Goal: Task Accomplishment & Management: Manage account settings

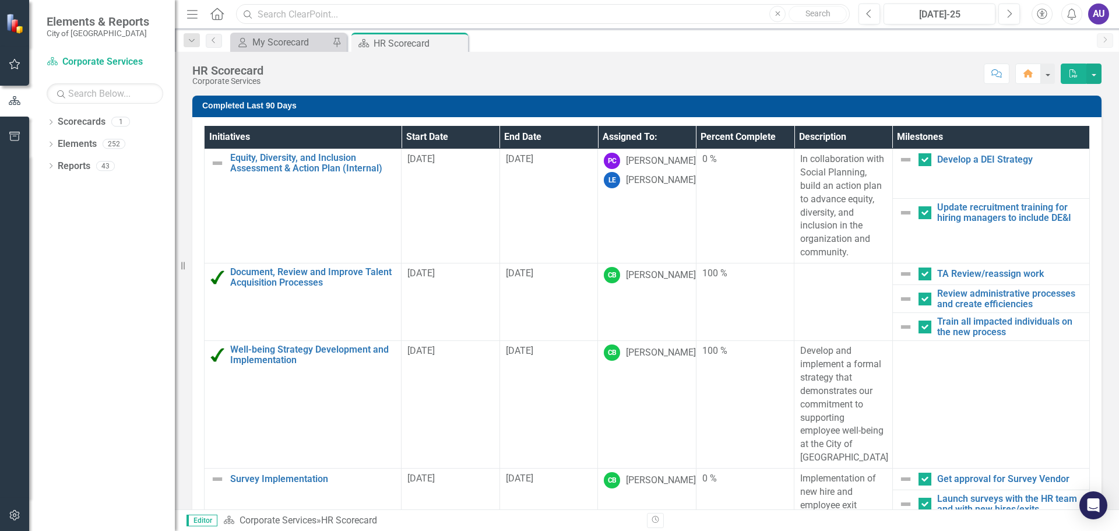
click at [698, 13] on input "text" at bounding box center [543, 14] width 614 height 20
click at [393, 15] on input "text" at bounding box center [543, 14] width 614 height 20
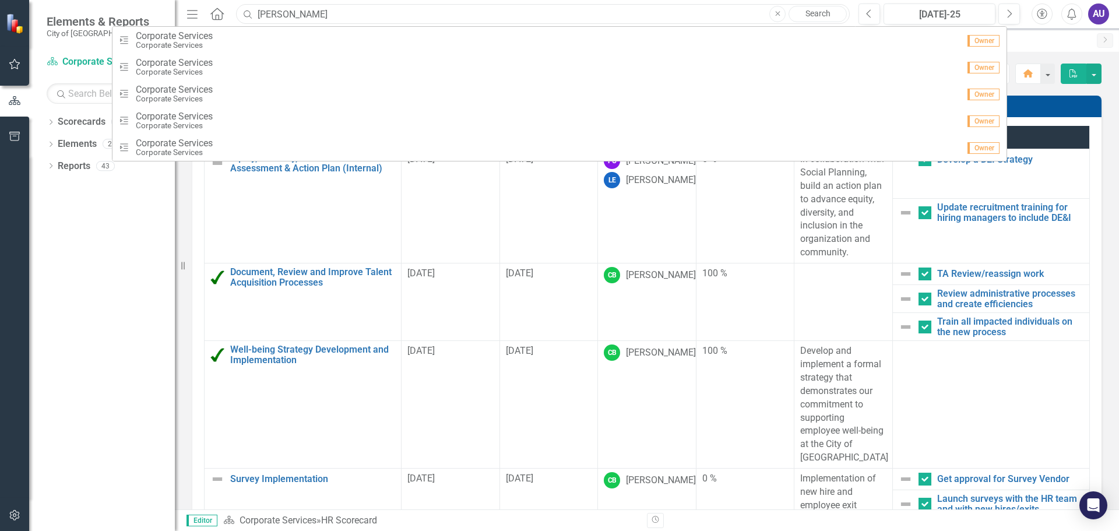
type input "[PERSON_NAME]"
click at [292, 16] on input "[PERSON_NAME]" at bounding box center [543, 14] width 614 height 20
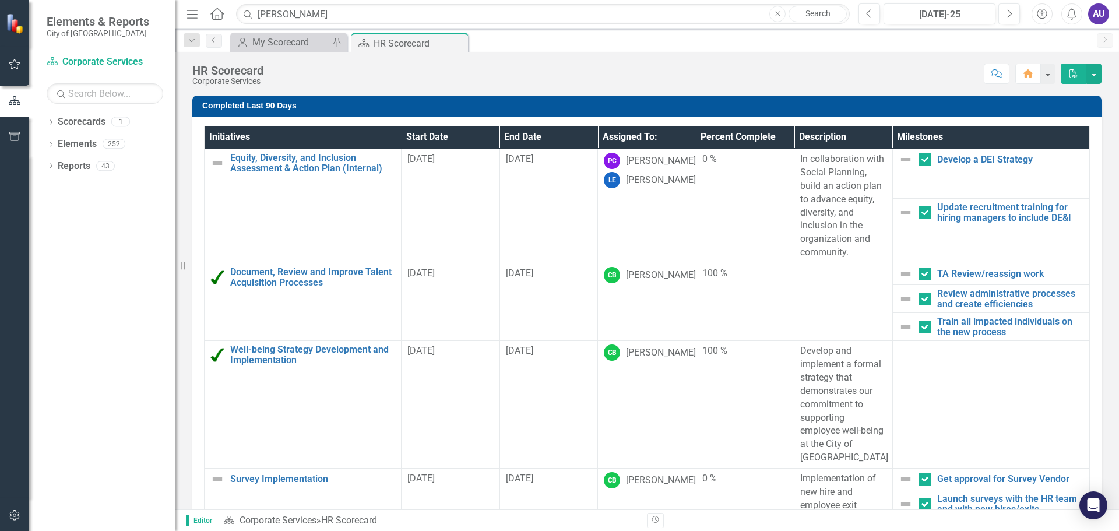
click at [98, 284] on div "Dropdown Scorecards 1 Corporate Services Dropdown Elements 252 Dropdown Objecti…" at bounding box center [102, 321] width 146 height 418
click at [638, 139] on th "Assigned To:" at bounding box center [647, 137] width 98 height 23
click at [305, 40] on div "My Scorecard" at bounding box center [290, 42] width 77 height 15
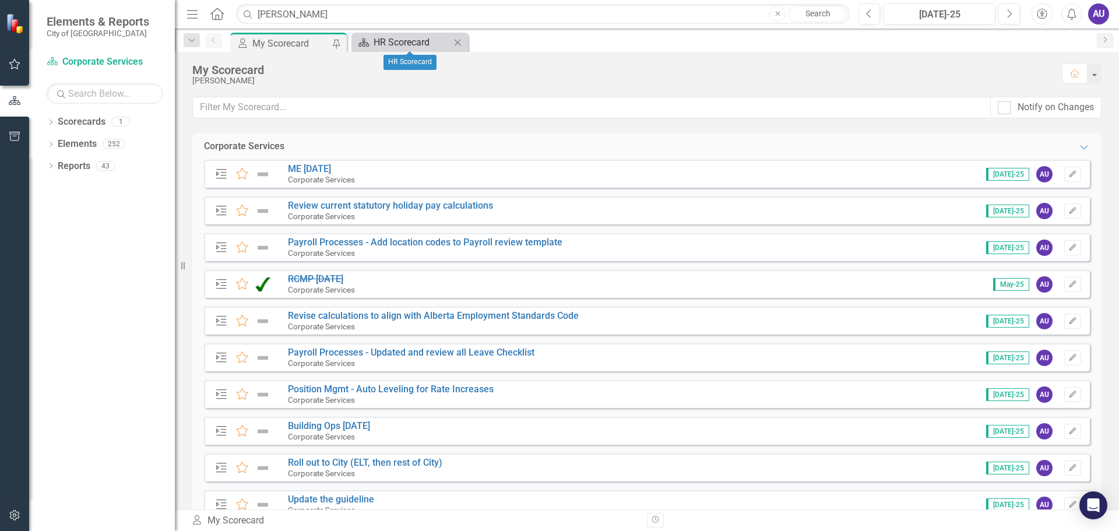
click at [417, 41] on div "HR Scorecard" at bounding box center [412, 42] width 77 height 15
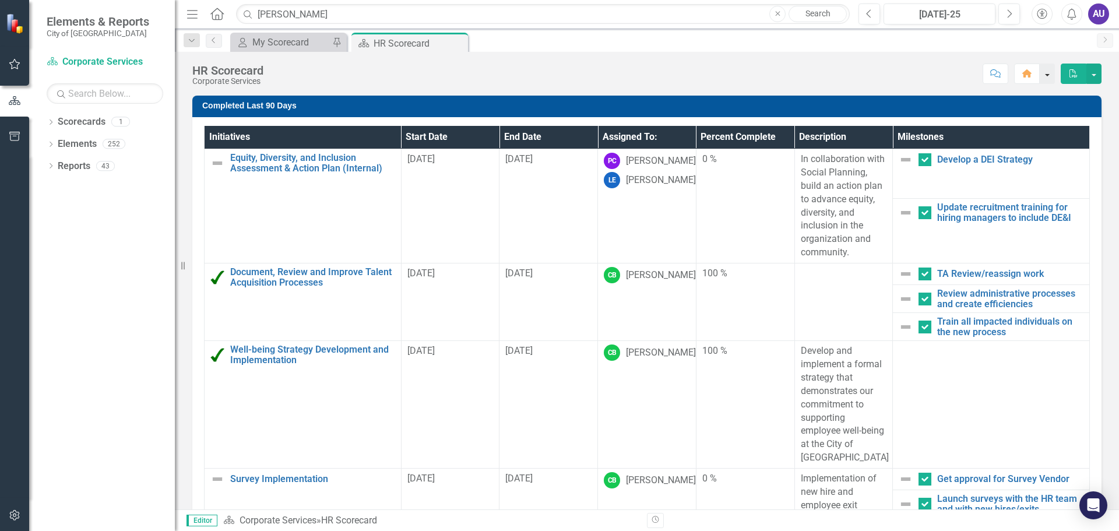
click at [1048, 79] on button "button" at bounding box center [1047, 74] width 15 height 20
click at [1005, 9] on button "Next" at bounding box center [1009, 13] width 22 height 21
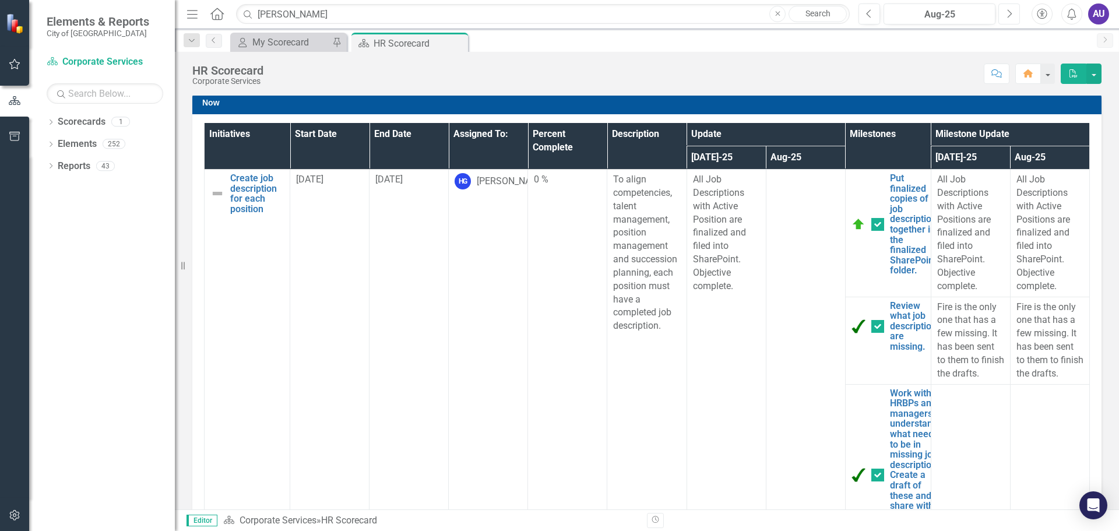
scroll to position [408, 0]
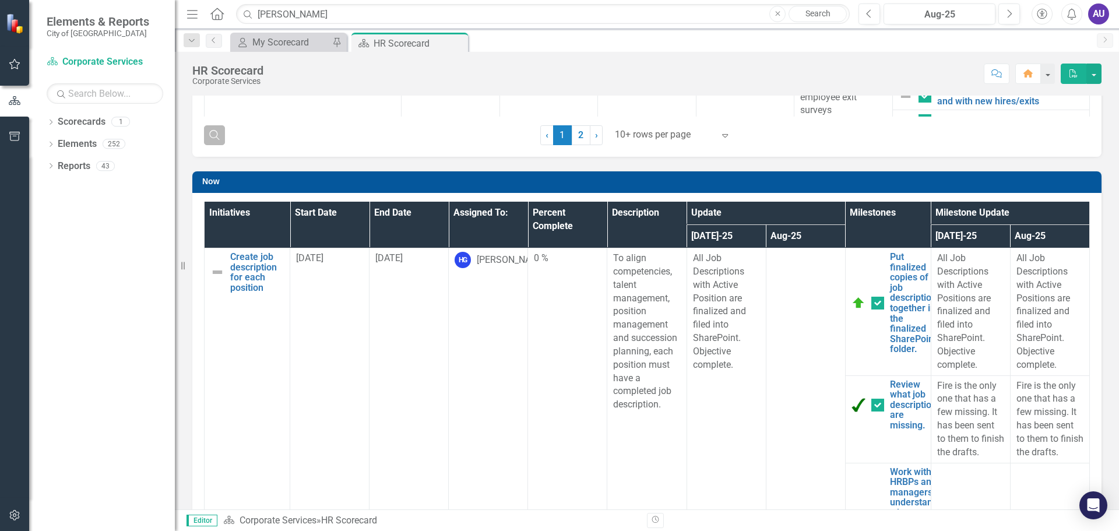
click at [215, 138] on icon "Search" at bounding box center [214, 134] width 13 height 10
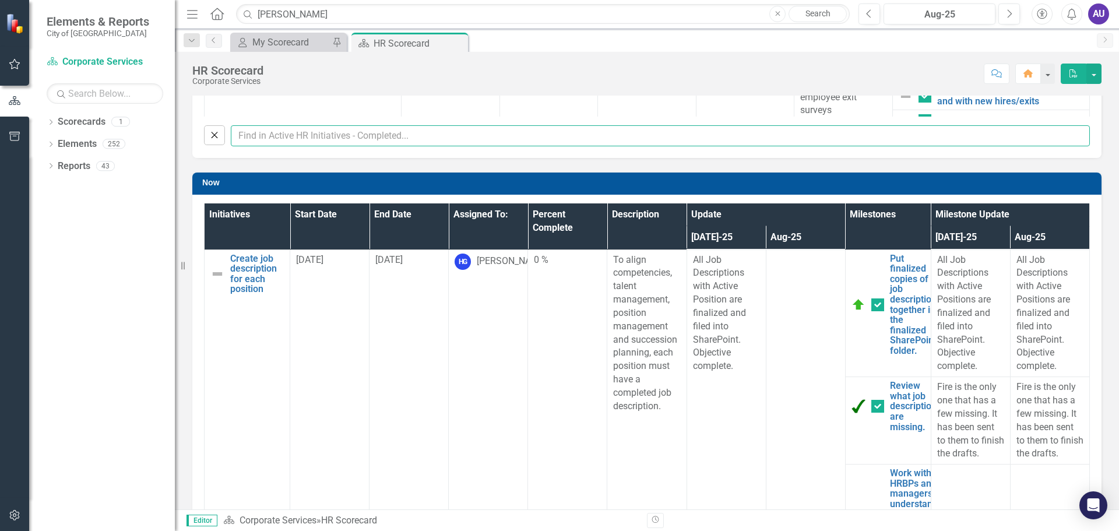
click at [315, 135] on input "text" at bounding box center [660, 136] width 859 height 22
type input "Ashley"
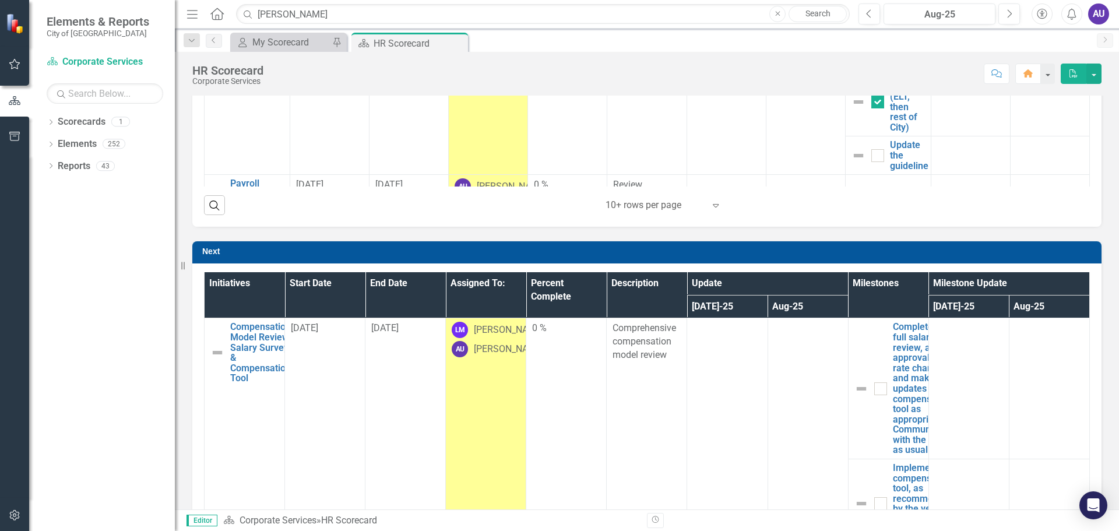
checkbox input "false"
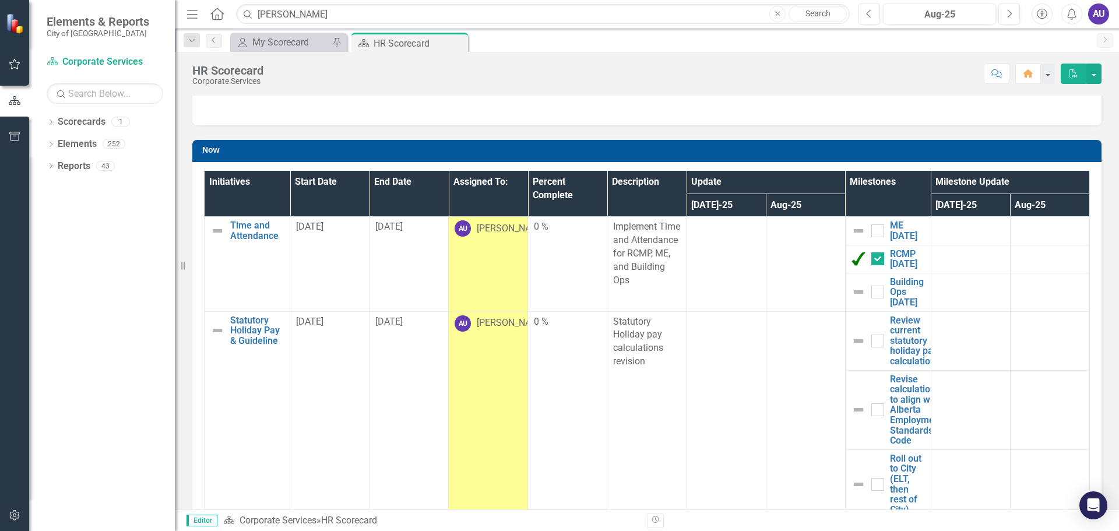
scroll to position [0, 0]
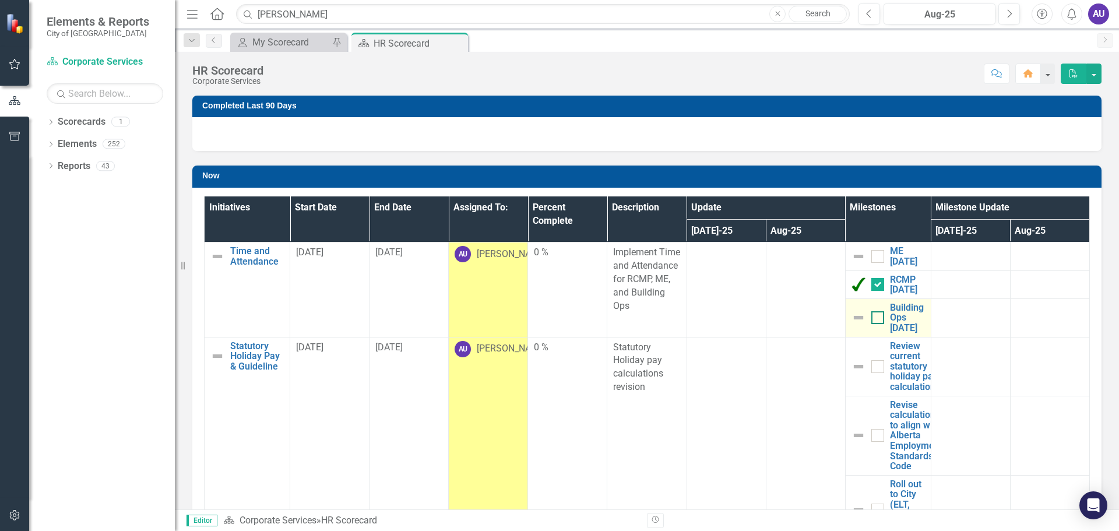
click at [871, 324] on div at bounding box center [877, 317] width 13 height 13
click at [871, 319] on input "checkbox" at bounding box center [875, 315] width 8 height 8
checkbox input "true"
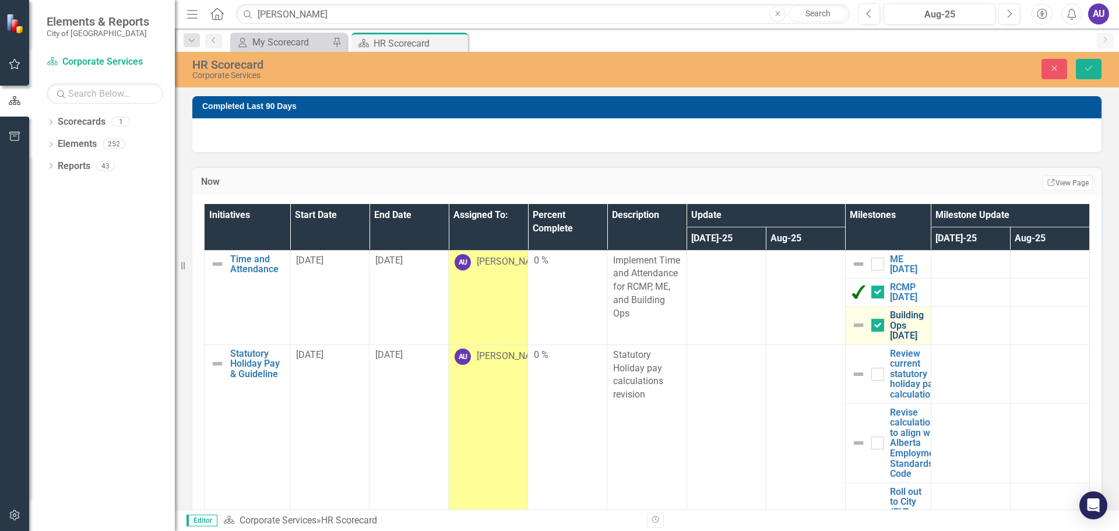
click at [894, 332] on link "Building Ops [DATE]" at bounding box center [907, 325] width 35 height 31
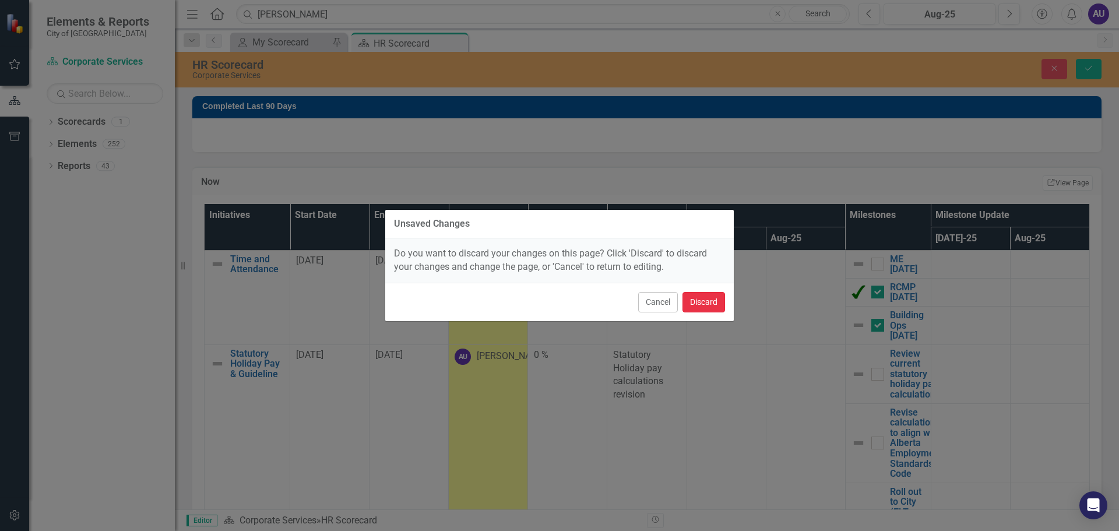
click at [707, 302] on button "Discard" at bounding box center [703, 302] width 43 height 20
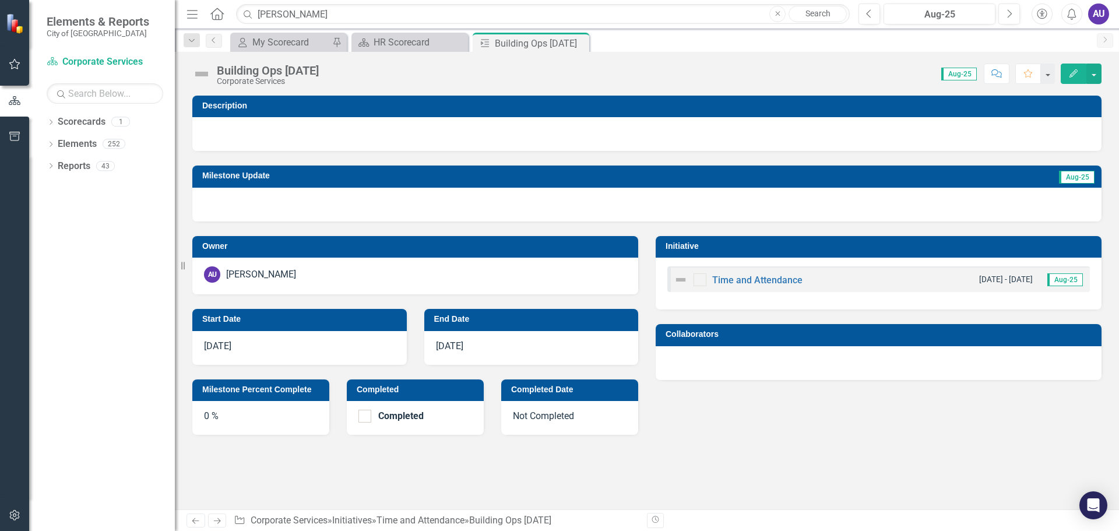
click at [242, 413] on div "0 %" at bounding box center [260, 418] width 137 height 34
click at [364, 417] on input "Completed" at bounding box center [362, 414] width 8 height 8
checkbox input "true"
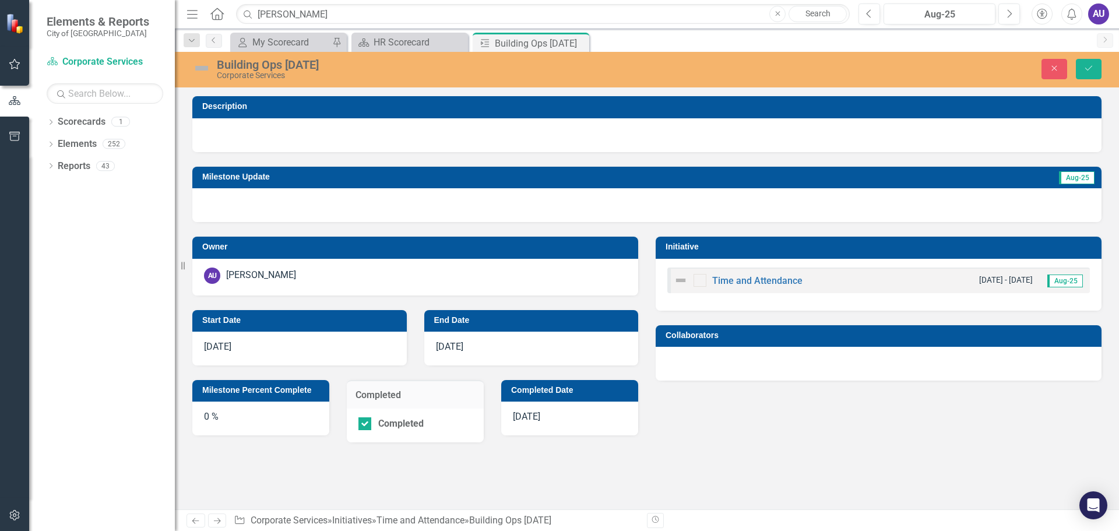
click at [211, 419] on div "0 %" at bounding box center [260, 419] width 137 height 34
click at [206, 411] on div "0 %" at bounding box center [260, 419] width 137 height 34
click at [1093, 71] on icon "Save" at bounding box center [1088, 68] width 10 height 8
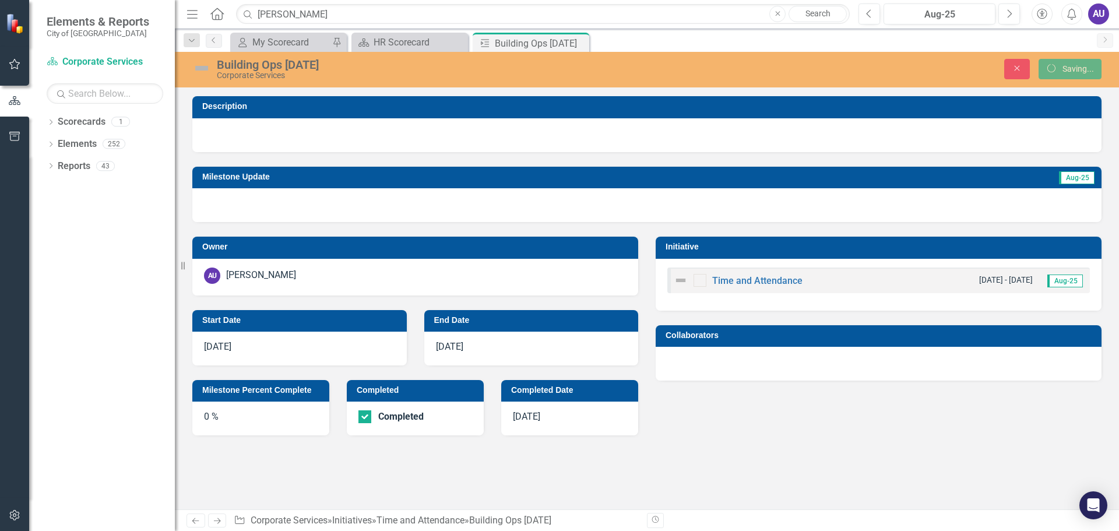
click at [206, 416] on div "0 %" at bounding box center [260, 419] width 137 height 34
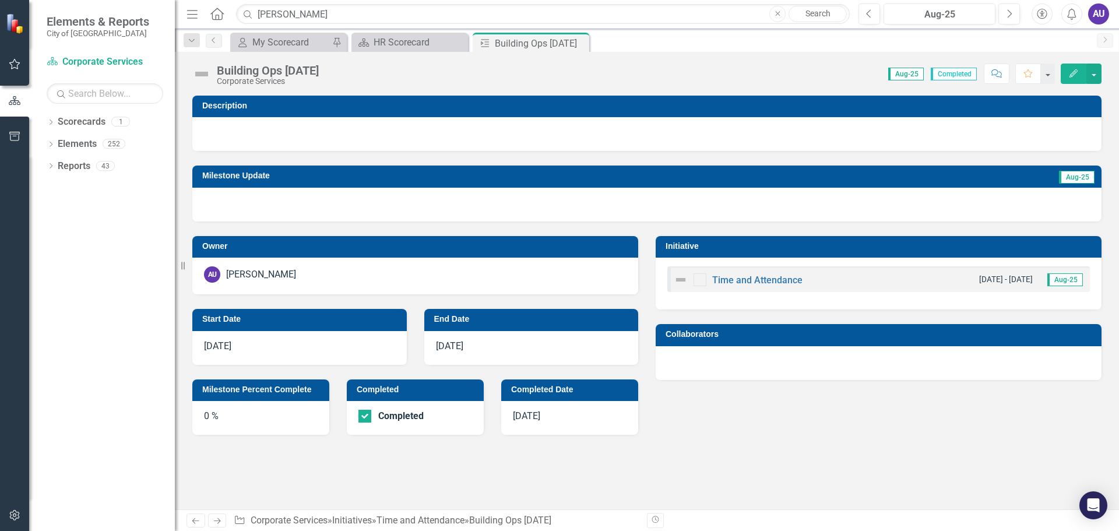
click at [207, 75] on img at bounding box center [201, 74] width 19 height 19
click at [257, 73] on div "Building Ops [DATE]" at bounding box center [268, 70] width 102 height 13
click at [203, 412] on div "0 %" at bounding box center [260, 418] width 137 height 34
click at [408, 416] on div "Completed" at bounding box center [400, 416] width 45 height 0
click at [366, 415] on input "Completed" at bounding box center [362, 414] width 8 height 8
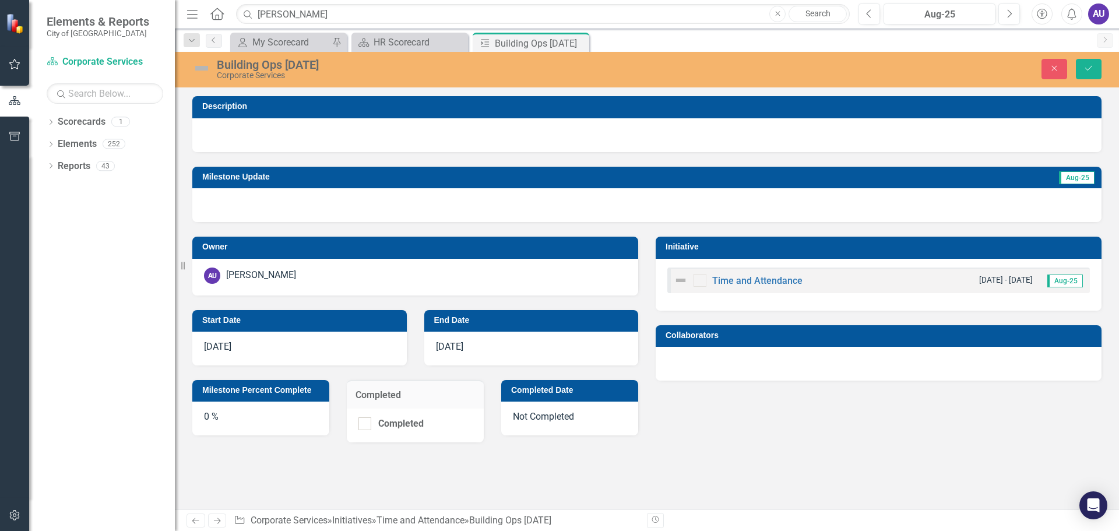
click at [242, 417] on div "0 %" at bounding box center [260, 419] width 137 height 34
click at [210, 411] on div "0 %" at bounding box center [260, 419] width 137 height 34
click at [365, 424] on input "Completed" at bounding box center [362, 421] width 8 height 8
checkbox input "true"
click at [1090, 68] on icon "Save" at bounding box center [1088, 68] width 10 height 8
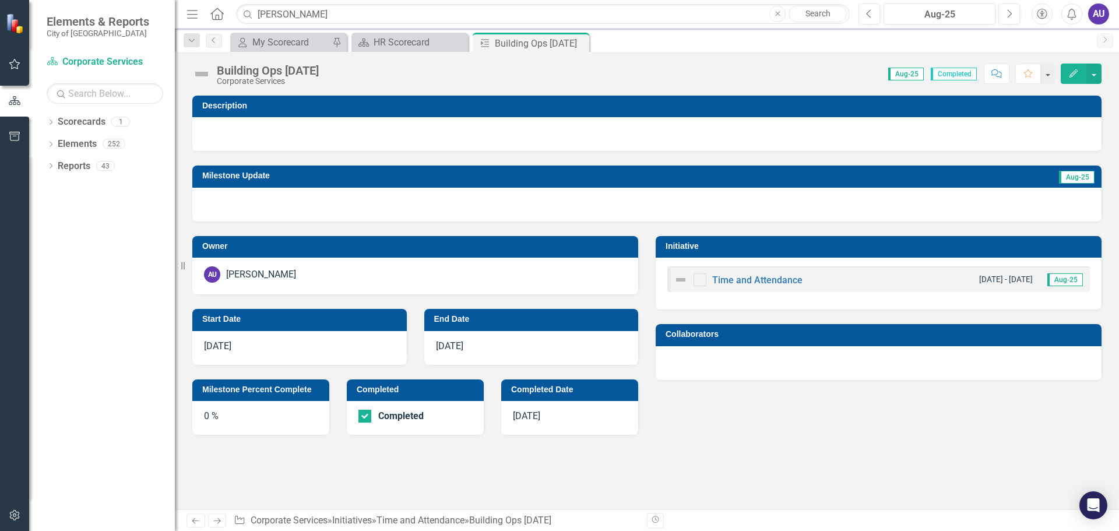
click at [761, 274] on div "Time and Attendance" at bounding box center [738, 280] width 129 height 14
click at [755, 279] on link "Time and Attendance" at bounding box center [757, 279] width 90 height 11
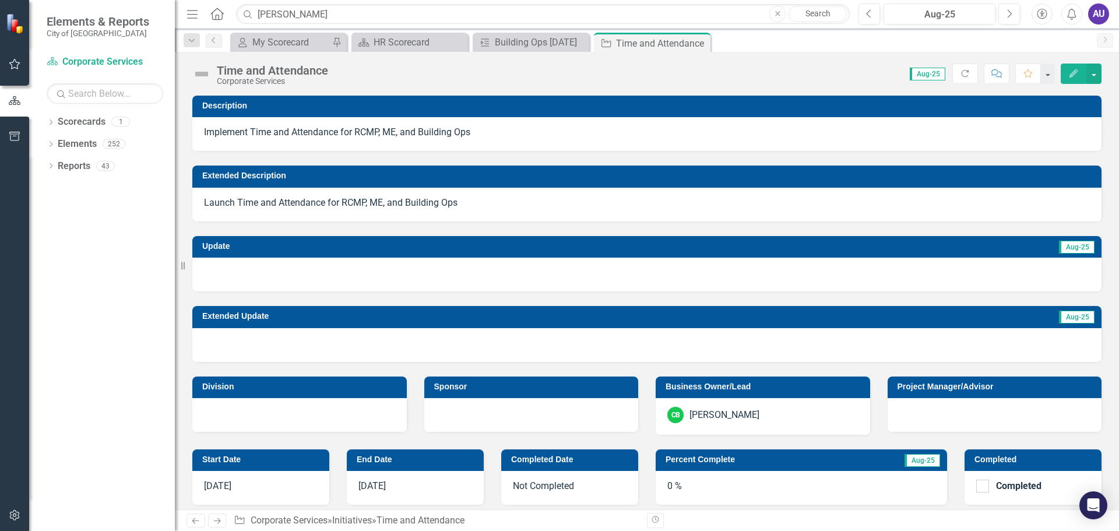
checkbox input "true"
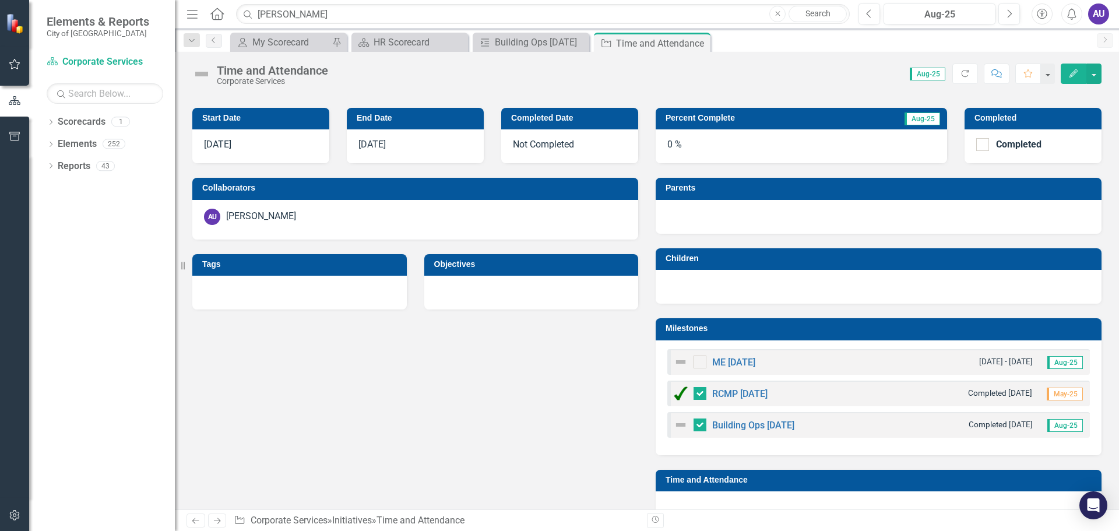
scroll to position [350, 0]
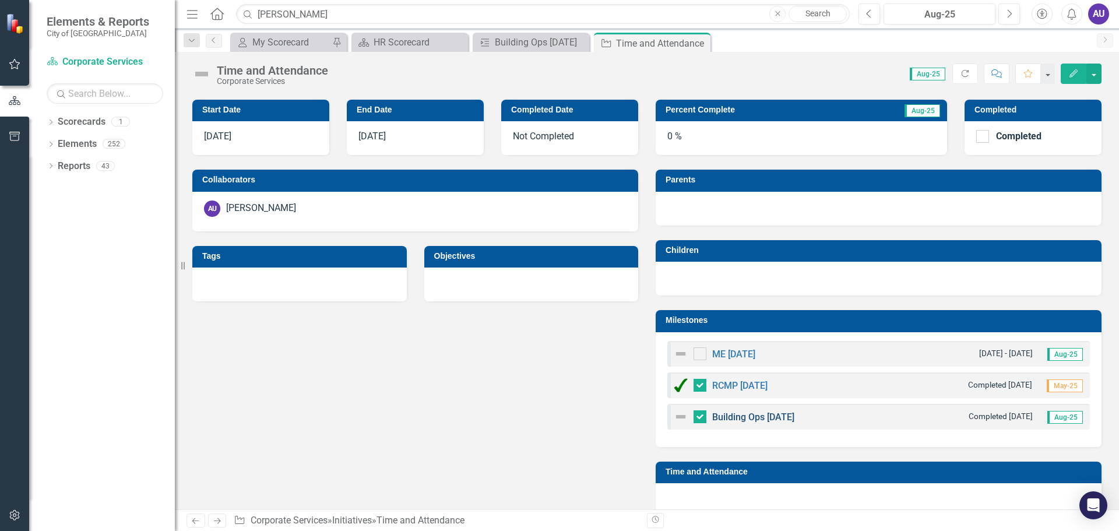
click at [715, 414] on link "Building Ops [DATE]" at bounding box center [753, 416] width 82 height 11
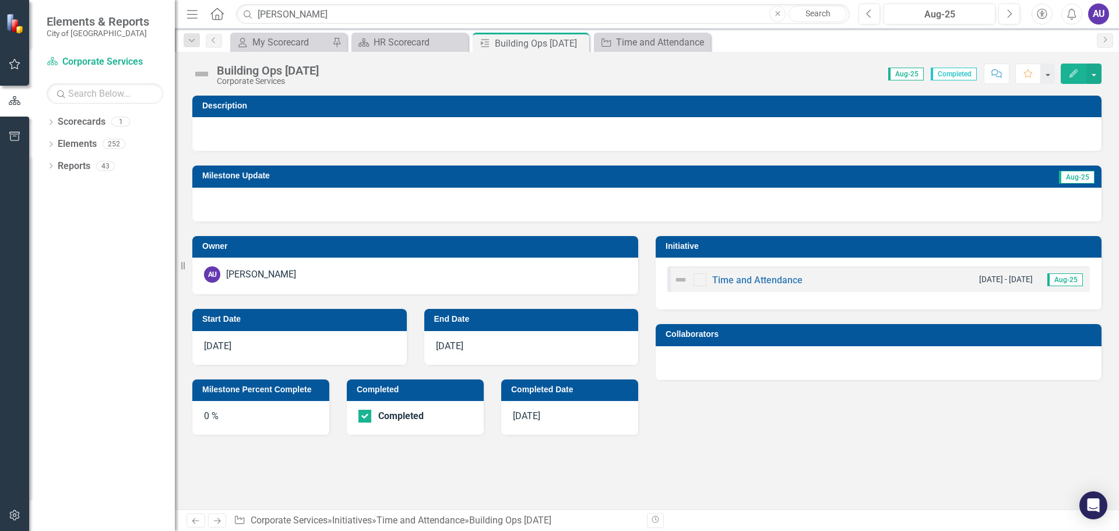
click at [202, 71] on img at bounding box center [201, 74] width 19 height 19
click at [280, 71] on div "Building Ops [DATE]" at bounding box center [268, 70] width 102 height 13
click at [304, 69] on div "Building Ops [DATE]" at bounding box center [268, 70] width 102 height 13
click at [636, 43] on div "Time and Attendance" at bounding box center [654, 42] width 77 height 15
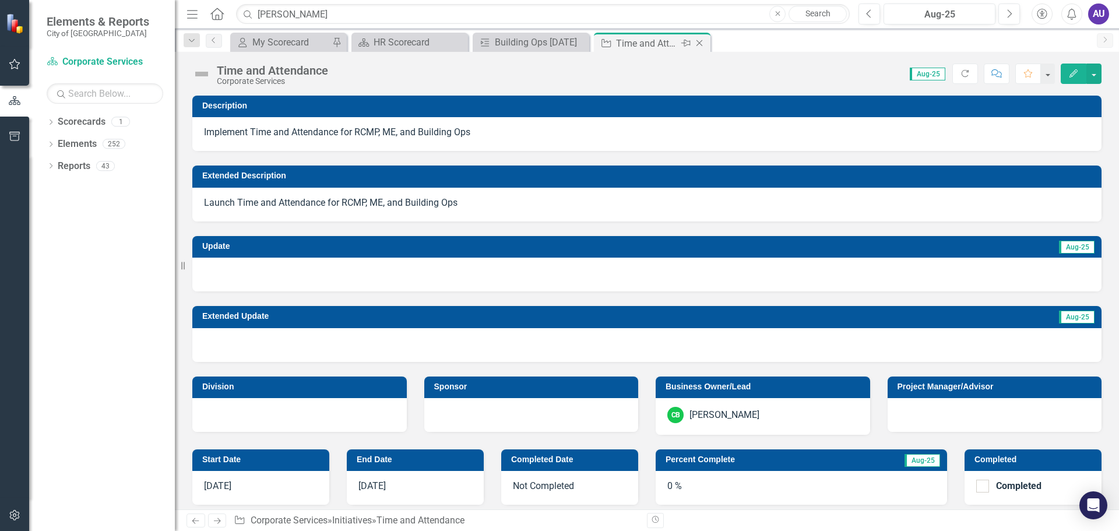
click at [699, 43] on icon "Close" at bounding box center [699, 42] width 12 height 9
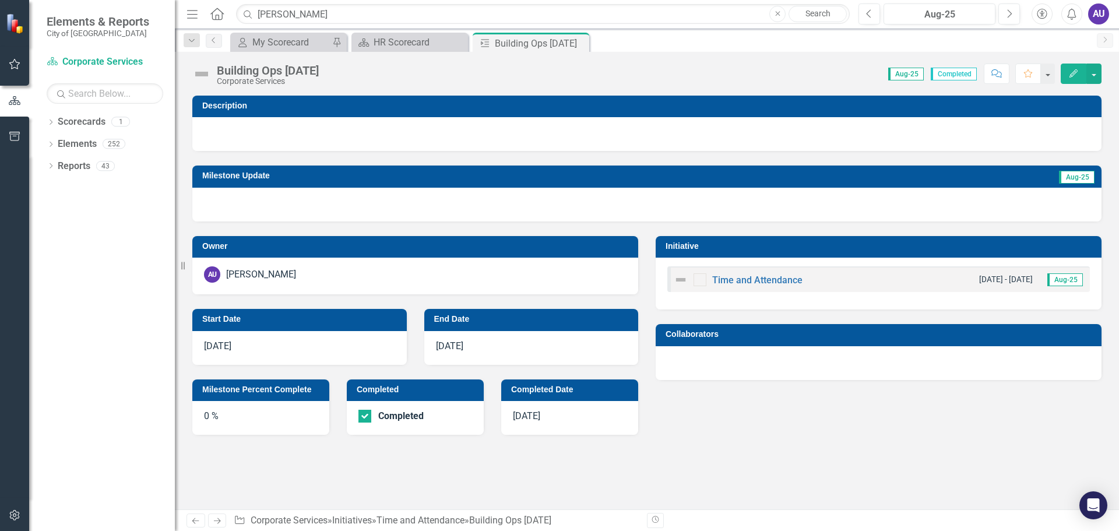
click at [310, 67] on div "Building Ops [DATE]" at bounding box center [268, 70] width 102 height 13
click at [1078, 71] on icon "Edit" at bounding box center [1073, 73] width 10 height 8
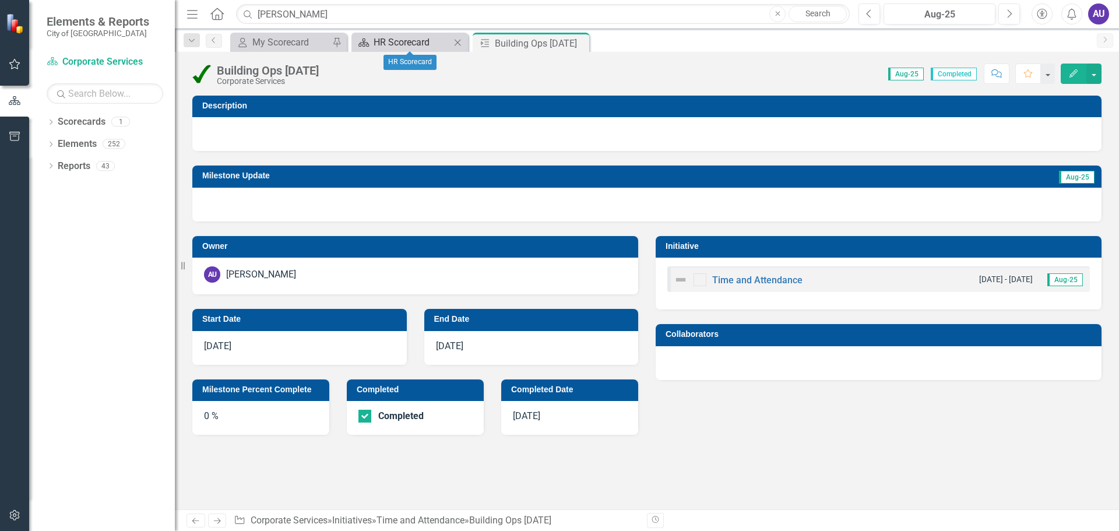
click at [404, 43] on div "HR Scorecard" at bounding box center [412, 42] width 77 height 15
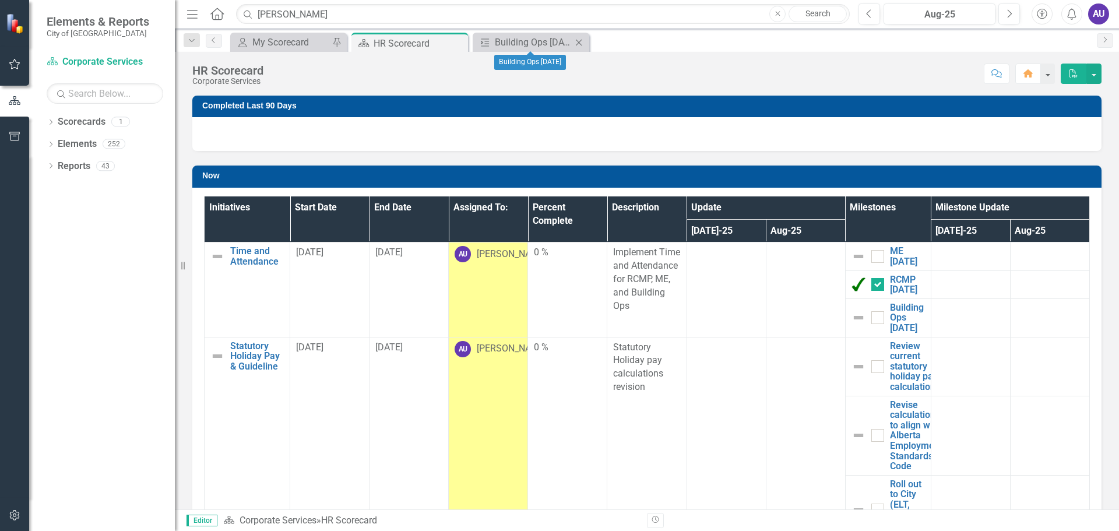
click at [579, 41] on icon "Close" at bounding box center [579, 42] width 12 height 9
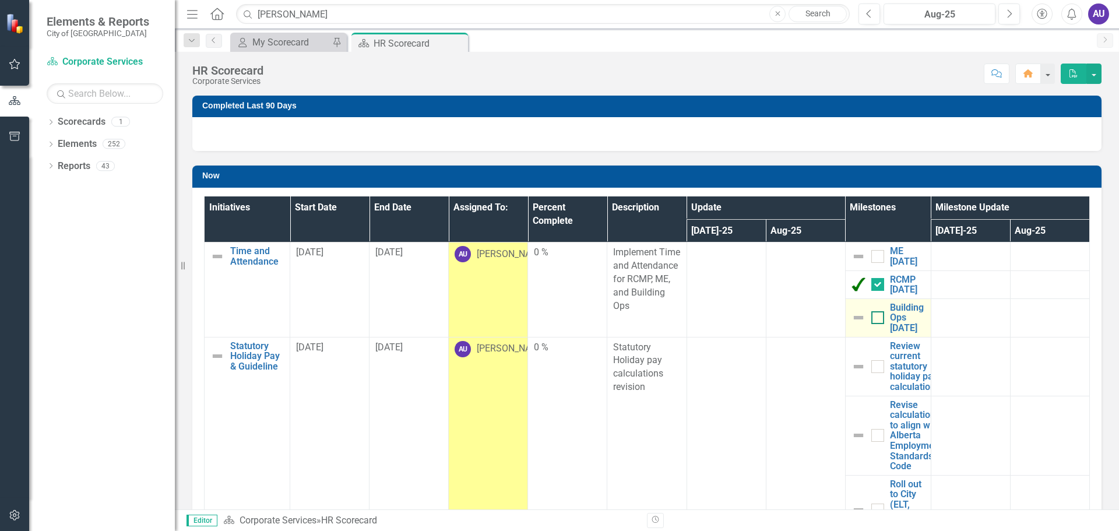
checkbox input "true"
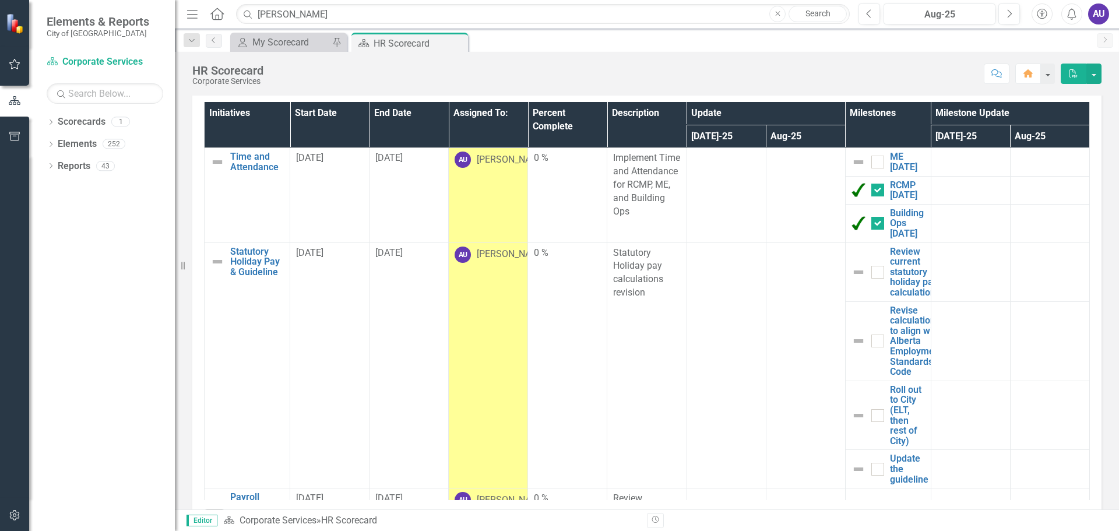
scroll to position [118, 0]
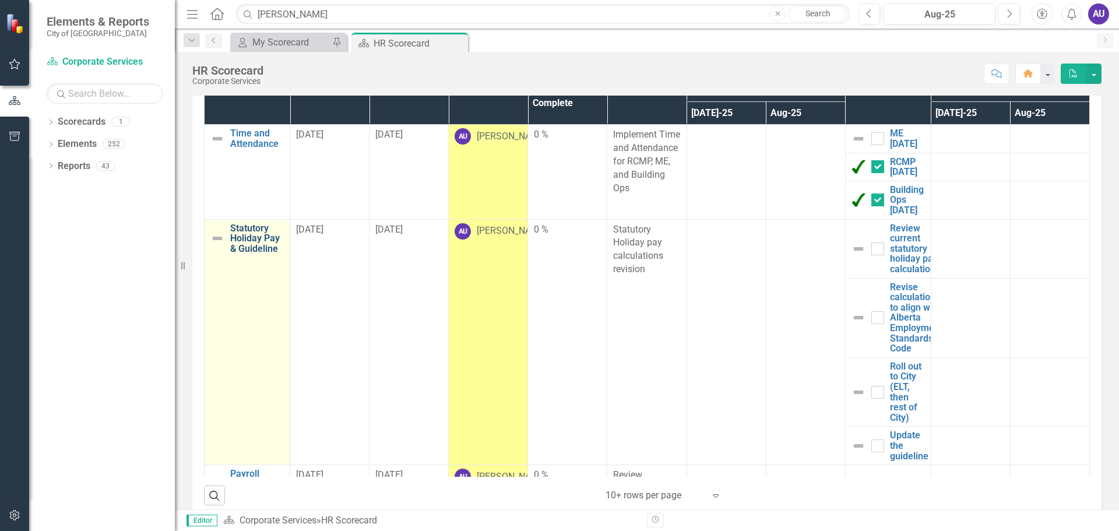
click at [248, 249] on link "Statutory Holiday Pay & Guideline" at bounding box center [257, 238] width 54 height 31
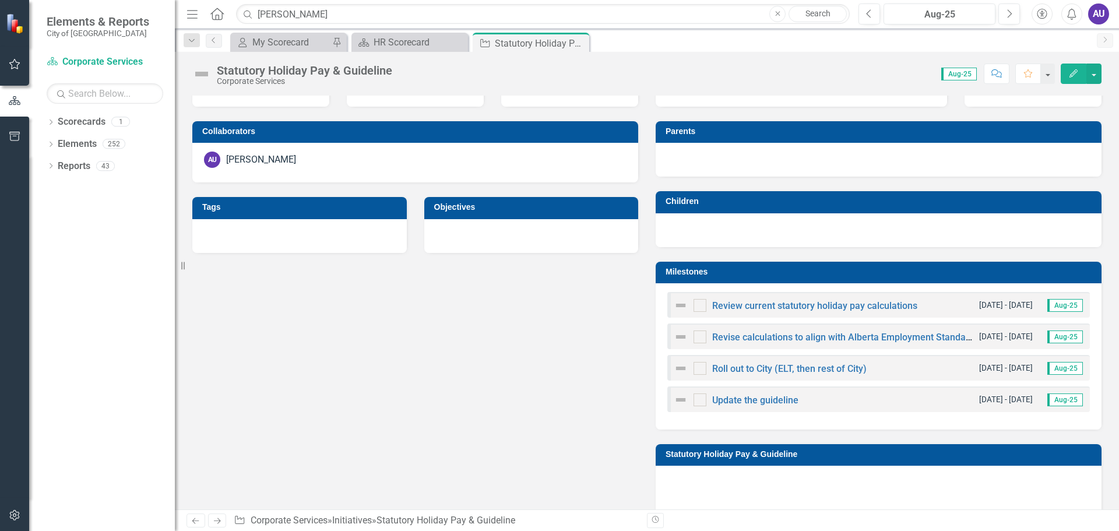
scroll to position [524, 0]
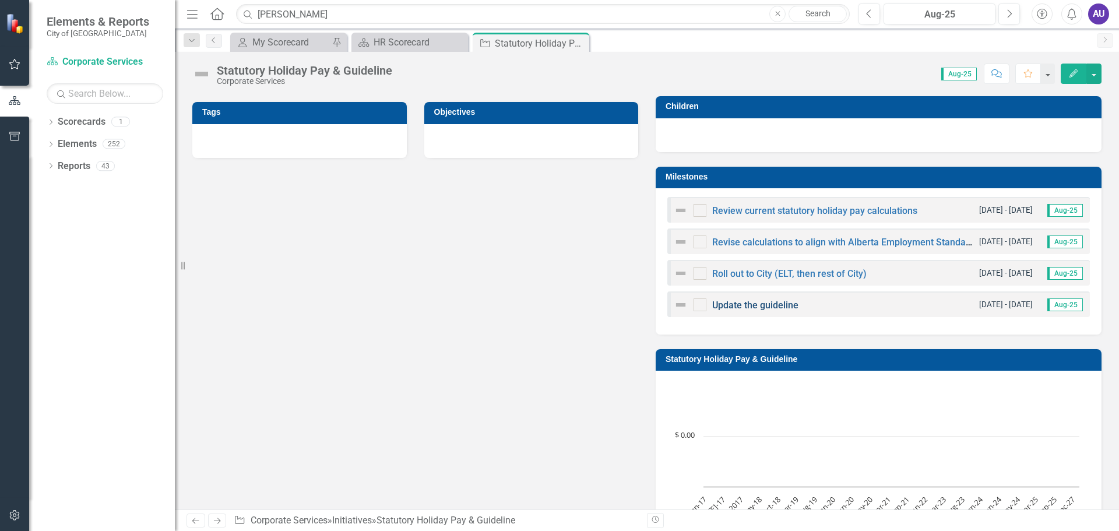
click at [756, 303] on link "Update the guideline" at bounding box center [755, 305] width 86 height 11
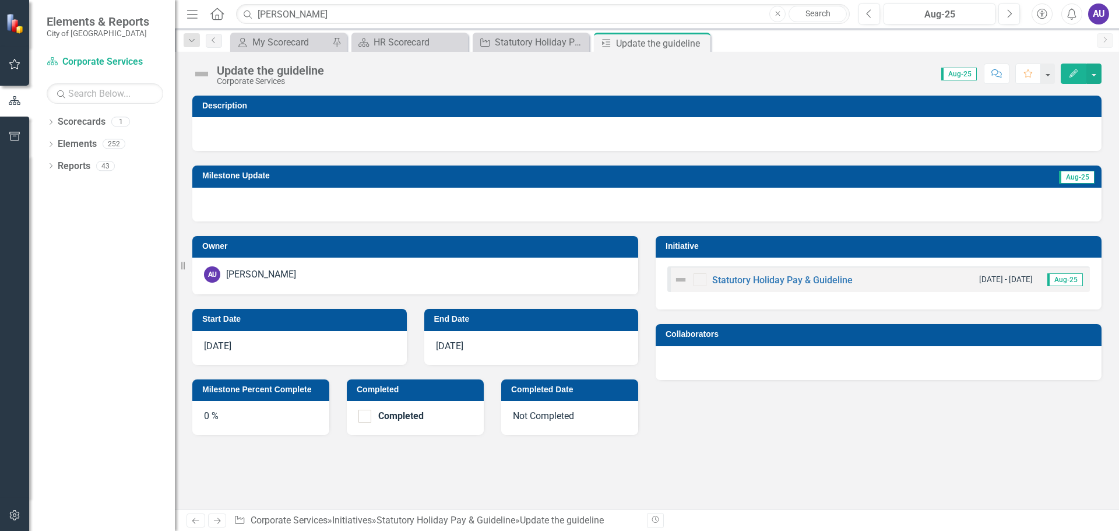
click at [281, 415] on div "0 %" at bounding box center [260, 418] width 137 height 34
click at [218, 414] on div "0 %" at bounding box center [260, 418] width 137 height 34
click at [1077, 73] on icon "Edit" at bounding box center [1073, 73] width 10 height 8
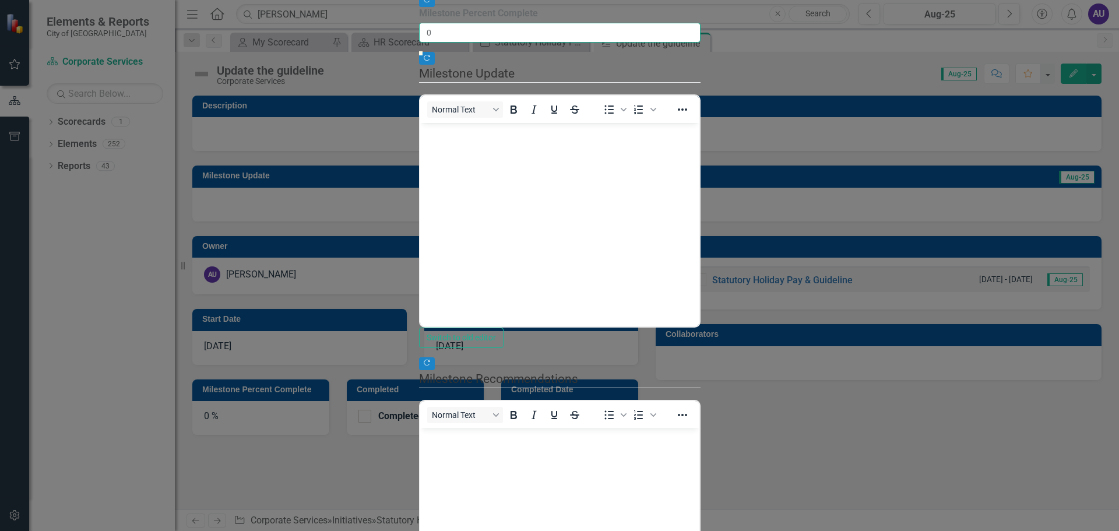
click at [419, 43] on input "0" at bounding box center [559, 33] width 281 height 20
type input "075"
click at [699, 175] on body "Rich Text Area. Press ALT-0 for help." at bounding box center [559, 210] width 279 height 175
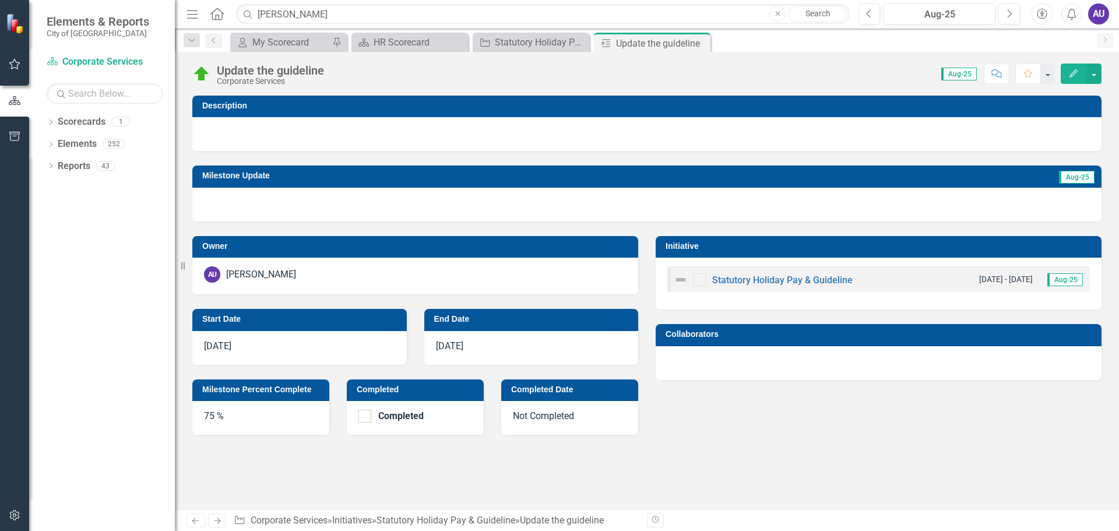
click at [894, 212] on div at bounding box center [646, 205] width 909 height 34
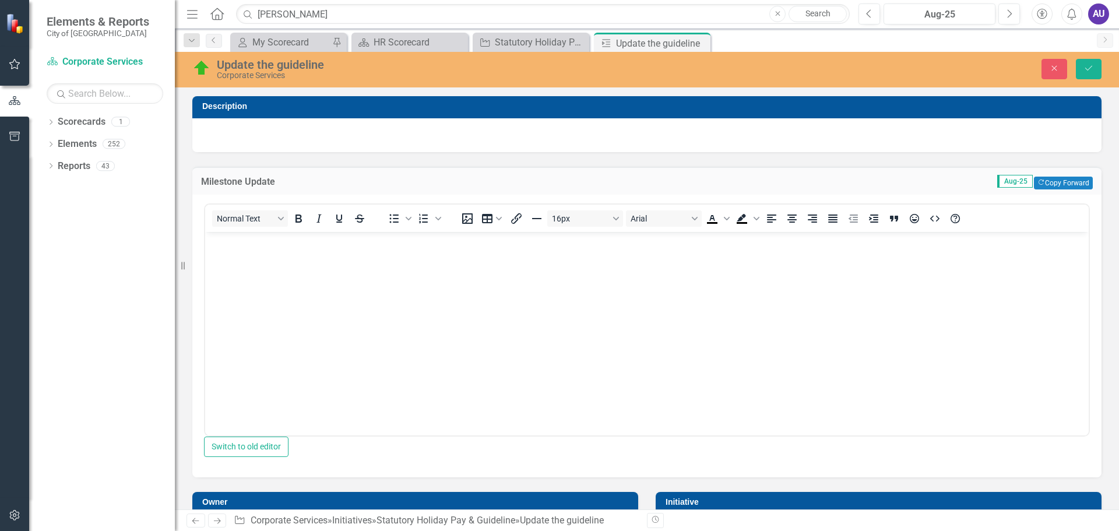
click at [299, 246] on p "Rich Text Area. Press ALT-0 for help." at bounding box center [647, 242] width 878 height 14
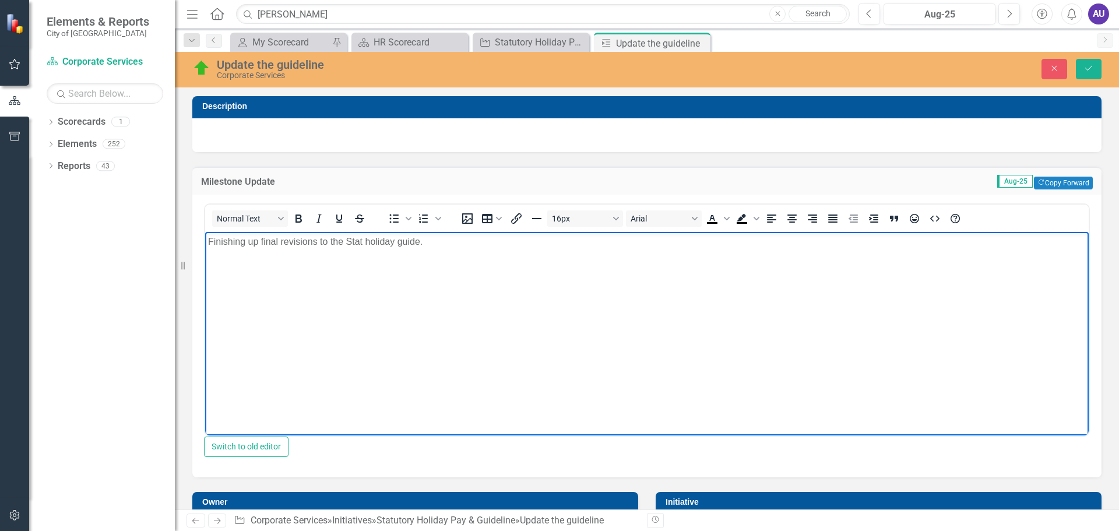
click at [441, 240] on p "Finishing up final revisions to the Stat holiday guide." at bounding box center [647, 242] width 878 height 14
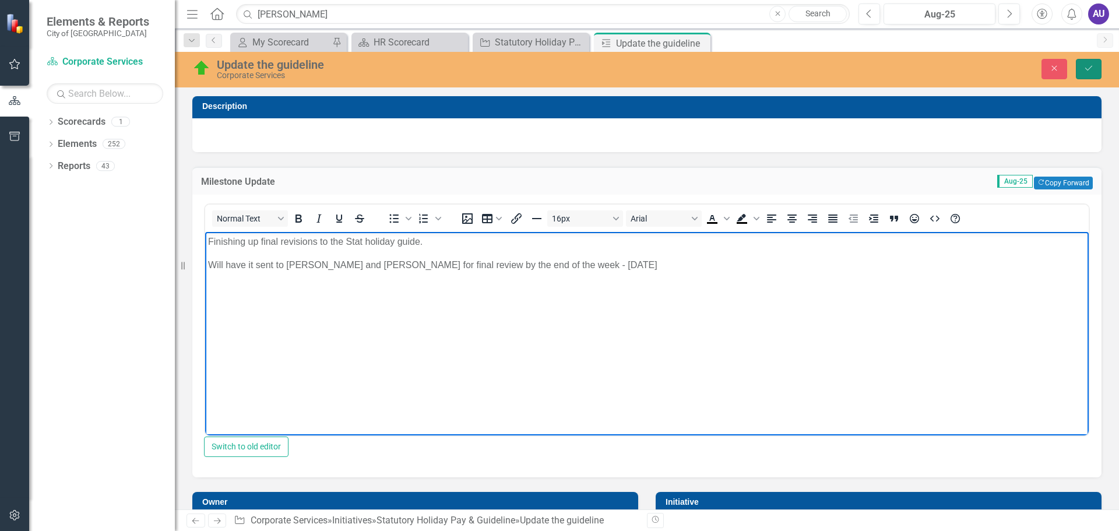
click at [1082, 65] on button "Save" at bounding box center [1089, 69] width 26 height 20
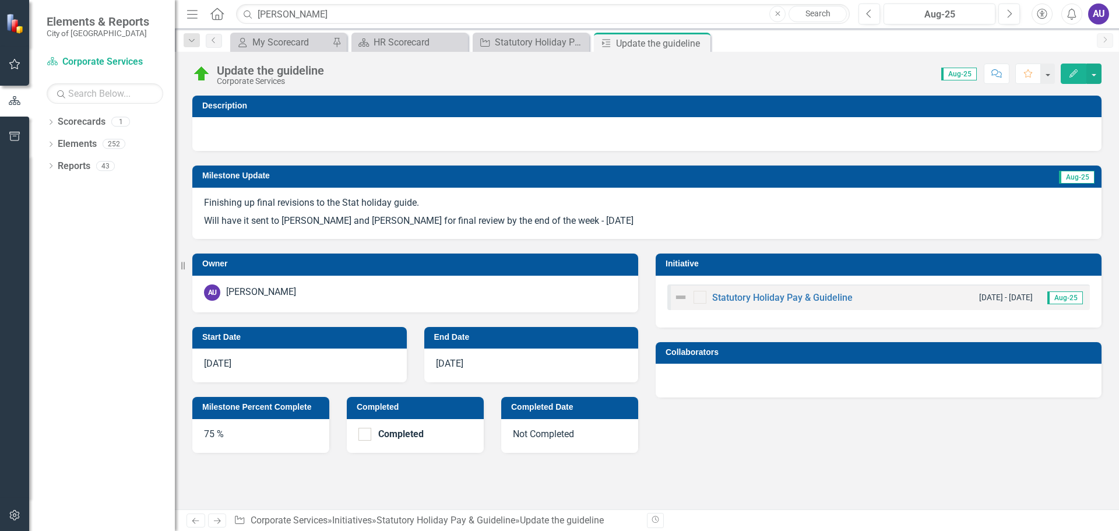
click at [712, 450] on div "Owner AU Ashley Unger Start Date 10/15/24 End Date 4/1/25 Milestone Percent Com…" at bounding box center [647, 345] width 927 height 213
click at [700, 41] on icon "Close" at bounding box center [699, 42] width 12 height 9
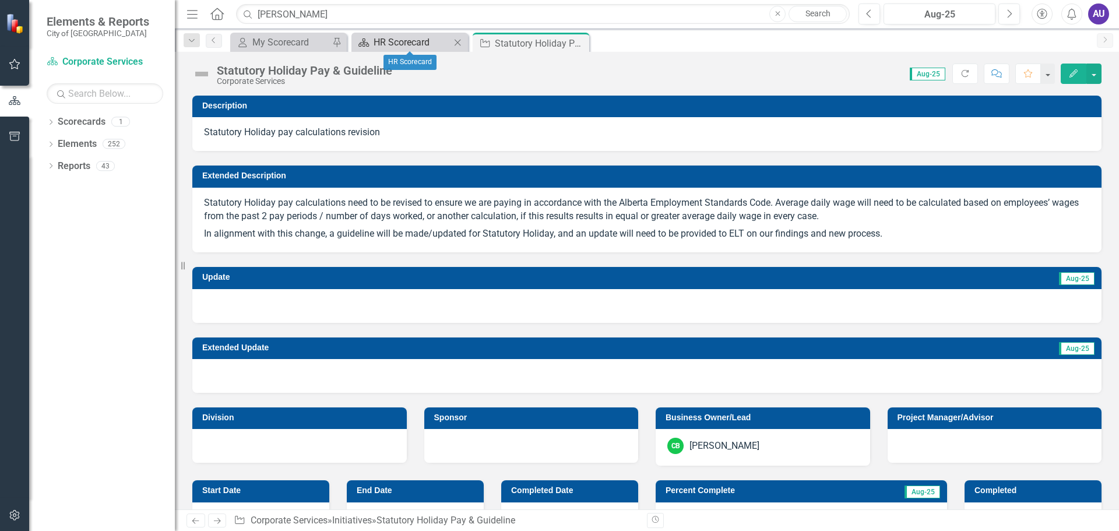
click at [416, 43] on div "HR Scorecard" at bounding box center [412, 42] width 77 height 15
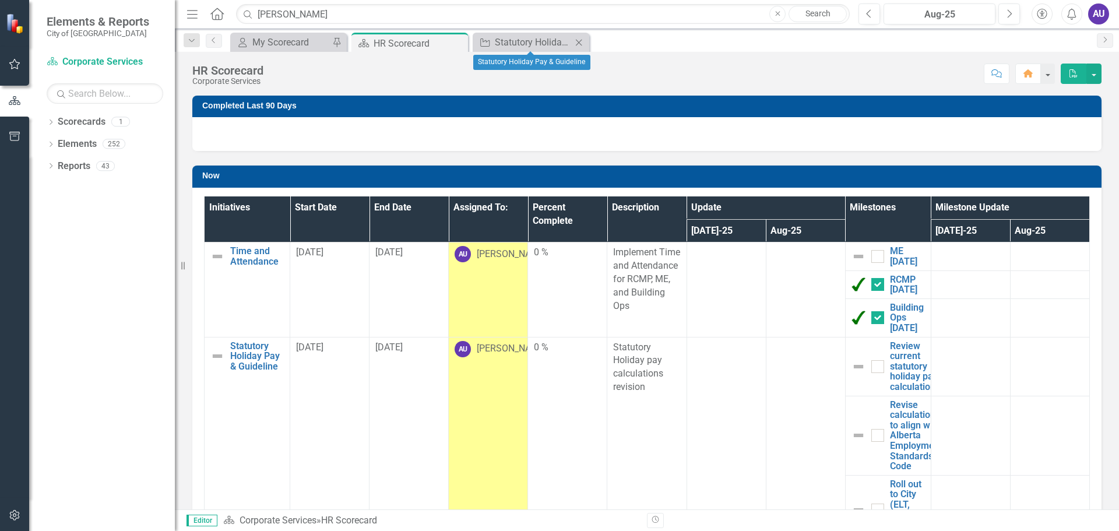
click at [582, 39] on icon "Close" at bounding box center [579, 42] width 12 height 9
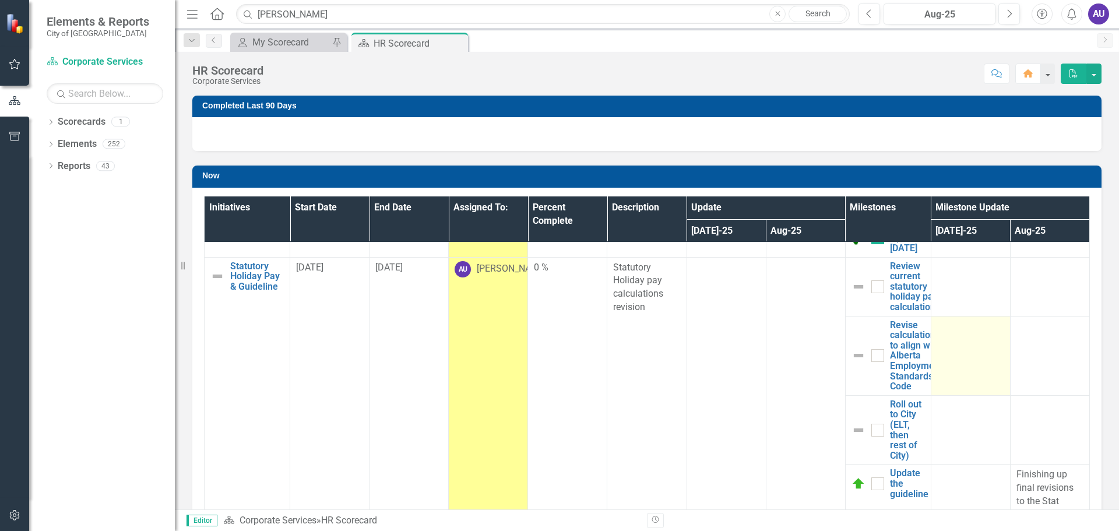
scroll to position [117, 0]
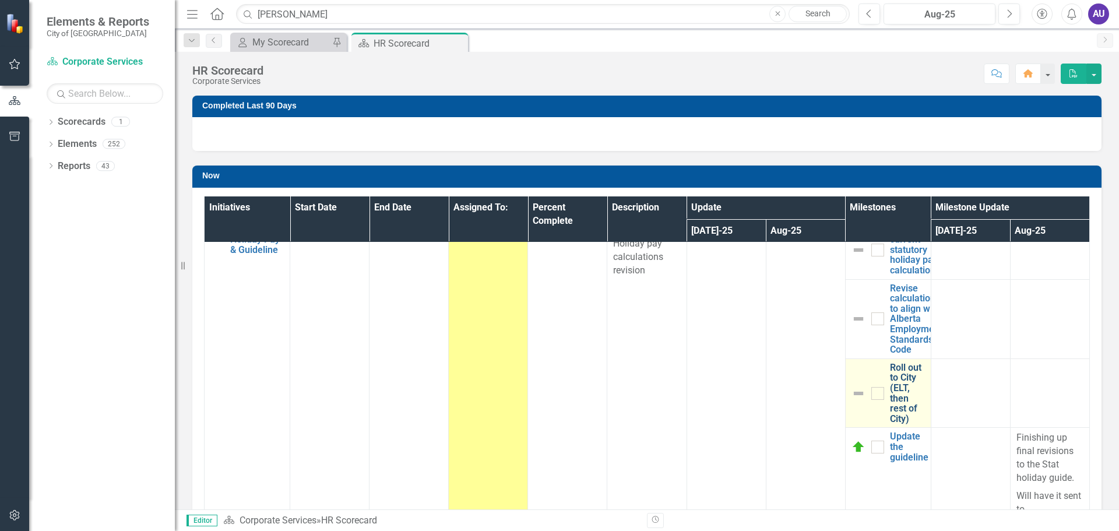
click at [890, 386] on link "Roll out to City (ELT, then rest of City)" at bounding box center [907, 393] width 35 height 62
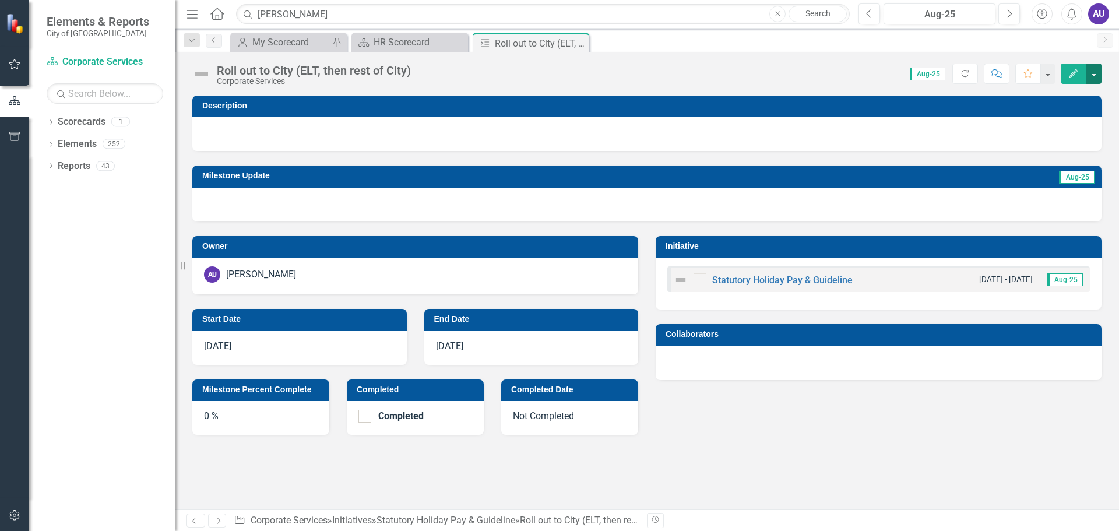
click at [1094, 74] on button "button" at bounding box center [1093, 74] width 15 height 20
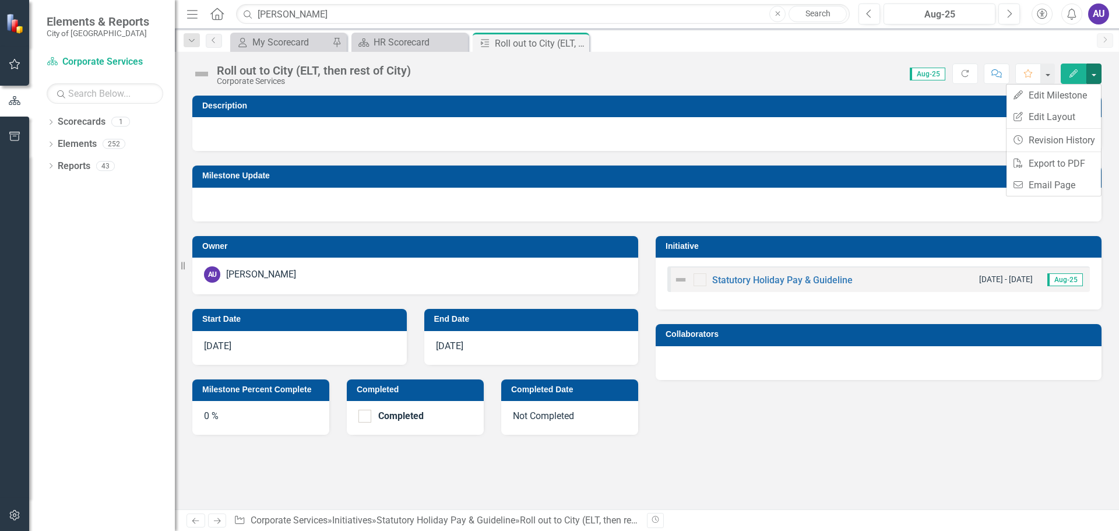
click at [1073, 72] on icon "button" at bounding box center [1073, 73] width 8 height 8
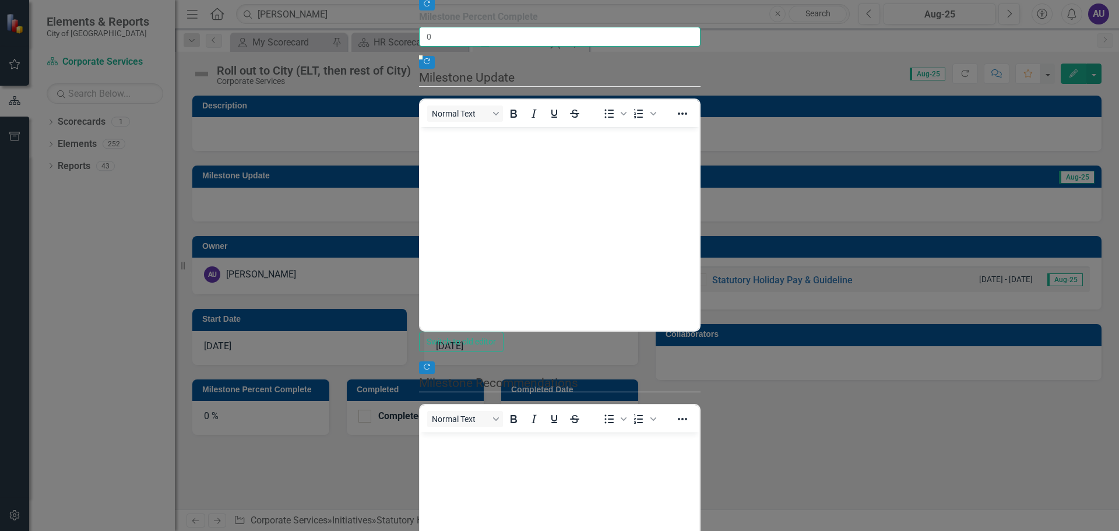
click at [419, 47] on input "0" at bounding box center [559, 37] width 281 height 20
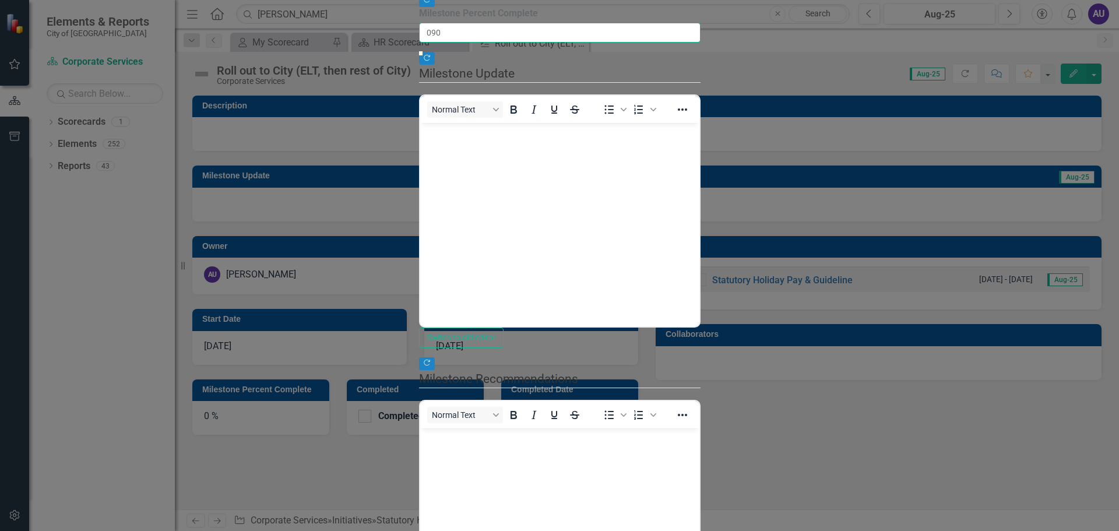
type input "090"
click at [497, 132] on p "Rich Text Area. Press ALT-0 for help." at bounding box center [559, 133] width 273 height 14
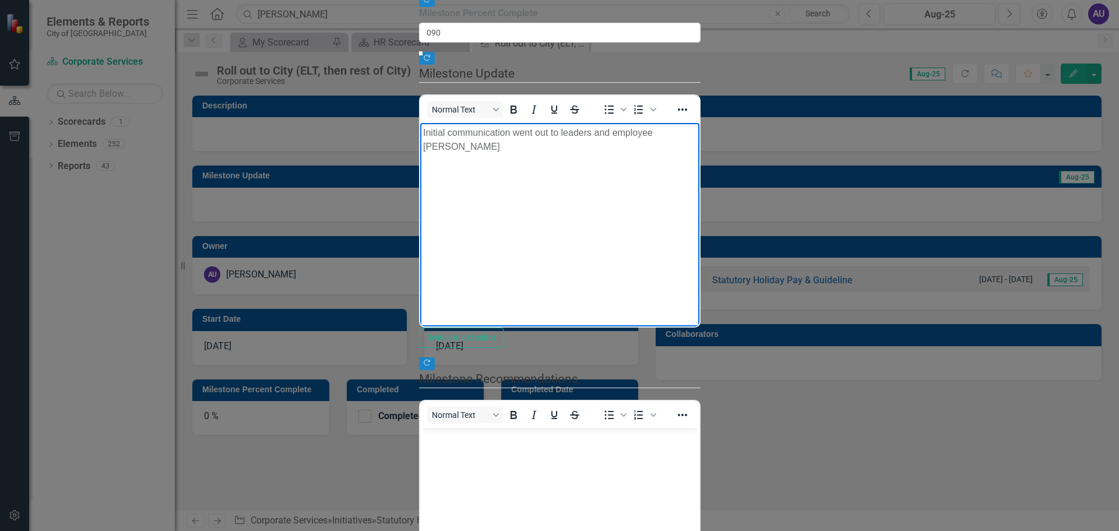
click at [670, 132] on p "Initial communication went out to leaders and employee AUgust" at bounding box center [559, 140] width 273 height 28
click at [696, 135] on p "Initial communication went out to leaders and employee August" at bounding box center [559, 133] width 273 height 14
click at [591, 133] on p "Initial communication went out to leaders and employee August" at bounding box center [559, 133] width 273 height 14
drag, startPoint x: 744, startPoint y: 132, endPoint x: 694, endPoint y: 132, distance: 49.5
click at [694, 132] on p "Initial communication went out to leaders (Aug. 1st) and employee August" at bounding box center [559, 140] width 273 height 28
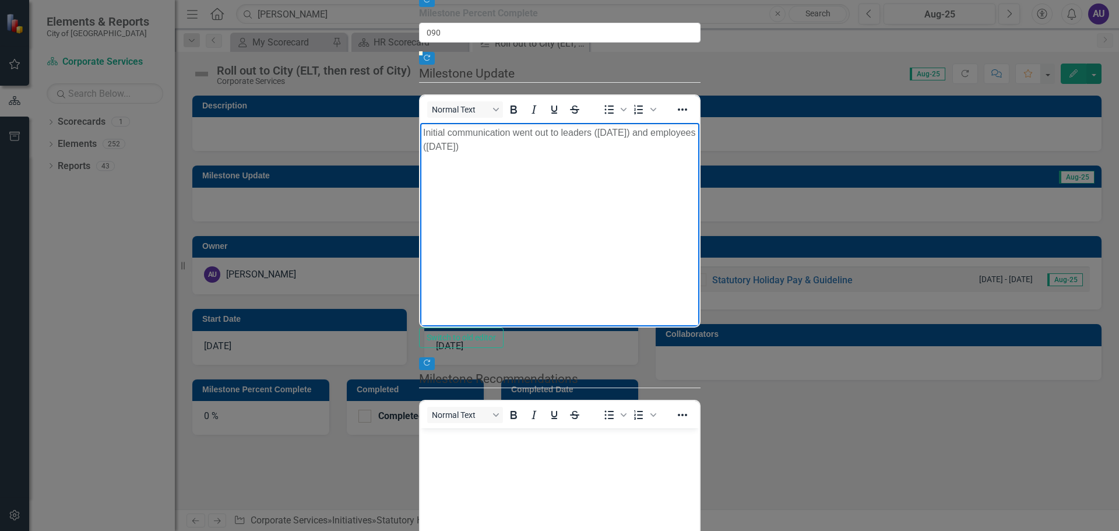
click at [699, 232] on body "Initial communication went out to leaders ([DATE]) and employees ([DATE])" at bounding box center [559, 210] width 279 height 175
drag, startPoint x: 459, startPoint y: 247, endPoint x: 950, endPoint y: 335, distance: 499.7
click at [420, 169] on html "Initial communication went out to leaders (Aug. 1st) and employees (Aug. 5th) M…" at bounding box center [559, 214] width 279 height 183
click at [602, 117] on icon "Bullet list" at bounding box center [609, 110] width 14 height 14
click at [477, 229] on body "Initial communication went out to leaders (Aug. 1st) and employees (Aug. 5th) M…" at bounding box center [559, 210] width 279 height 175
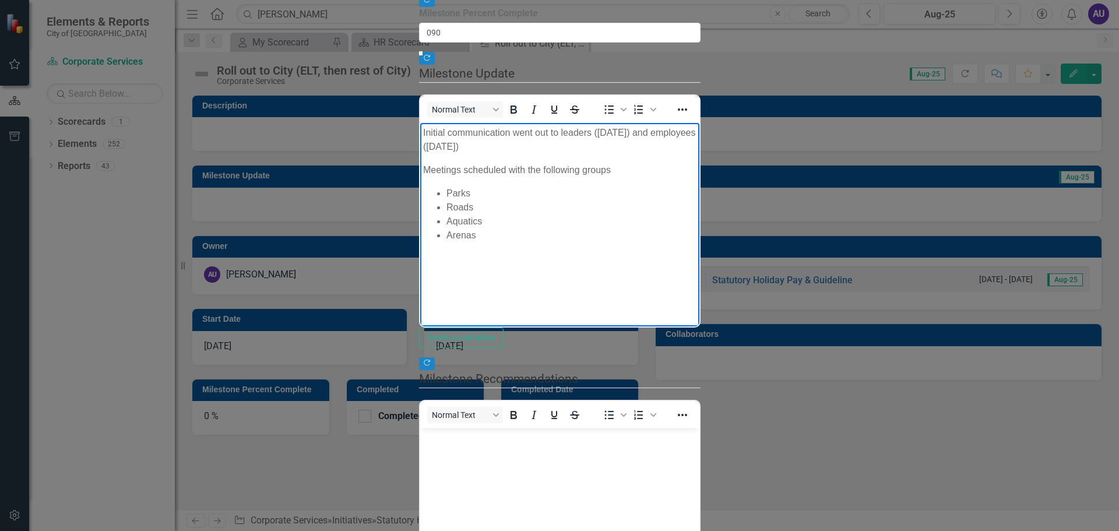
click at [479, 228] on li "Arenas" at bounding box center [571, 235] width 250 height 14
click at [602, 117] on icon "Bullet list" at bounding box center [609, 110] width 14 height 14
click at [505, 266] on p "Still need to book" at bounding box center [559, 273] width 273 height 14
click at [614, 266] on p "Still need to book the following (wokring with Kaylene)" at bounding box center [559, 273] width 273 height 14
click at [655, 266] on p "Still need to book the following (working with Jaylene)" at bounding box center [559, 273] width 273 height 14
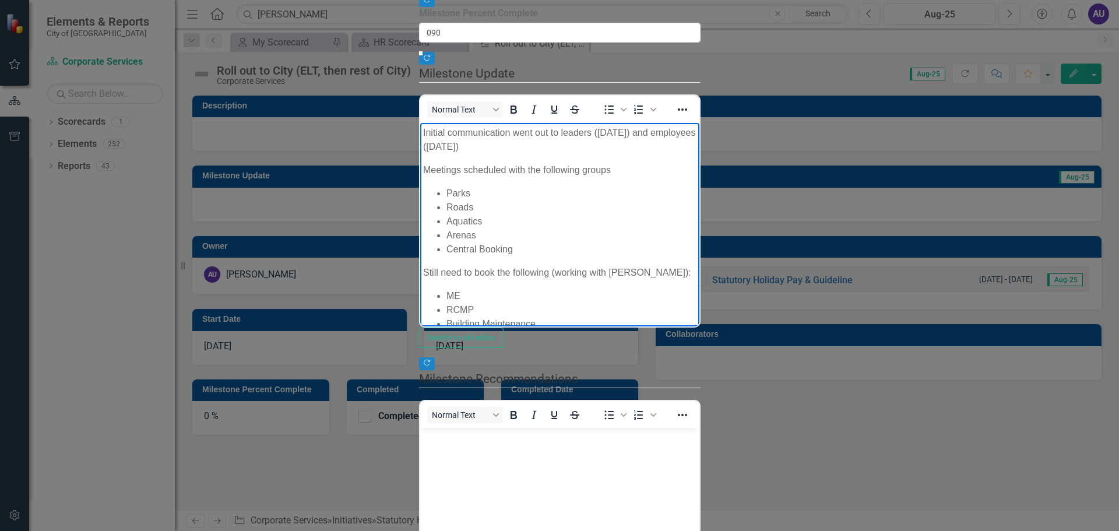
click at [696, 242] on li "Central Booking" at bounding box center [571, 249] width 250 height 14
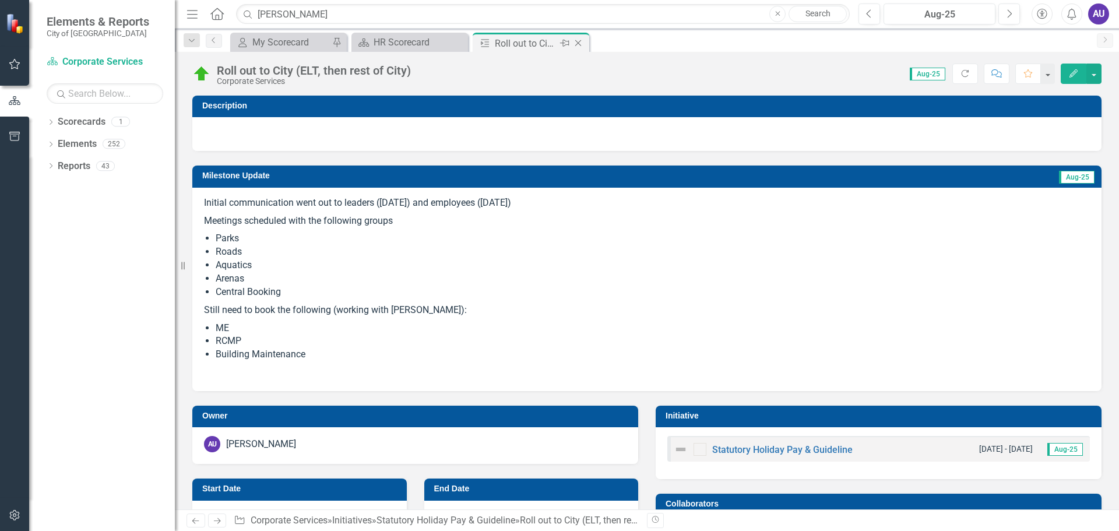
click at [579, 45] on icon "Close" at bounding box center [578, 42] width 12 height 9
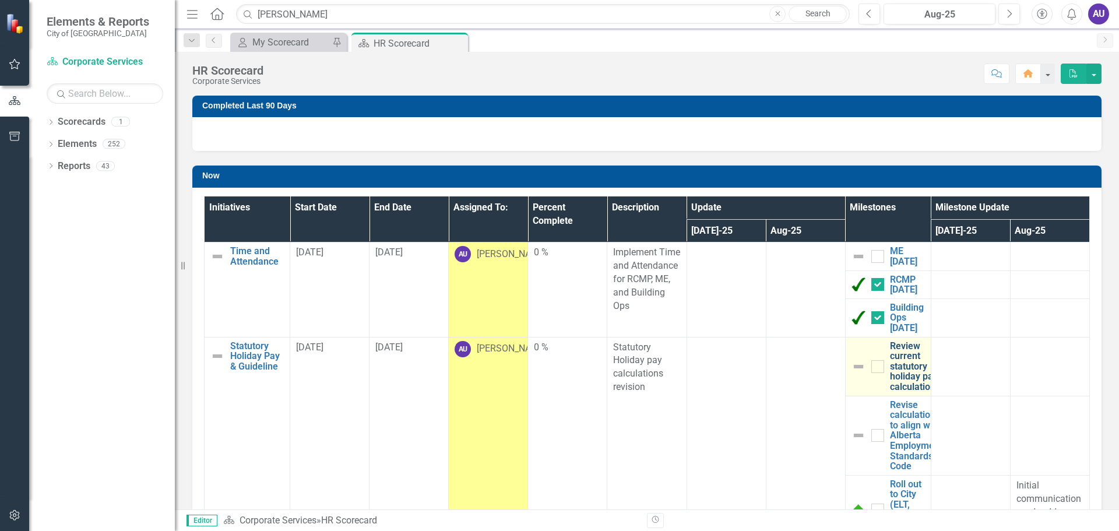
click at [902, 372] on link "Review current statutory holiday pay calculations" at bounding box center [915, 366] width 50 height 51
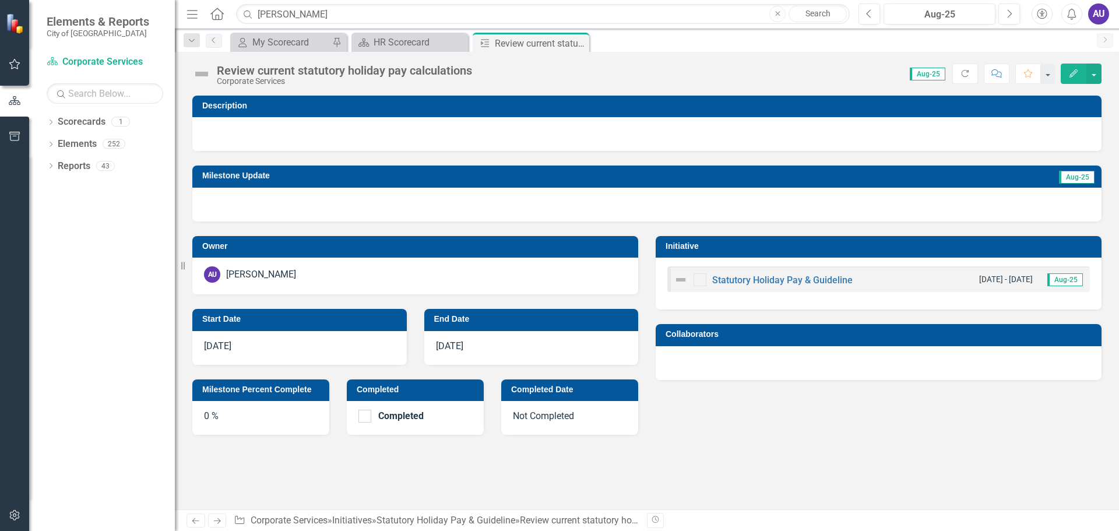
click at [1069, 69] on icon "Edit" at bounding box center [1073, 73] width 10 height 8
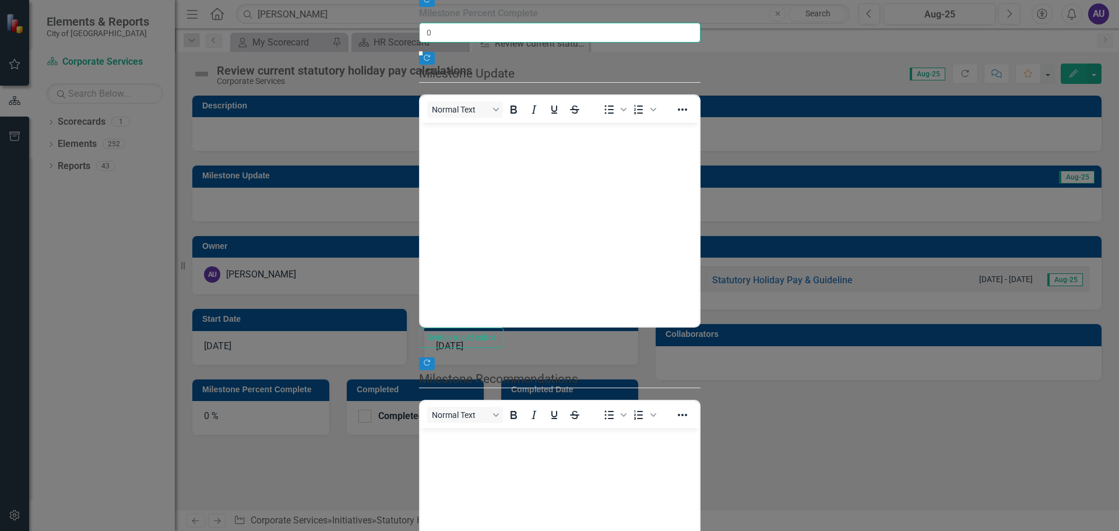
click at [419, 43] on input "0" at bounding box center [559, 33] width 281 height 20
drag, startPoint x: 351, startPoint y: 119, endPoint x: 282, endPoint y: 119, distance: 68.8
click at [419, 119] on div "Update Fields Edit Fields Links Notifications "Update" fields in ClearPoint are…" at bounding box center [559, 278] width 281 height 752
type input "70"
click at [484, 139] on p "Rich Text Area. Press ALT-0 for help." at bounding box center [559, 133] width 273 height 14
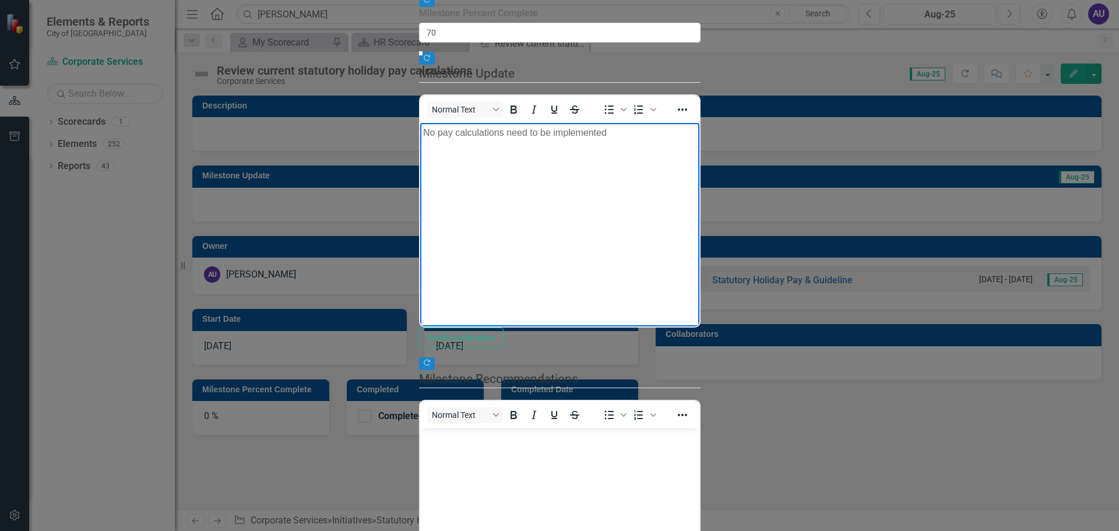
click at [634, 135] on p "No pay calculations need to be implemented" at bounding box center [559, 133] width 273 height 14
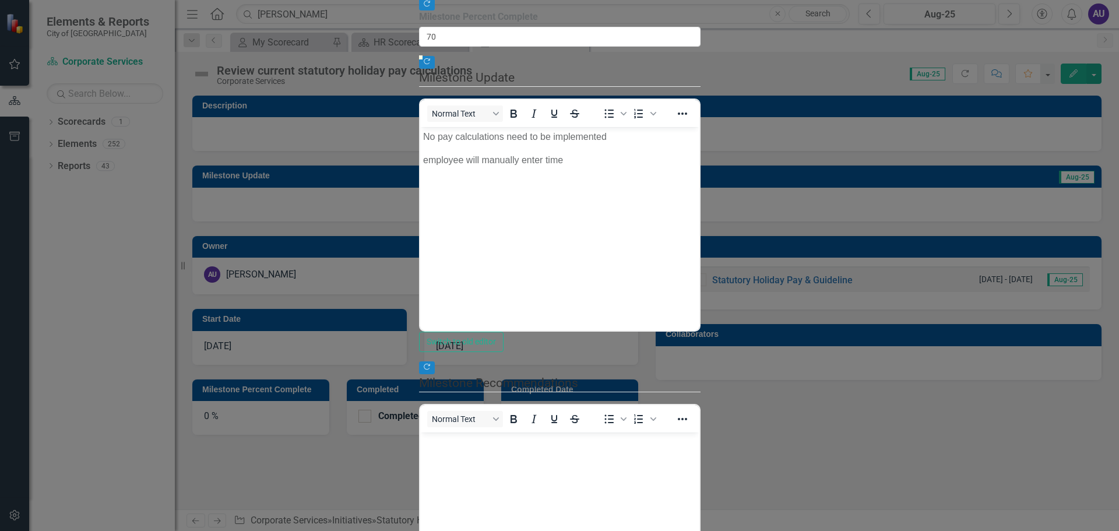
click at [604, 172] on body "No pay calculations need to be implemented employee will manually enter time" at bounding box center [559, 214] width 279 height 175
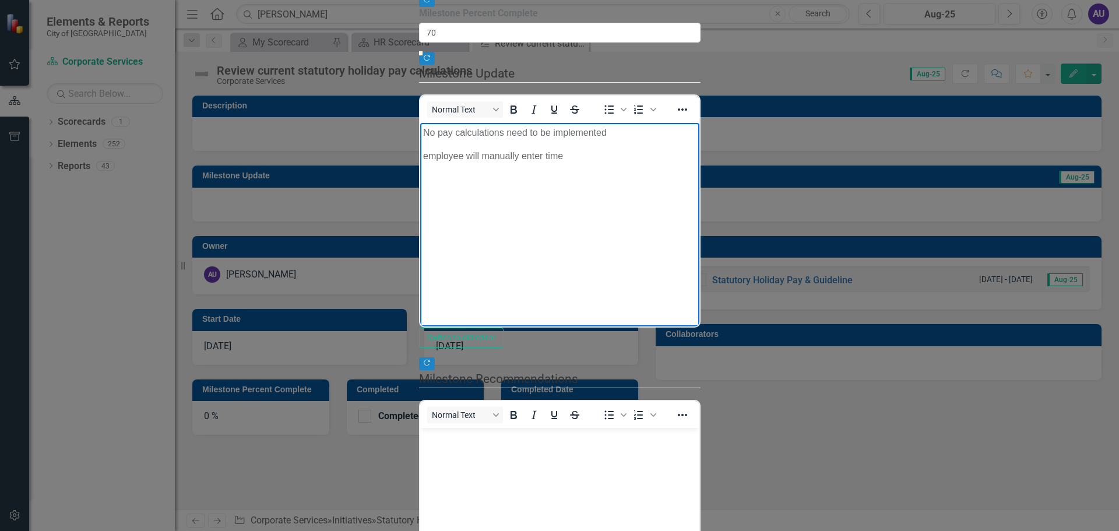
click at [462, 153] on p "employee will manually enter time" at bounding box center [559, 156] width 273 height 14
click at [586, 163] on p "employees will manually enter time" at bounding box center [559, 156] width 273 height 14
click at [696, 184] on p "PP1 to PP18 reconciliations will occur after PP 16 is processed (August" at bounding box center [559, 186] width 273 height 28
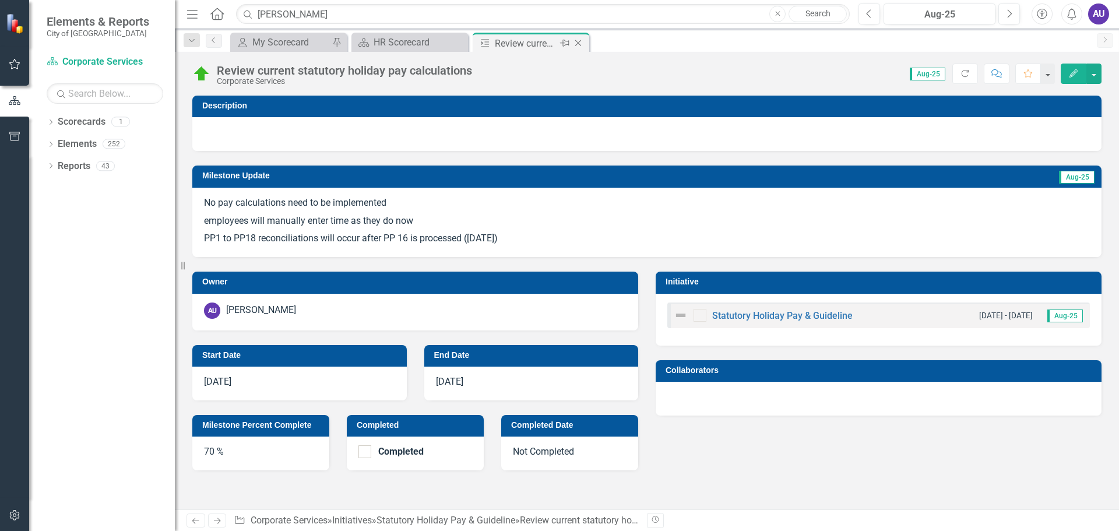
click at [578, 43] on icon at bounding box center [578, 43] width 6 height 6
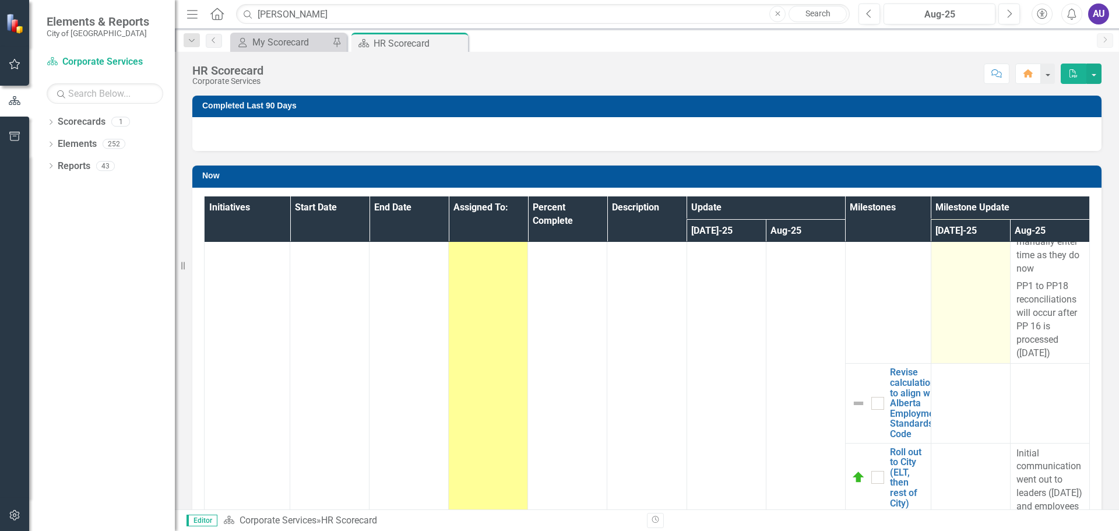
scroll to position [233, 0]
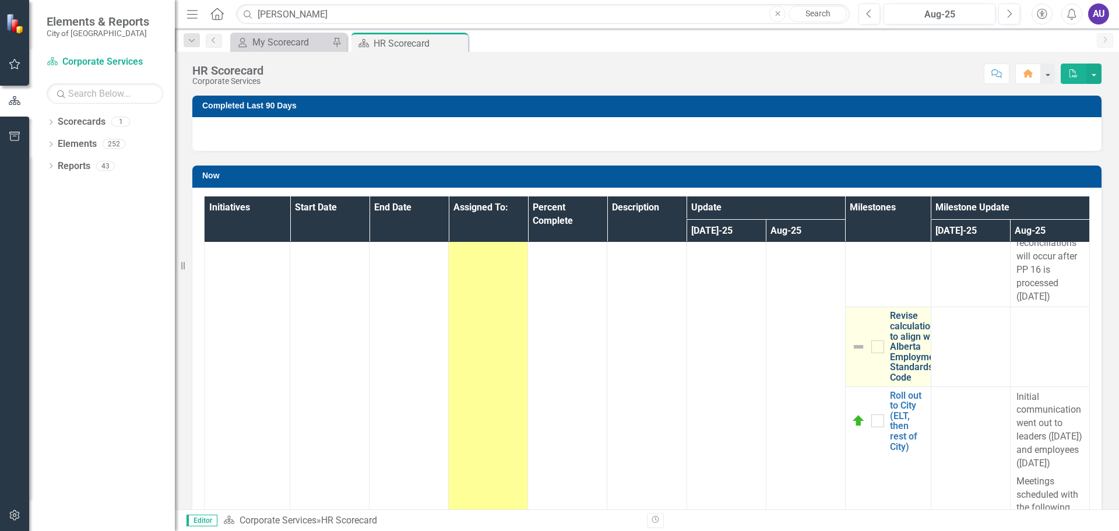
click at [895, 362] on link "Revise calculations to align with Alberta Employment Standards Code" at bounding box center [916, 347] width 52 height 72
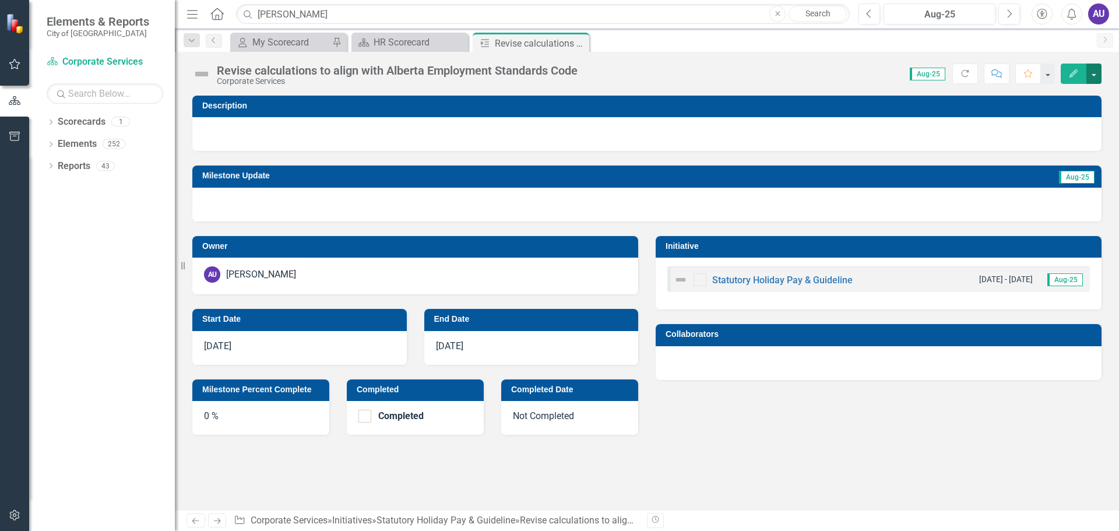
click at [1094, 76] on button "button" at bounding box center [1093, 74] width 15 height 20
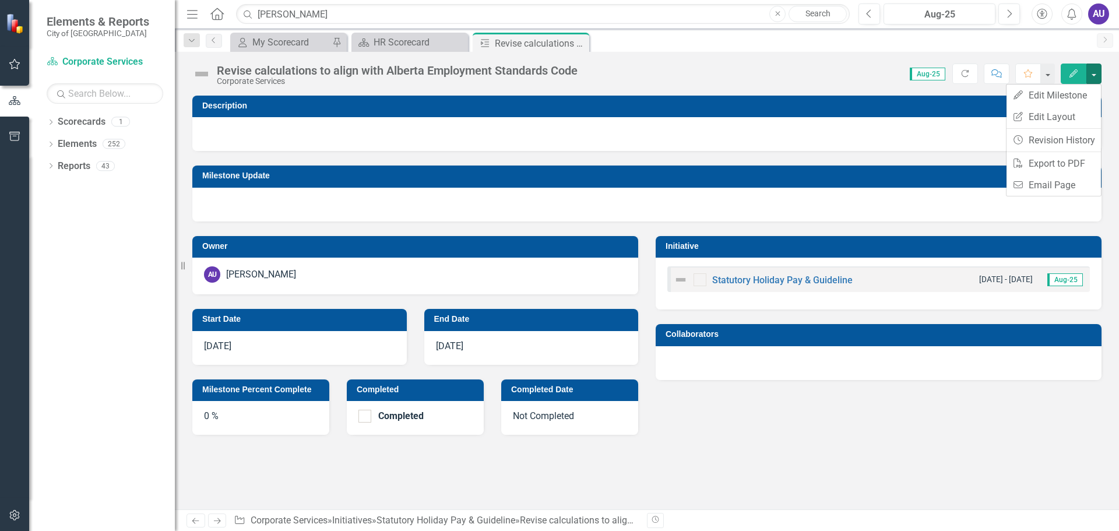
click at [793, 73] on div "Score: N/A Aug-25 Completed Refresh Comment Favorite Edit" at bounding box center [842, 74] width 518 height 20
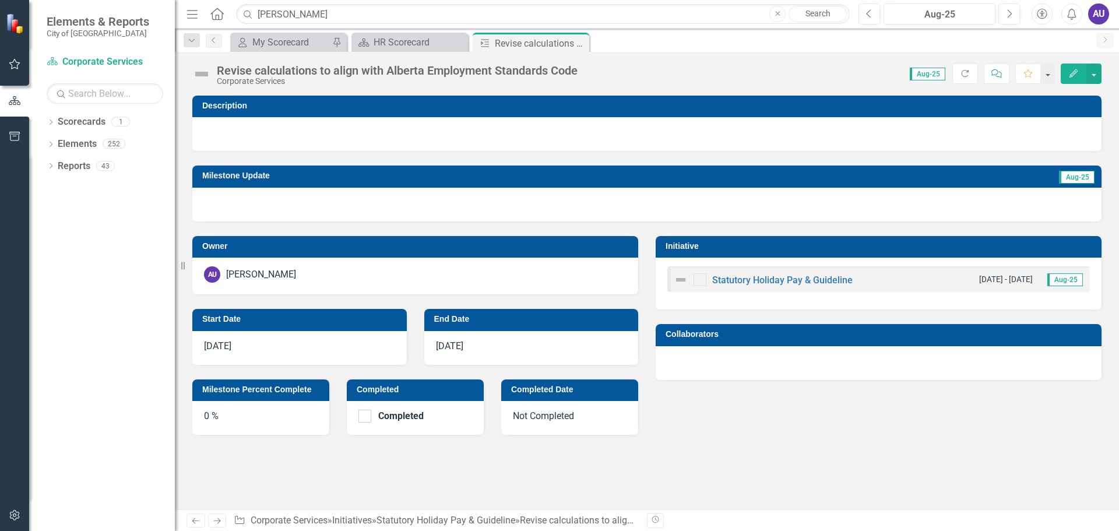
click at [242, 408] on div "0 %" at bounding box center [260, 418] width 137 height 34
click at [362, 416] on input "Completed" at bounding box center [362, 414] width 8 height 8
checkbox input "true"
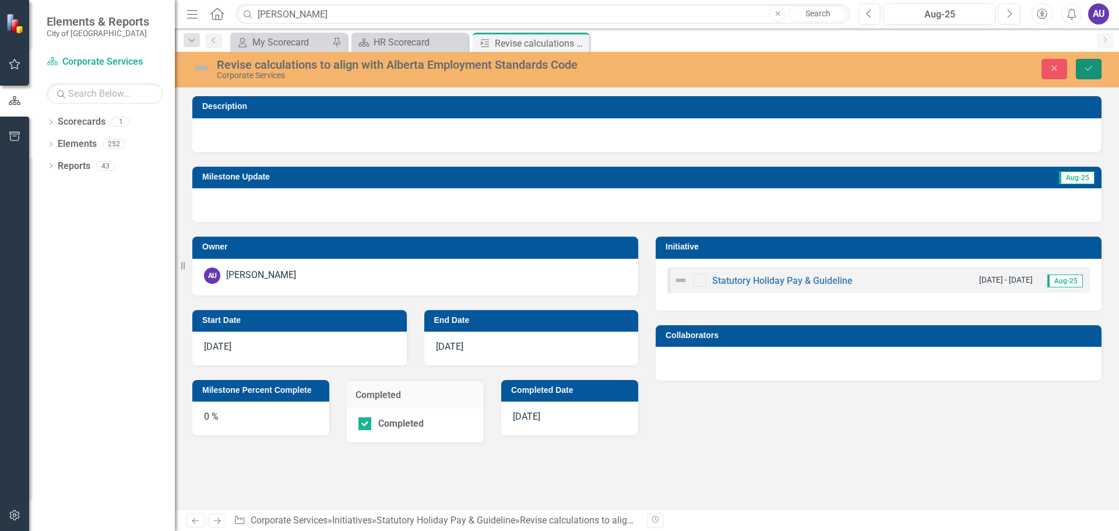
click at [1087, 64] on button "Save" at bounding box center [1089, 69] width 26 height 20
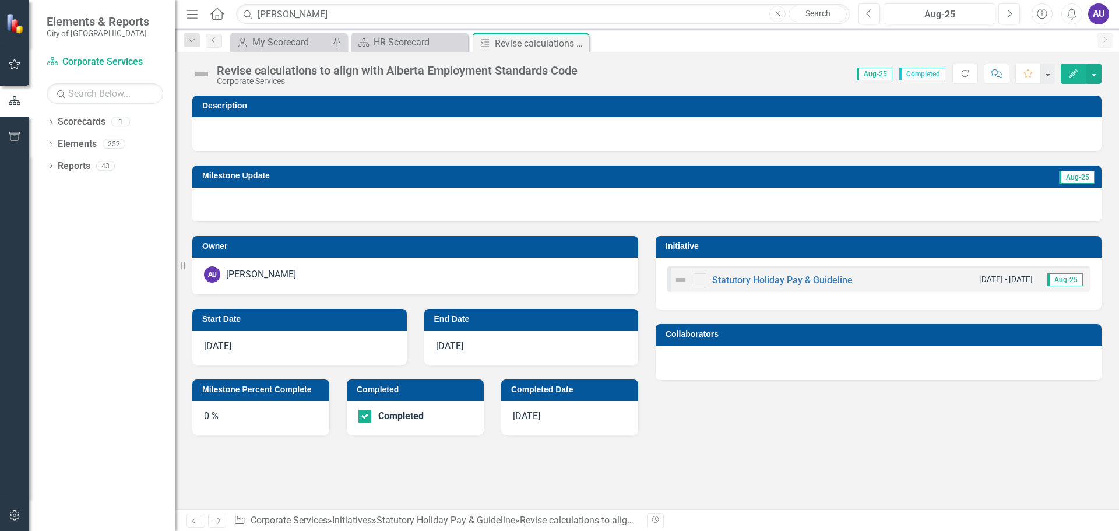
click at [204, 73] on img at bounding box center [201, 74] width 19 height 19
click at [1074, 72] on icon "Edit" at bounding box center [1073, 73] width 10 height 8
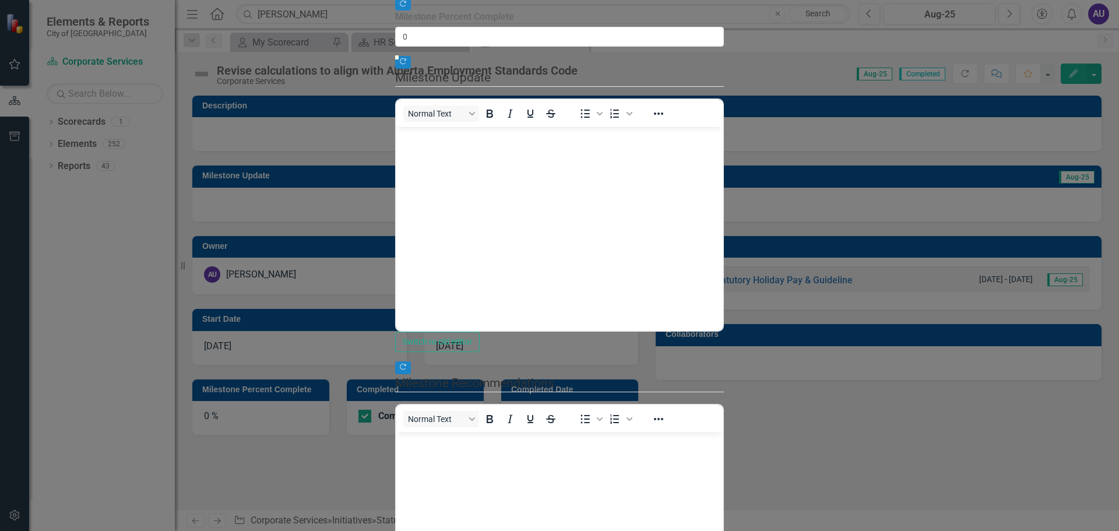
click at [724, 55] on div at bounding box center [559, 55] width 329 height 0
type input "100"
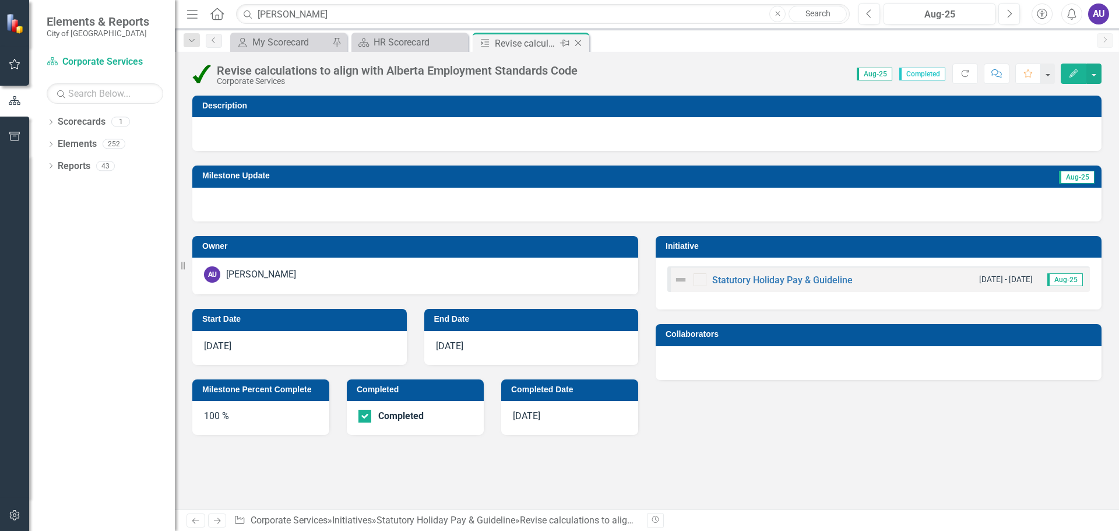
click at [574, 38] on icon "Close" at bounding box center [578, 42] width 12 height 9
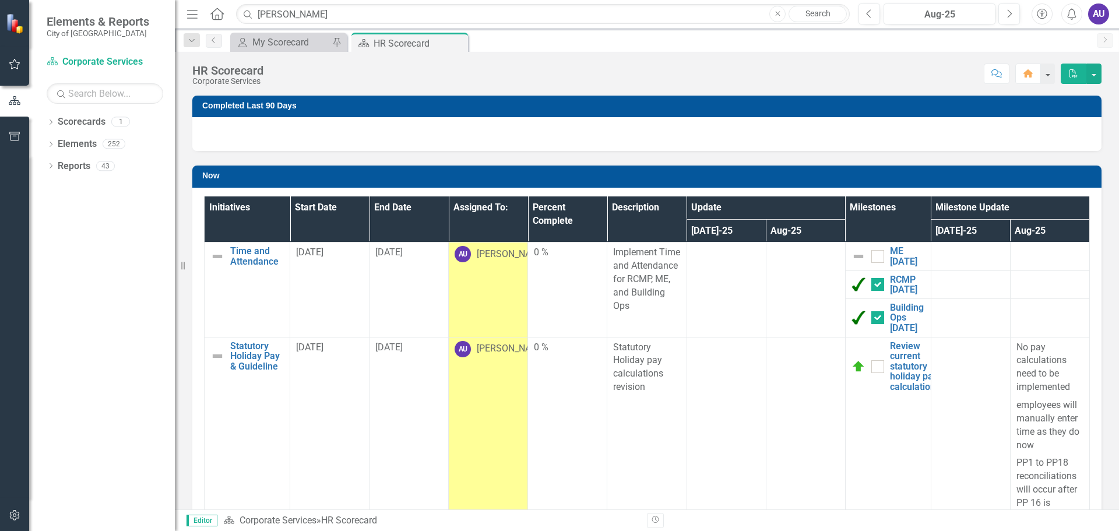
checkbox input "true"
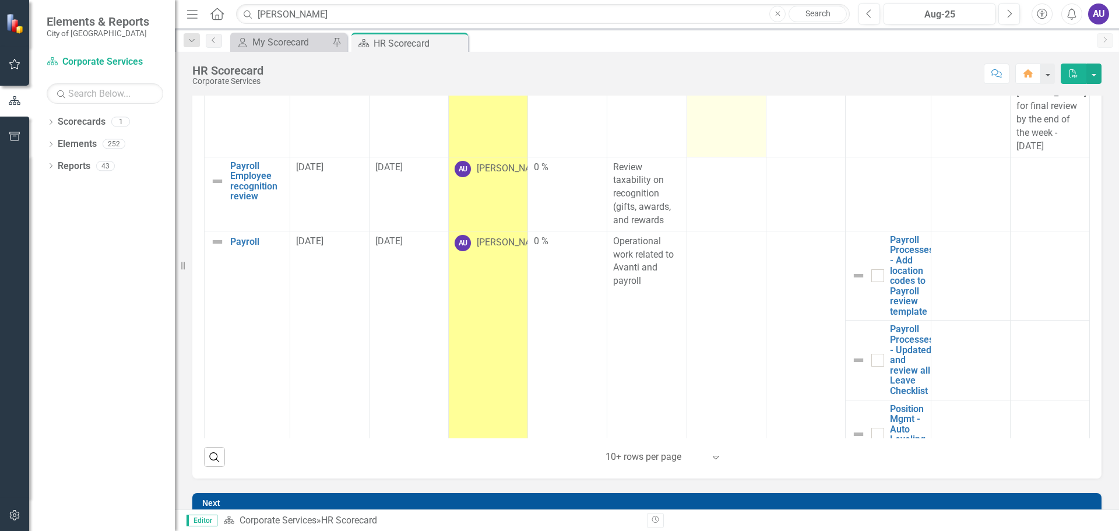
scroll to position [874, 0]
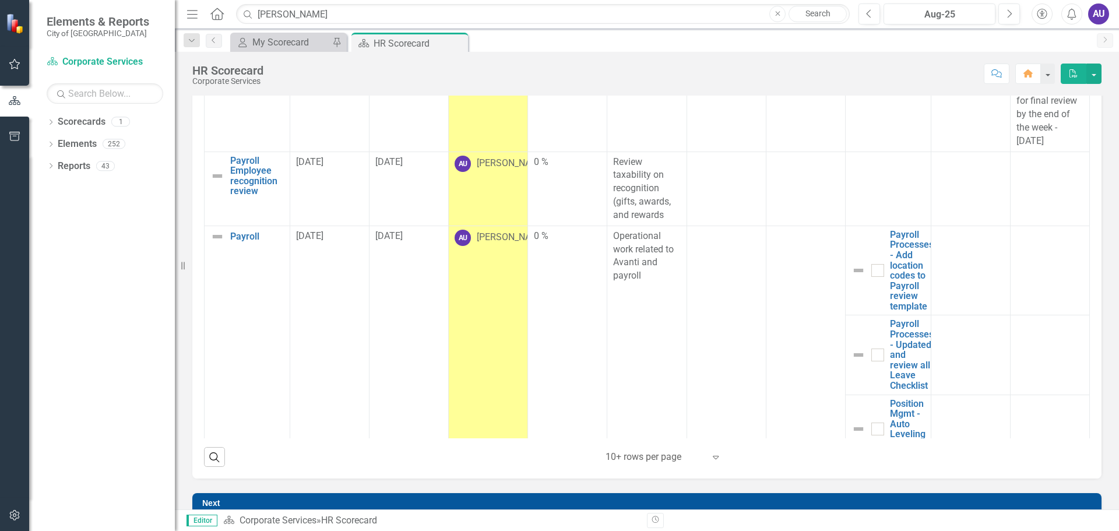
click at [1016, 182] on td at bounding box center [1049, 189] width 79 height 74
click at [1020, 177] on td at bounding box center [1049, 189] width 79 height 74
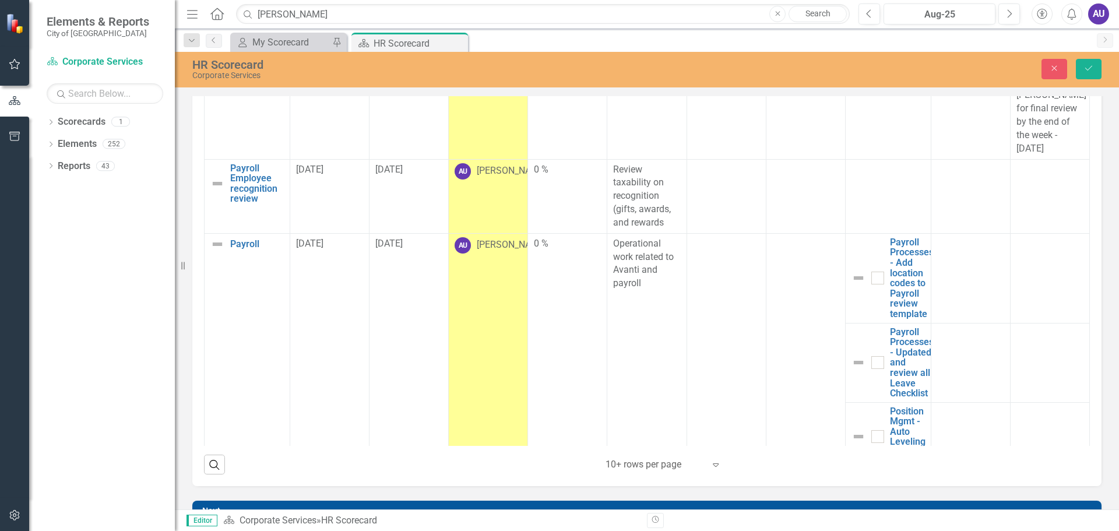
scroll to position [163, 0]
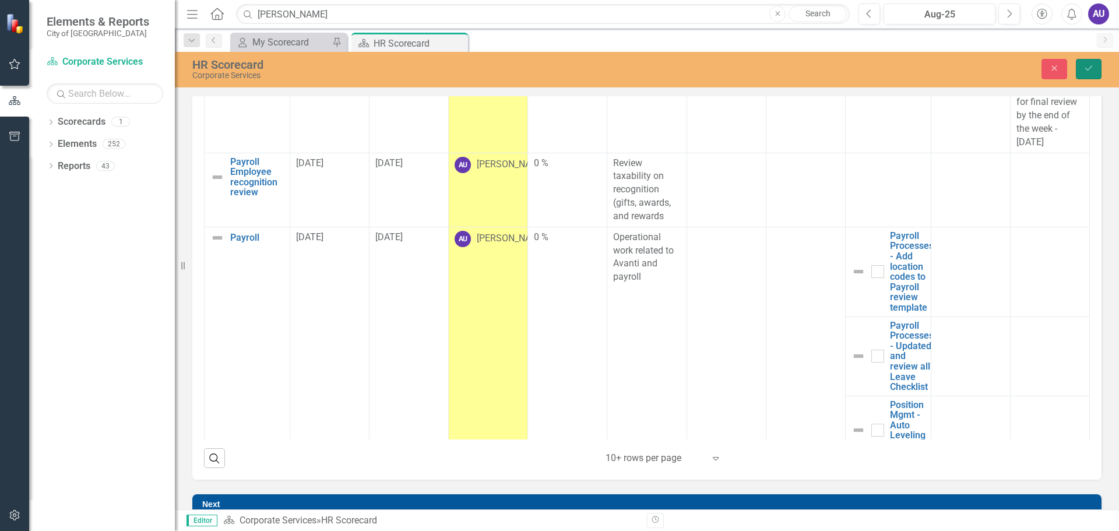
click at [1079, 69] on button "Save" at bounding box center [1089, 69] width 26 height 20
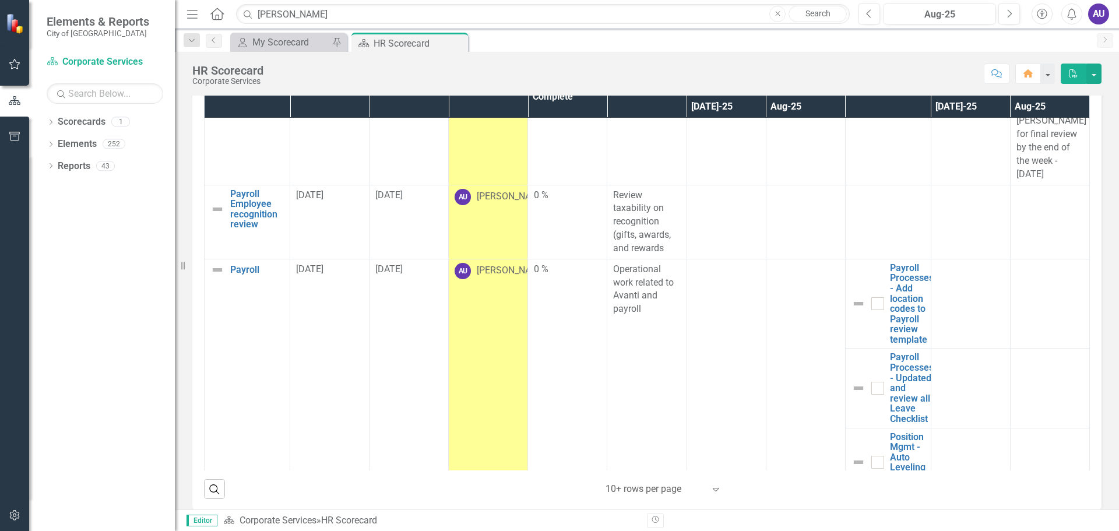
scroll to position [874, 0]
click at [247, 207] on link "Payroll Employee recognition review" at bounding box center [257, 208] width 54 height 41
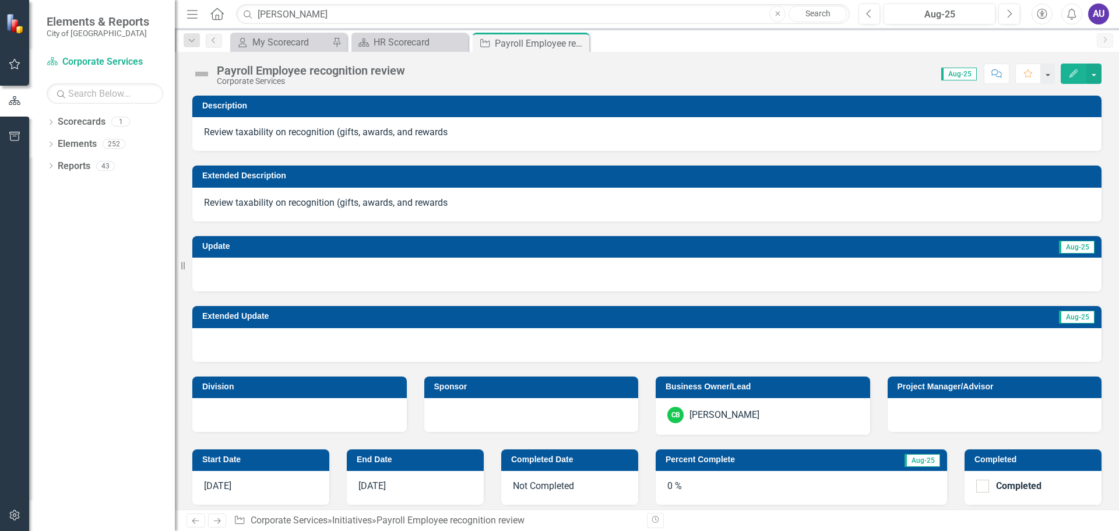
click at [474, 199] on p "Review taxability on recognition (gifts, awards, and rewards" at bounding box center [647, 202] width 886 height 13
click at [457, 198] on p "Review taxability on recognition (gifts, awards, and rewards" at bounding box center [647, 202] width 886 height 13
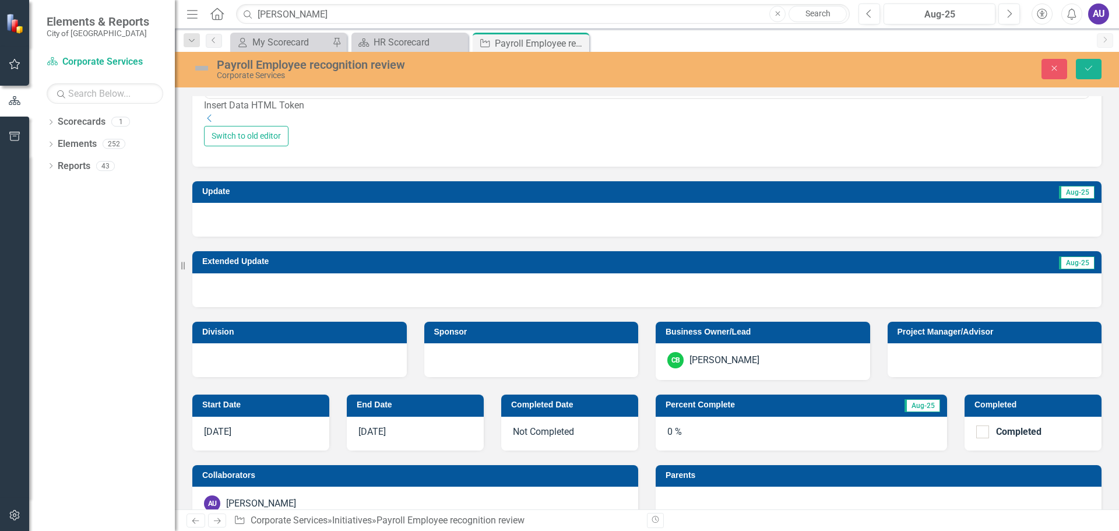
scroll to position [350, 0]
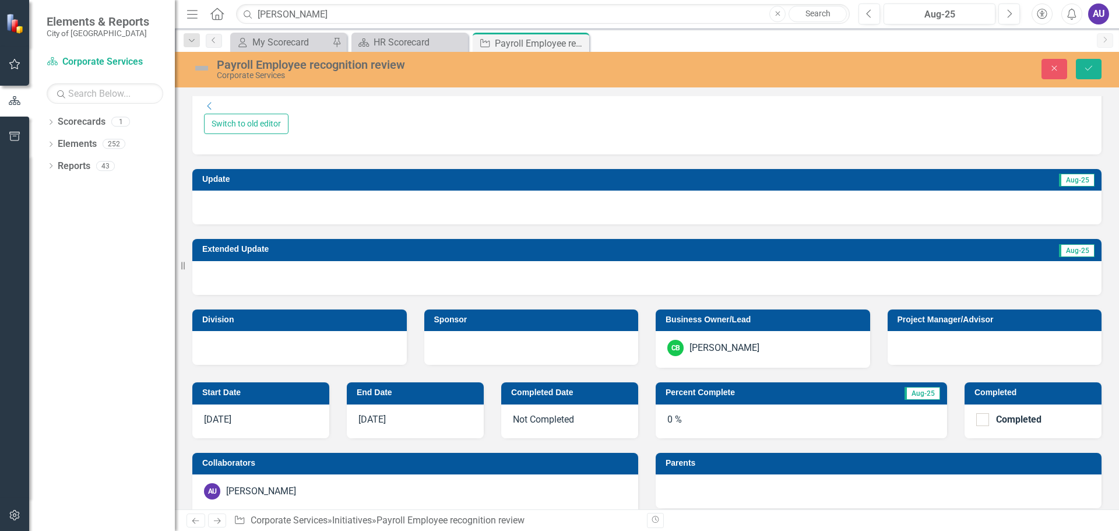
click at [262, 224] on div at bounding box center [646, 208] width 909 height 34
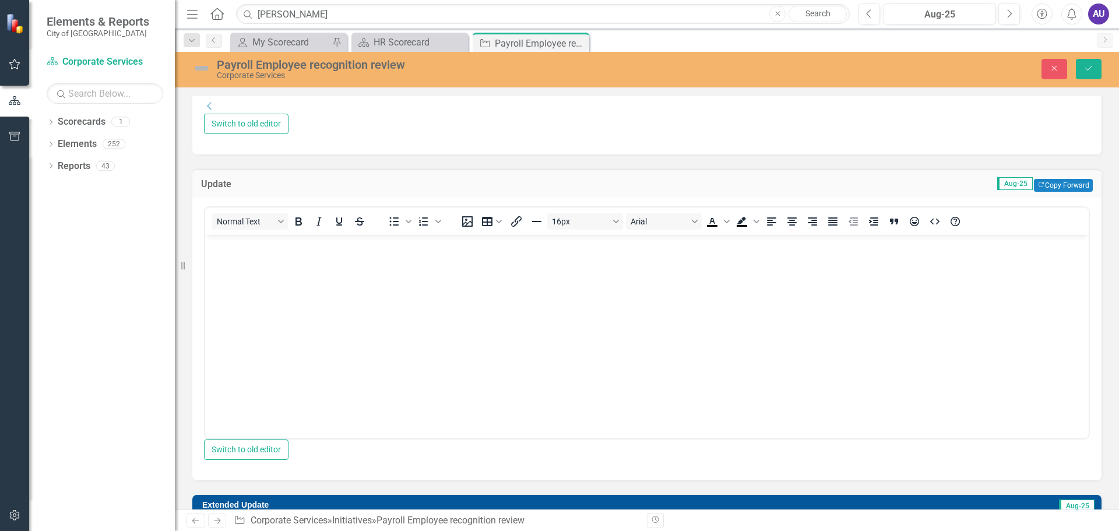
scroll to position [0, 0]
click at [229, 249] on p "Rich Text Area. Press ALT-0 for help." at bounding box center [647, 244] width 878 height 14
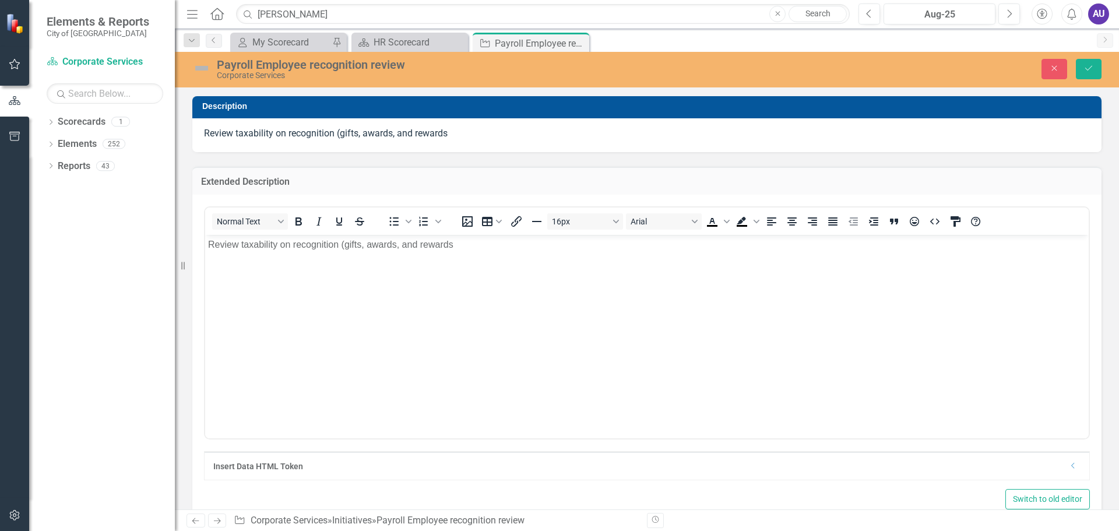
scroll to position [350, 0]
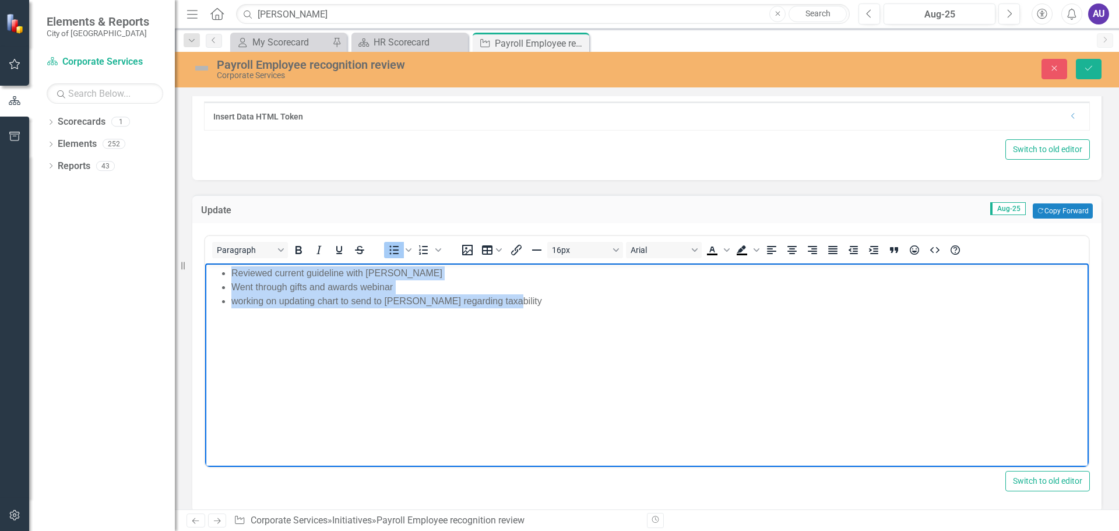
click at [435, 275] on li "Reviewed current guideline with [PERSON_NAME]" at bounding box center [658, 273] width 854 height 14
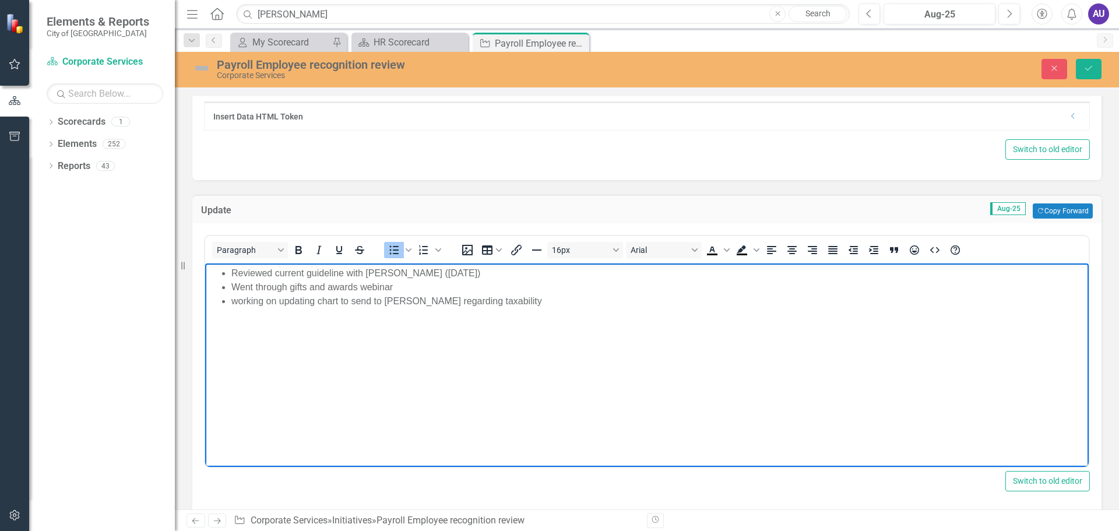
drag, startPoint x: 392, startPoint y: 283, endPoint x: 422, endPoint y: 283, distance: 29.7
click at [399, 281] on li "Went through gifts and awards webinar" at bounding box center [658, 287] width 854 height 14
click at [501, 312] on body "Reviewed current guideline with [PERSON_NAME] ([DATE]) Went through gifts and a…" at bounding box center [646, 350] width 883 height 175
click at [436, 284] on li "Went through gifts and awards webinar (July" at bounding box center [658, 287] width 854 height 14
click at [442, 270] on li "Reviewed current guideline with [PERSON_NAME] ([DATE])" at bounding box center [658, 273] width 854 height 14
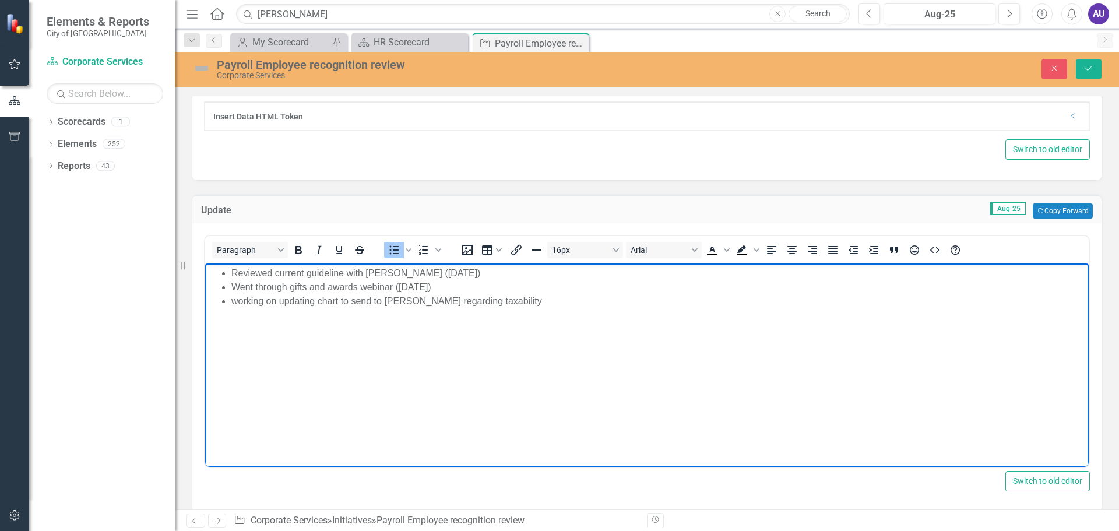
click at [510, 302] on li "working on updating chart to send to [PERSON_NAME] regarding taxability" at bounding box center [658, 301] width 854 height 14
click at [510, 302] on li "working on updating chart to send to [PERSON_NAME] regarding taxability( [DATE])" at bounding box center [658, 301] width 854 height 14
click at [506, 297] on li "working on updating chart to send to [PERSON_NAME] regarding taxability( [DATE])" at bounding box center [658, 301] width 854 height 14
drag, startPoint x: 980, startPoint y: 308, endPoint x: 1252, endPoint y: 431, distance: 298.1
click at [980, 308] on body "Reviewed current guideline with [PERSON_NAME] ([DATE]) Went through gifts and a…" at bounding box center [646, 350] width 883 height 175
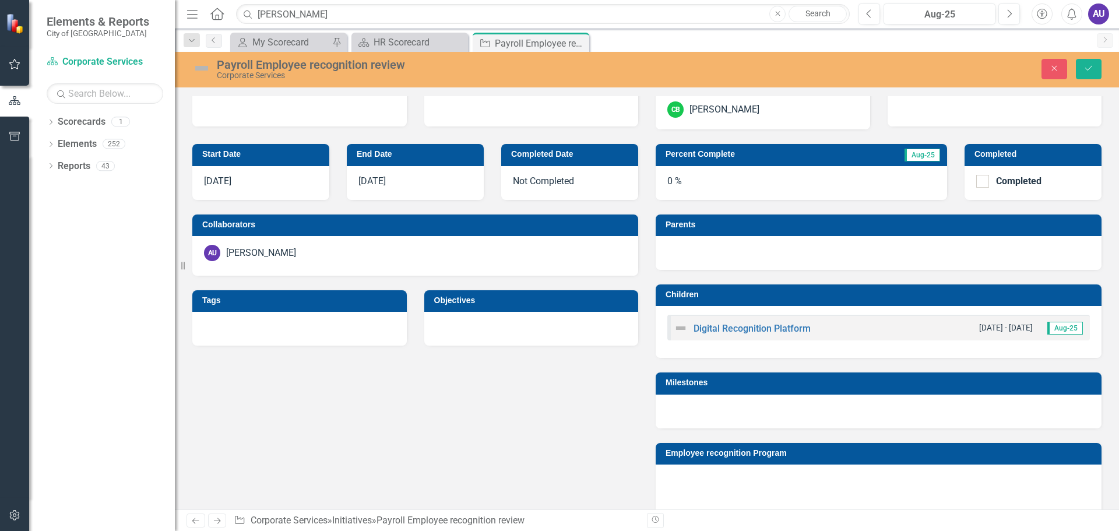
scroll to position [797, 0]
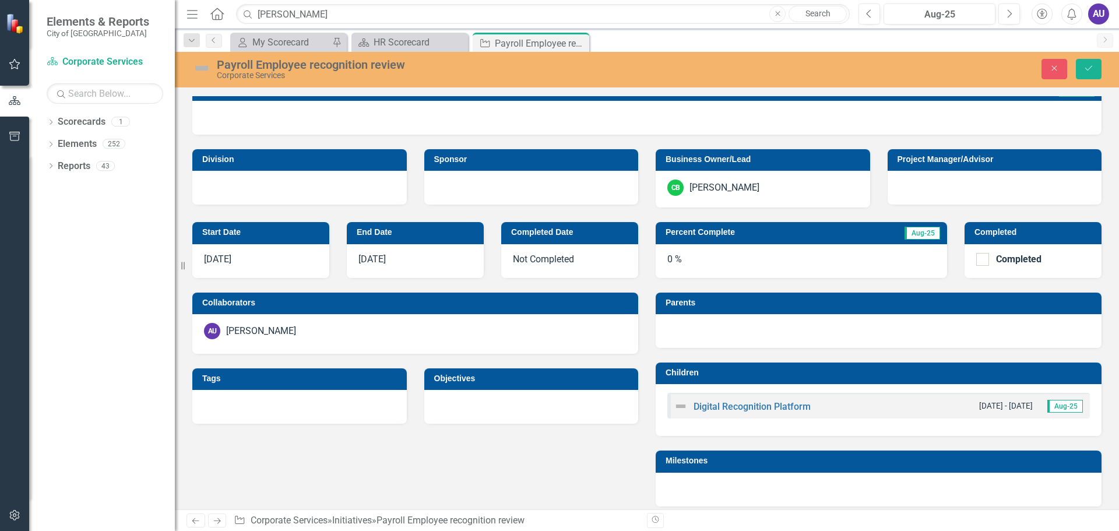
click at [565, 264] on div "Not Completed" at bounding box center [569, 261] width 137 height 34
click at [785, 257] on div "0 %" at bounding box center [801, 261] width 291 height 34
click at [698, 237] on h3 "Percent Complete" at bounding box center [756, 232] width 180 height 9
drag, startPoint x: 656, startPoint y: 260, endPoint x: 677, endPoint y: 260, distance: 20.4
click at [659, 260] on div "0 %" at bounding box center [801, 261] width 291 height 34
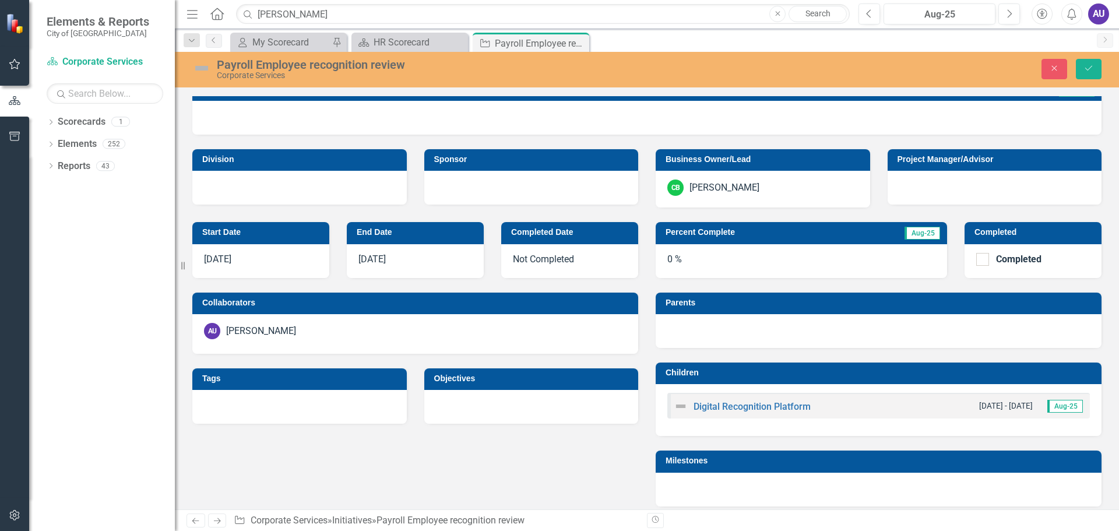
click at [675, 257] on div "0 %" at bounding box center [801, 261] width 291 height 34
click at [1087, 64] on button "Save" at bounding box center [1089, 69] width 26 height 20
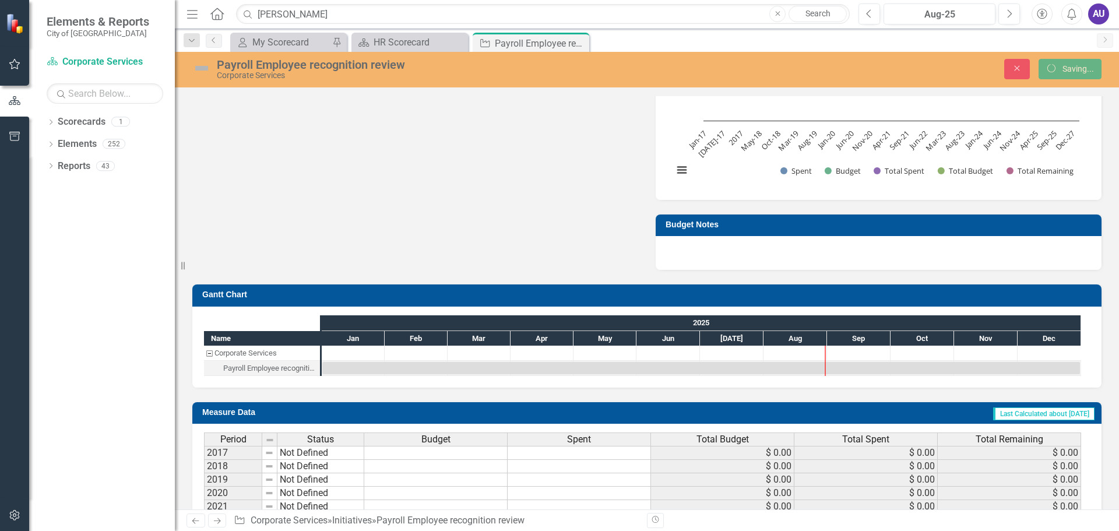
scroll to position [259, 0]
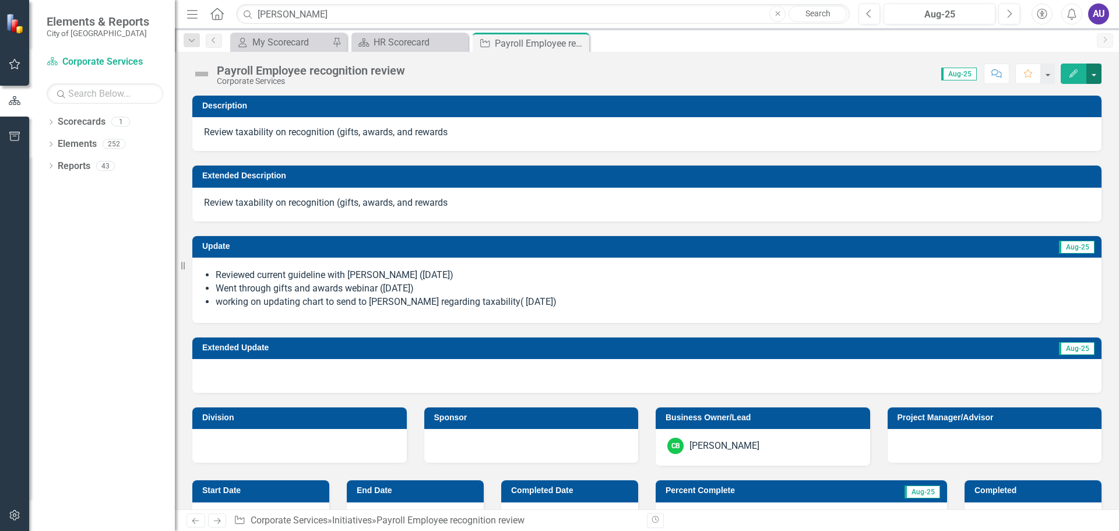
click at [1090, 78] on button "button" at bounding box center [1093, 74] width 15 height 20
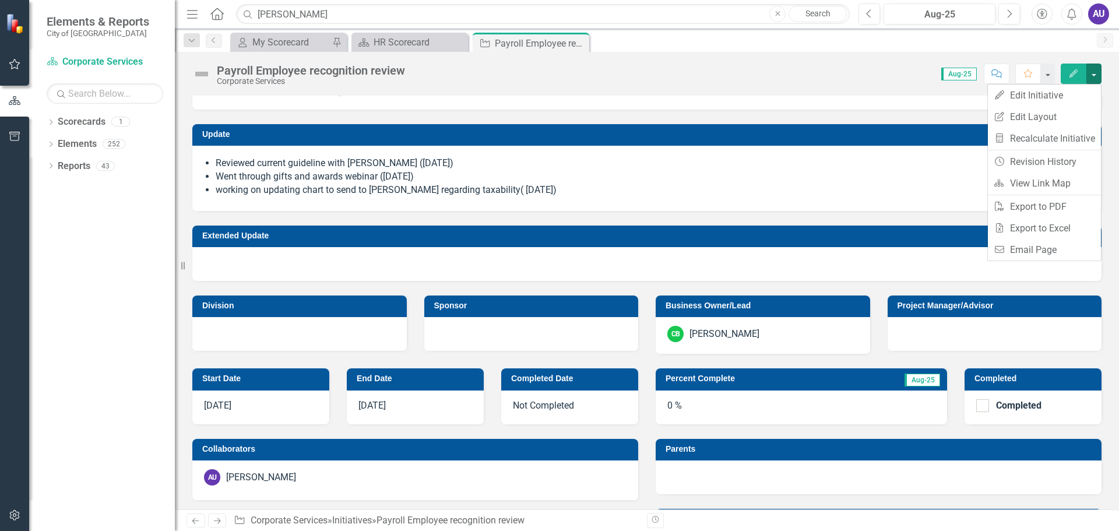
scroll to position [117, 0]
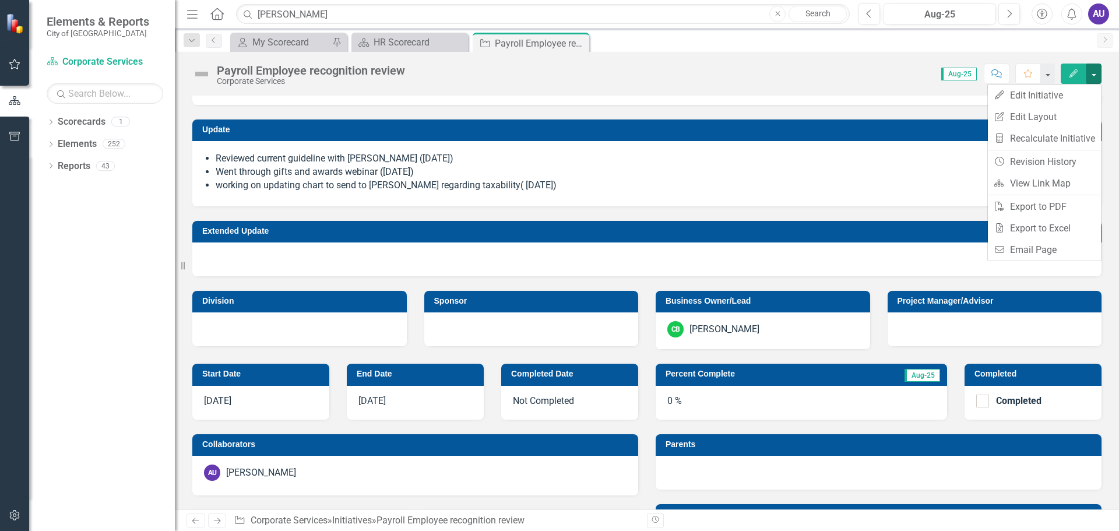
click at [702, 395] on div "0 %" at bounding box center [801, 403] width 291 height 34
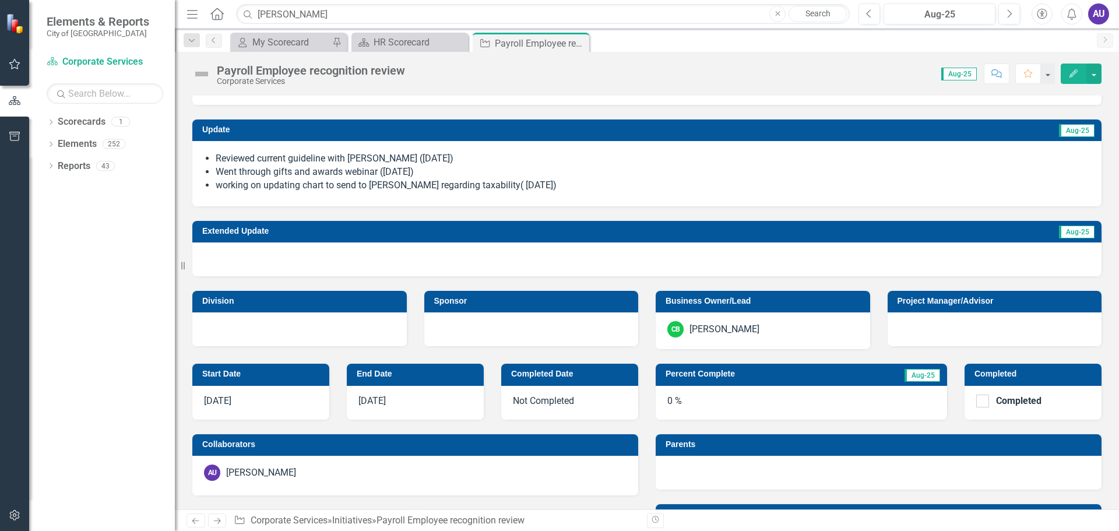
click at [669, 401] on div "0 %" at bounding box center [801, 403] width 291 height 34
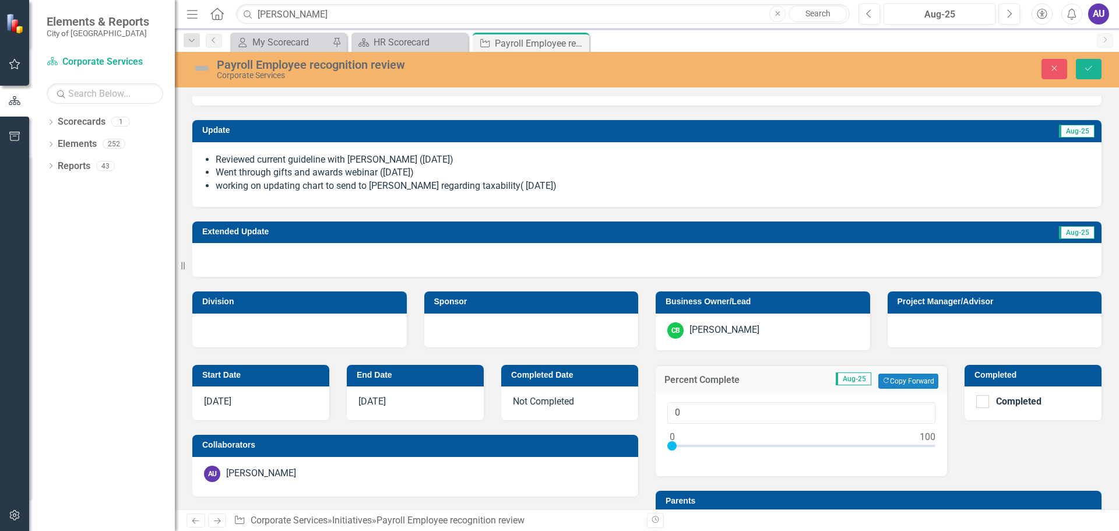
click at [877, 444] on div at bounding box center [801, 448] width 268 height 15
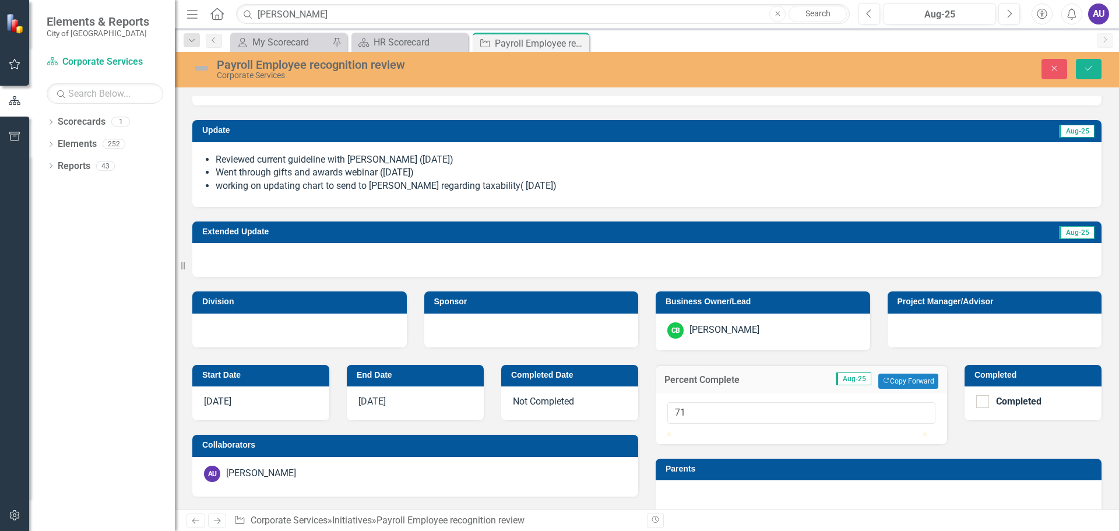
type input "70"
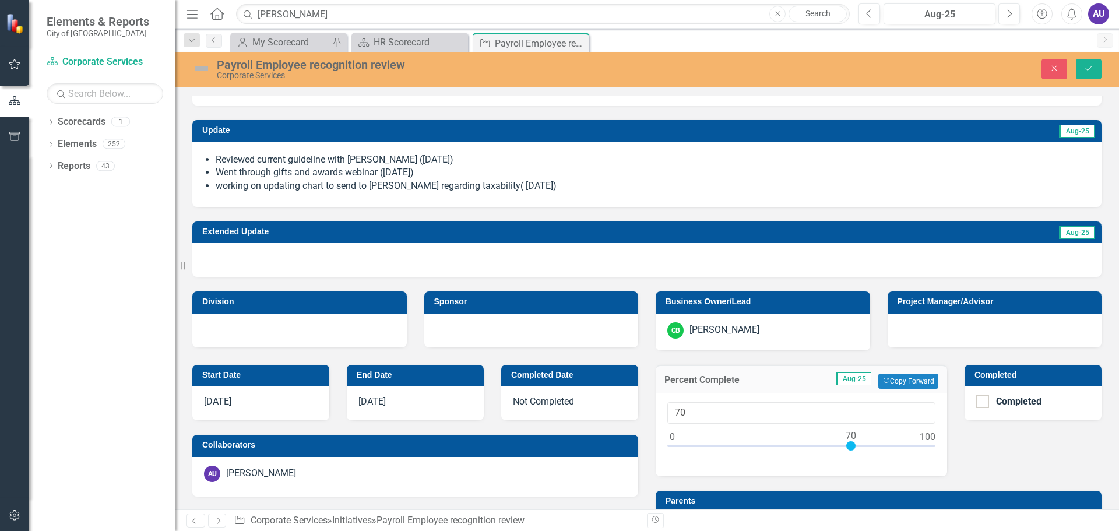
drag, startPoint x: 877, startPoint y: 444, endPoint x: 847, endPoint y: 445, distance: 29.7
click at [847, 445] on div at bounding box center [850, 445] width 9 height 9
click at [1086, 66] on icon "Save" at bounding box center [1088, 68] width 10 height 8
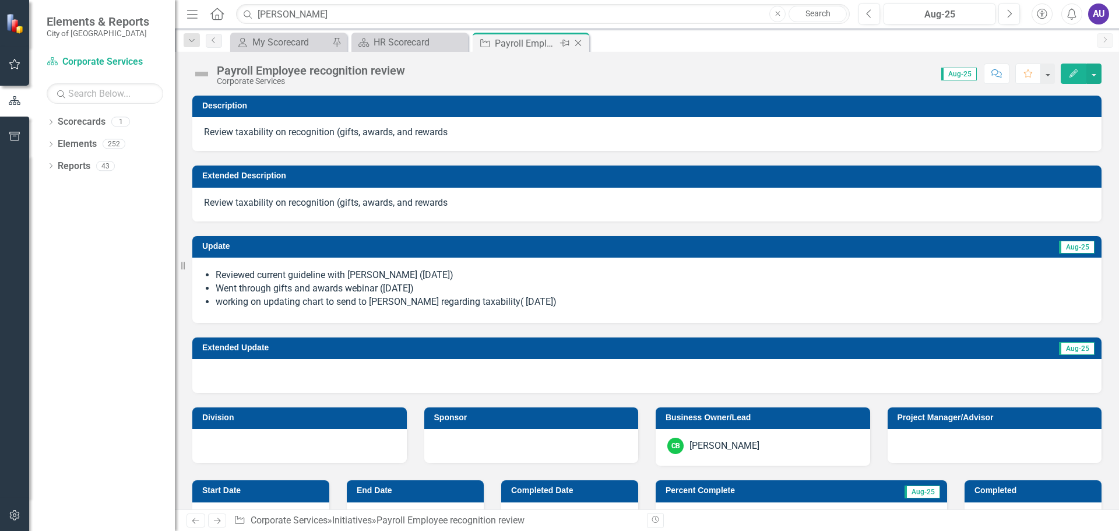
click at [578, 42] on icon "Close" at bounding box center [578, 42] width 12 height 9
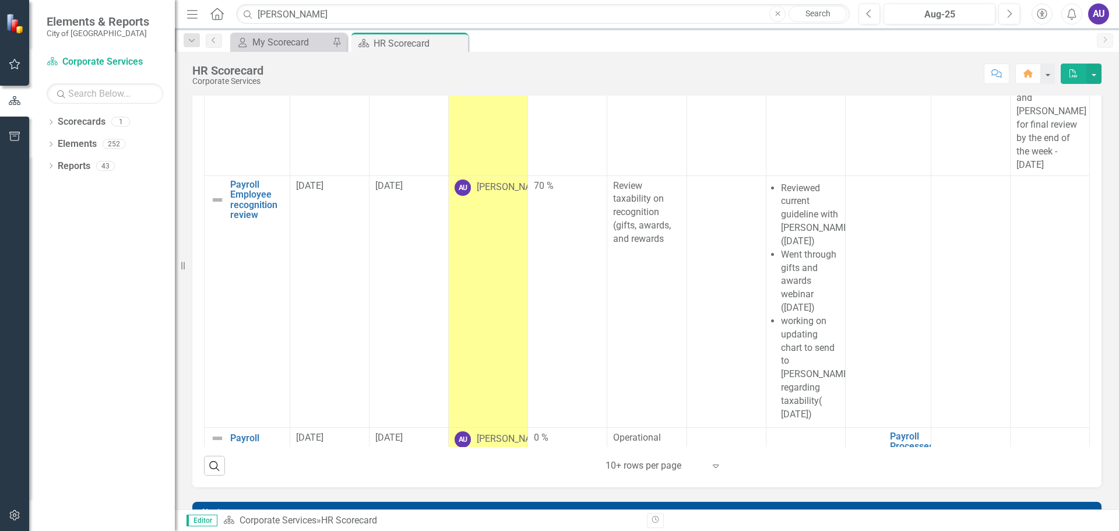
scroll to position [827, 0]
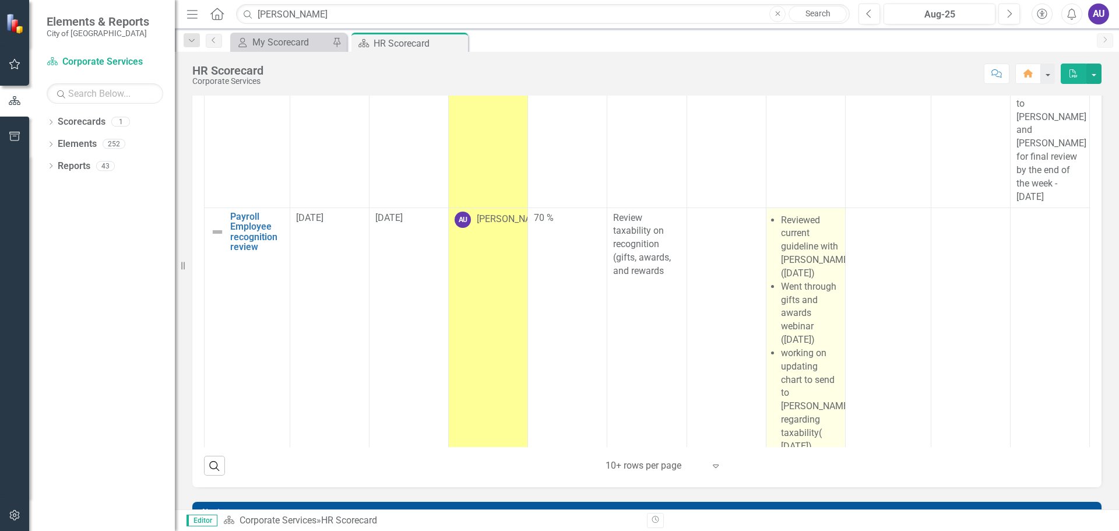
click at [787, 304] on li "Went through gifts and awards webinar ([DATE])" at bounding box center [810, 313] width 58 height 66
drag, startPoint x: 787, startPoint y: 304, endPoint x: 775, endPoint y: 329, distance: 27.4
click at [781, 329] on li "Went through gifts and awards webinar ([DATE])" at bounding box center [810, 313] width 58 height 66
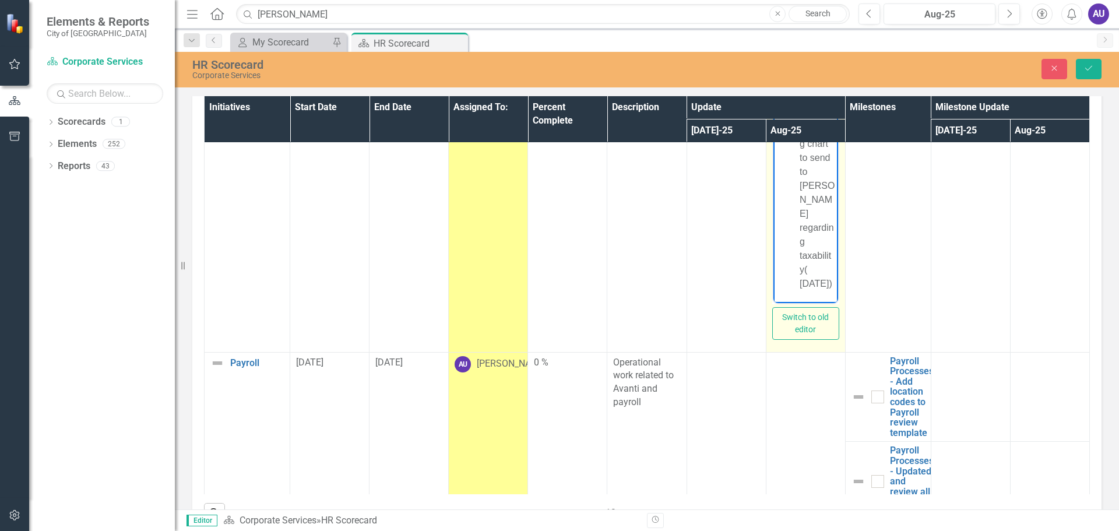
scroll to position [385, 0]
drag, startPoint x: 788, startPoint y: 105, endPoint x: 1607, endPoint y: 388, distance: 865.6
click at [837, 291] on html "Reviewed current guideline with [PERSON_NAME] ([DATE]) Went through gifts and a…" at bounding box center [805, 78] width 65 height 449
copy ul "Reviewed current guideline with [PERSON_NAME] ([DATE]) Went through gifts and a…"
click at [879, 205] on td at bounding box center [888, 208] width 86 height 288
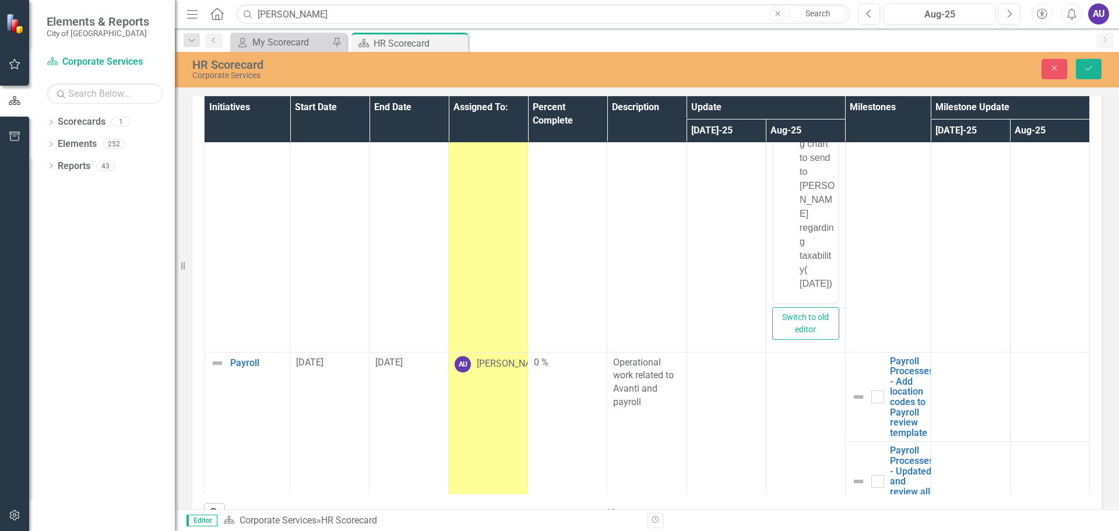
click at [868, 209] on td at bounding box center [888, 208] width 86 height 288
click at [876, 230] on td at bounding box center [888, 208] width 86 height 288
click at [1058, 229] on td at bounding box center [1049, 208] width 79 height 288
click at [1037, 202] on td at bounding box center [1049, 208] width 79 height 288
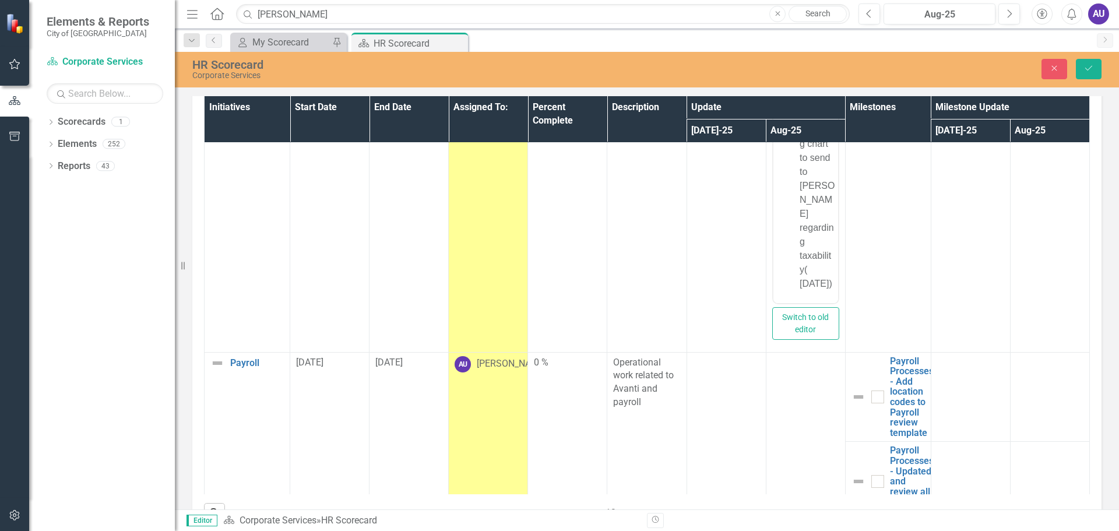
click at [1037, 202] on td at bounding box center [1049, 208] width 79 height 288
click at [1030, 205] on td at bounding box center [1049, 208] width 79 height 288
click at [1034, 272] on td at bounding box center [1049, 208] width 79 height 288
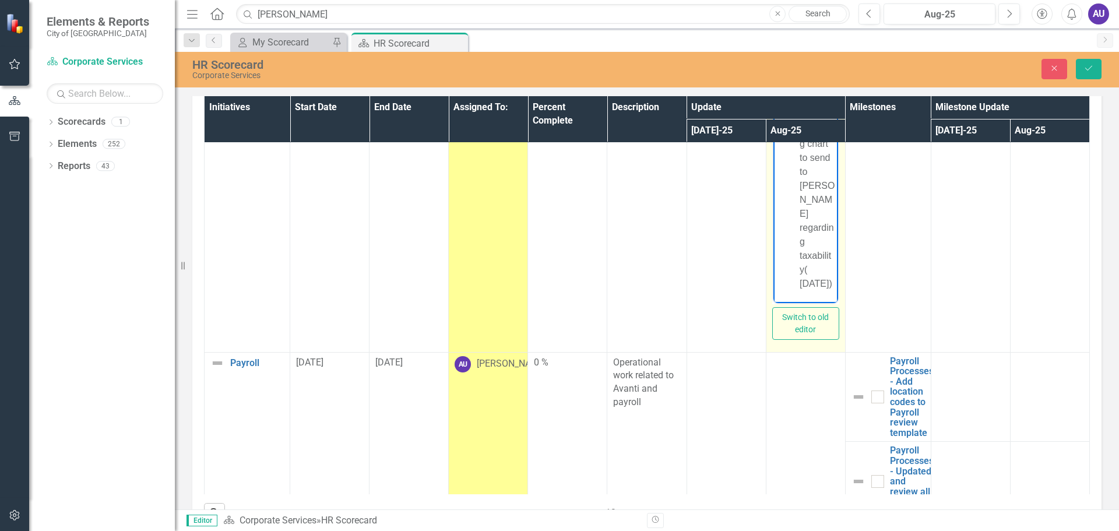
click at [788, 287] on ul "Reviewed current guideline with [PERSON_NAME] ([DATE]) Went through gifts and a…" at bounding box center [805, 74] width 59 height 434
click at [823, 281] on li "working on updating chart to send to [PERSON_NAME] regarding taxability( [DATE])" at bounding box center [817, 192] width 36 height 196
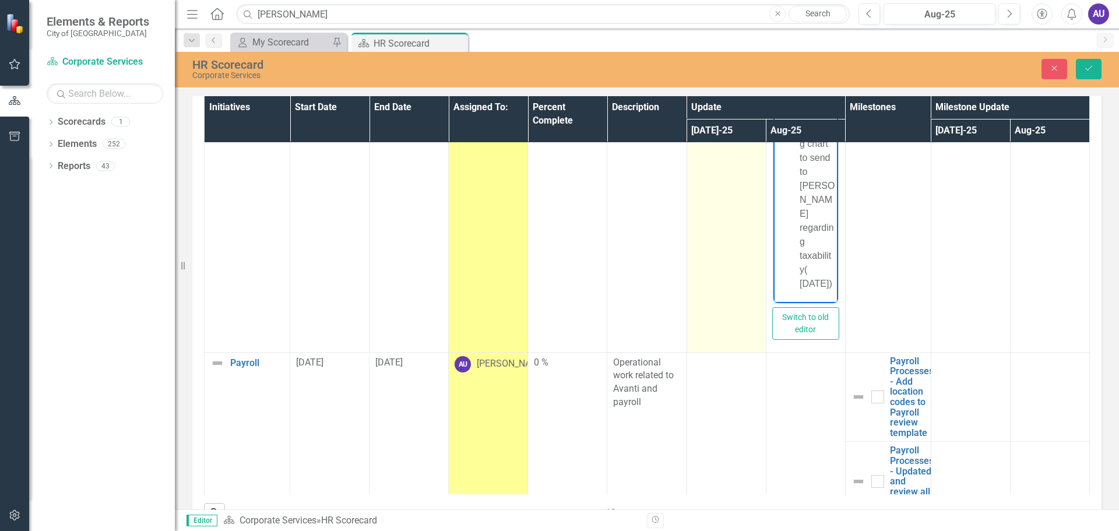
click at [733, 223] on td at bounding box center [725, 208] width 79 height 288
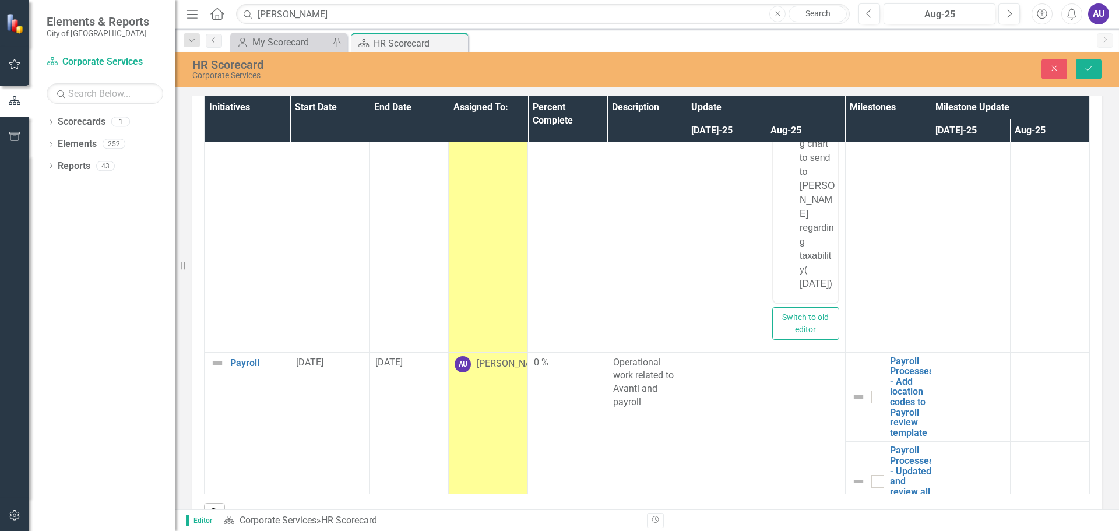
click at [1100, 57] on div "HR Scorecard Corporate Services Close Save" at bounding box center [647, 70] width 944 height 36
click at [1086, 71] on icon "Save" at bounding box center [1088, 68] width 10 height 8
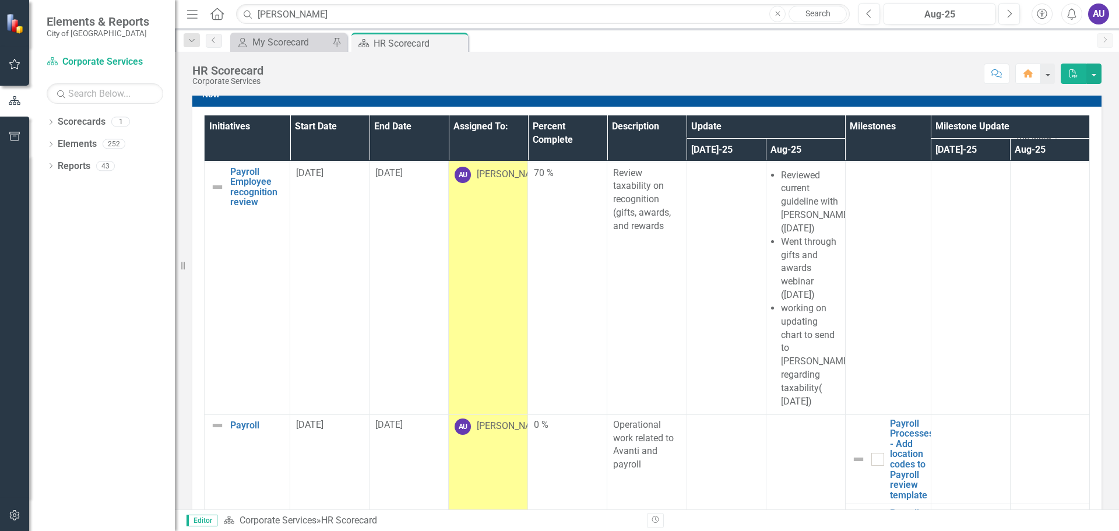
scroll to position [942, 0]
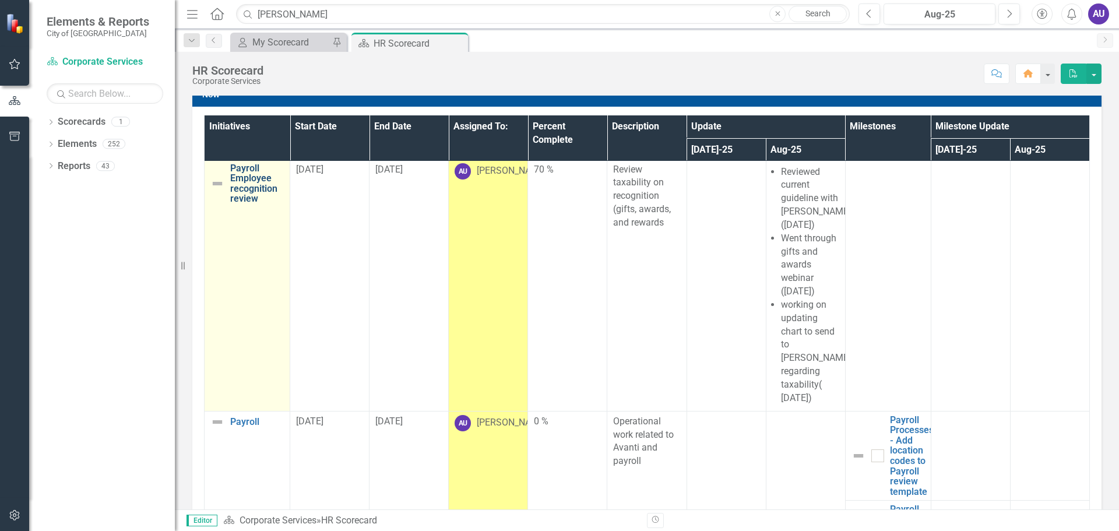
click at [255, 183] on link "Payroll Employee recognition review" at bounding box center [257, 183] width 54 height 41
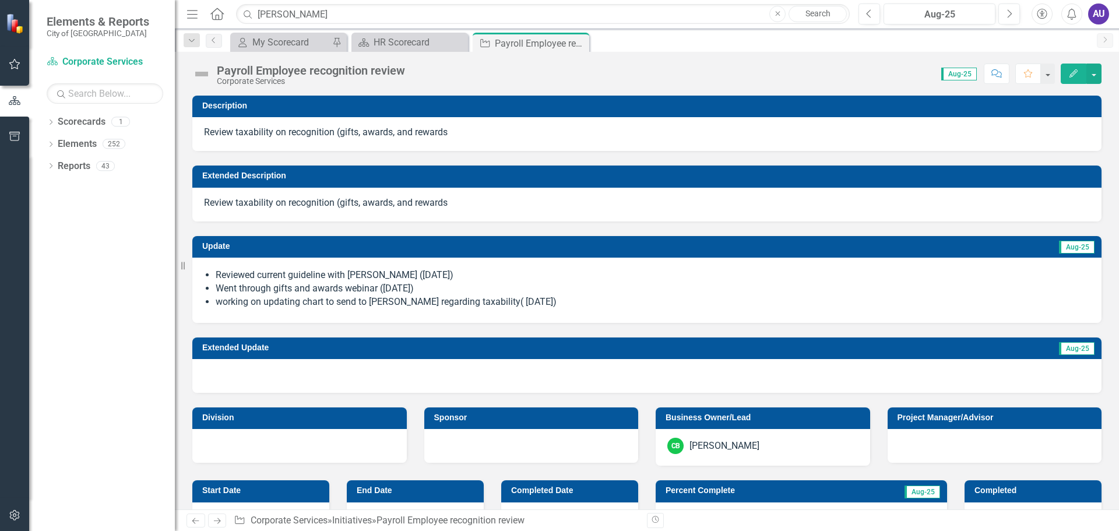
click at [552, 302] on li "working on updating chart to send to [PERSON_NAME] regarding taxability( [DATE])" at bounding box center [653, 301] width 874 height 13
drag, startPoint x: 563, startPoint y: 299, endPoint x: 288, endPoint y: 290, distance: 274.6
click at [288, 290] on ul "Reviewed current guideline with [PERSON_NAME] ([DATE]) Went through gifts and a…" at bounding box center [653, 289] width 874 height 40
click at [217, 269] on li "Reviewed current guideline with [PERSON_NAME] ([DATE])" at bounding box center [653, 275] width 874 height 13
click at [970, 291] on li "Went through gifts and awards webinar ([DATE])" at bounding box center [653, 288] width 874 height 13
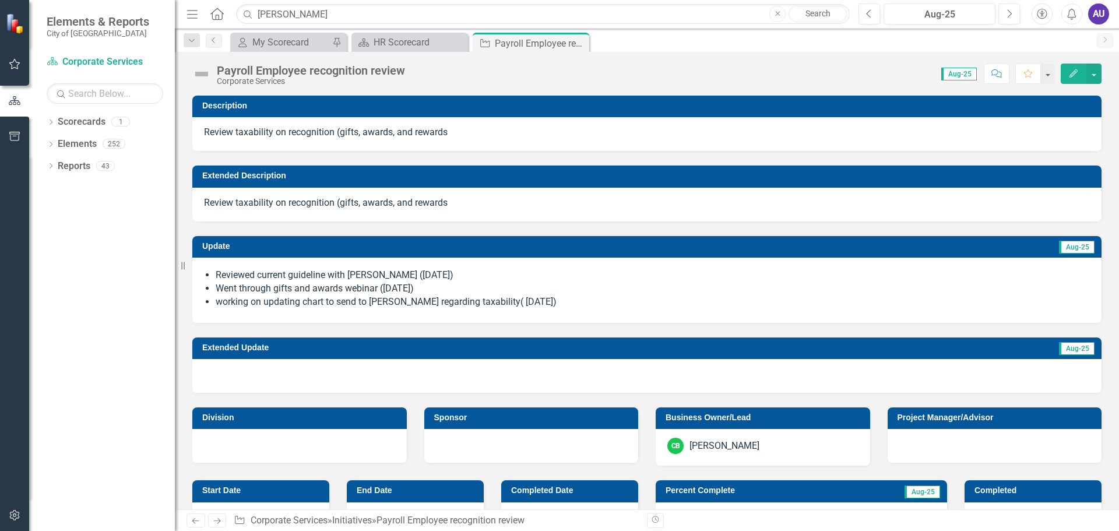
click at [970, 291] on li "Went through gifts and awards webinar ([DATE])" at bounding box center [653, 288] width 874 height 13
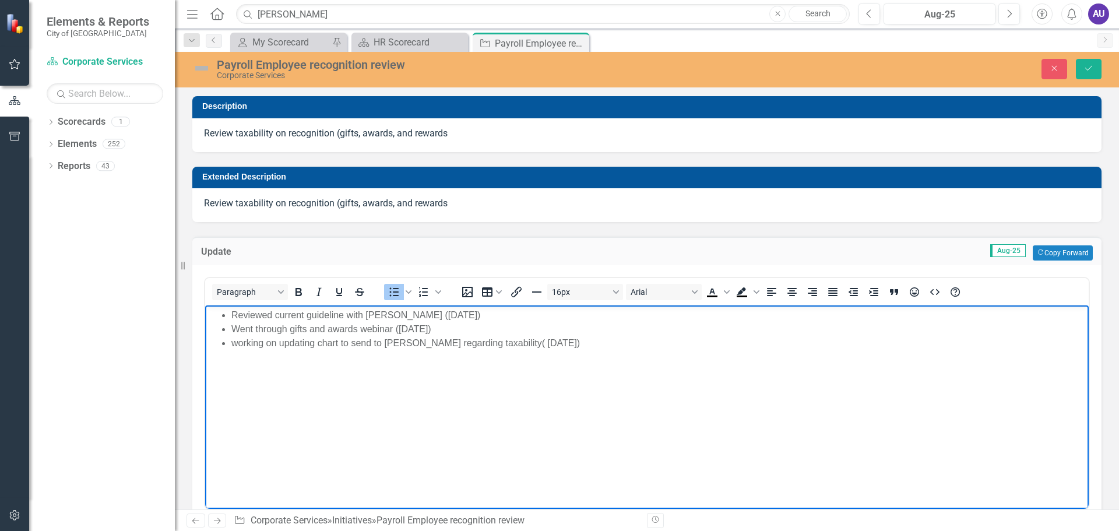
drag, startPoint x: 594, startPoint y: 349, endPoint x: 199, endPoint y: 304, distance: 398.3
click at [205, 305] on html "Reviewed current guideline with [PERSON_NAME] ([DATE]) Went through gifts and a…" at bounding box center [646, 392] width 883 height 175
copy ul "Reviewed current guideline with [PERSON_NAME] ([DATE]) Went through gifts and a…"
click at [896, 358] on body "Reviewed current guideline with [PERSON_NAME] ([DATE]) Went through gifts and a…" at bounding box center [646, 392] width 883 height 175
click at [1092, 70] on icon "Save" at bounding box center [1088, 68] width 10 height 8
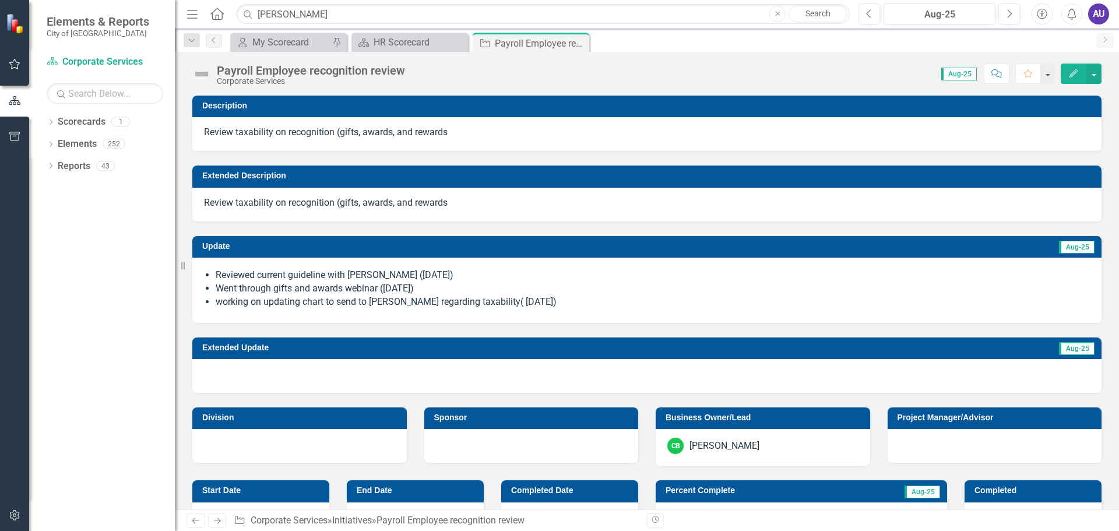
click at [432, 24] on div "Menu Home Search [PERSON_NAME] Search" at bounding box center [515, 14] width 663 height 22
click at [442, 46] on div "HR Scorecard" at bounding box center [412, 42] width 77 height 15
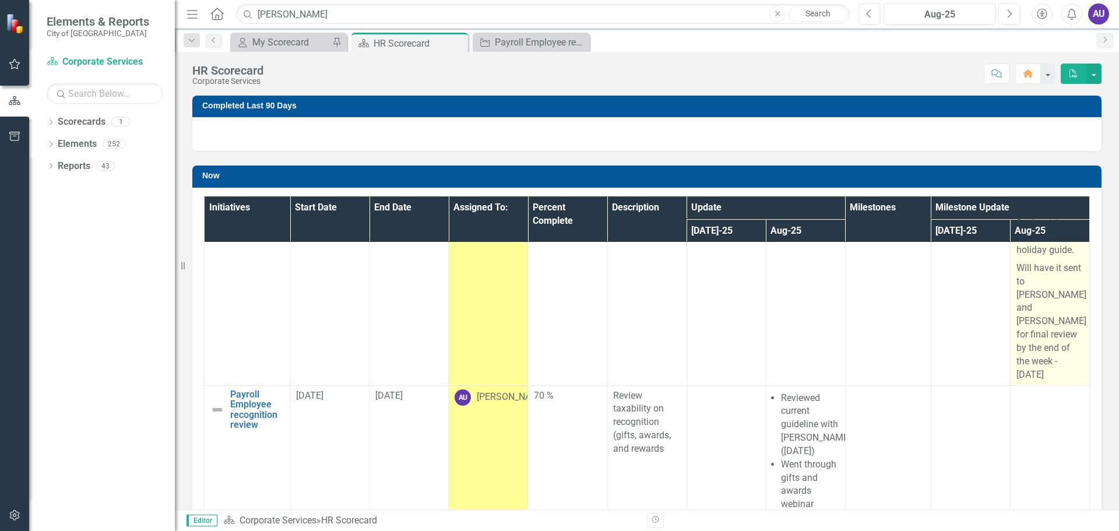
scroll to position [816, 0]
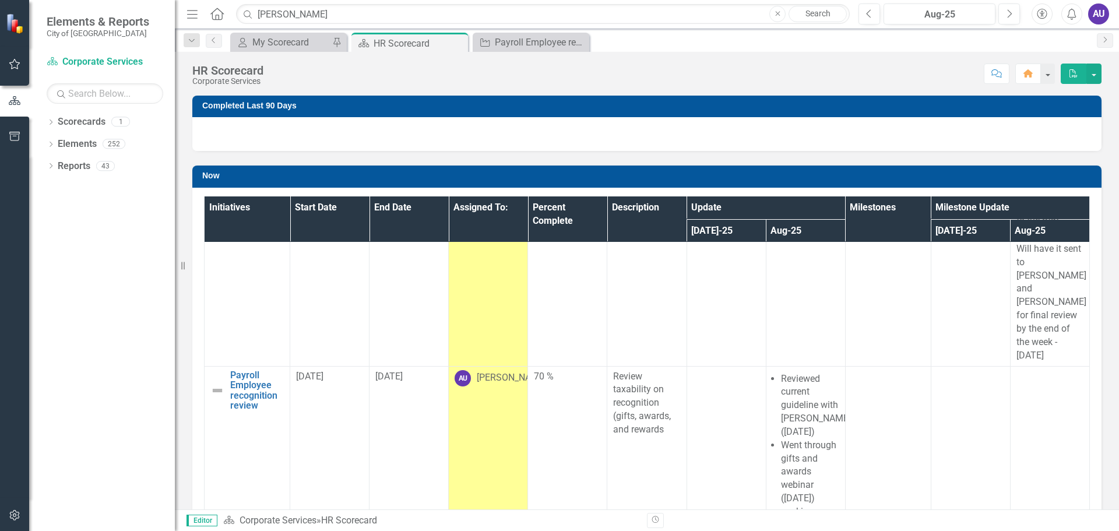
click at [1031, 439] on td at bounding box center [1049, 492] width 79 height 252
click at [1031, 417] on td at bounding box center [1049, 492] width 79 height 252
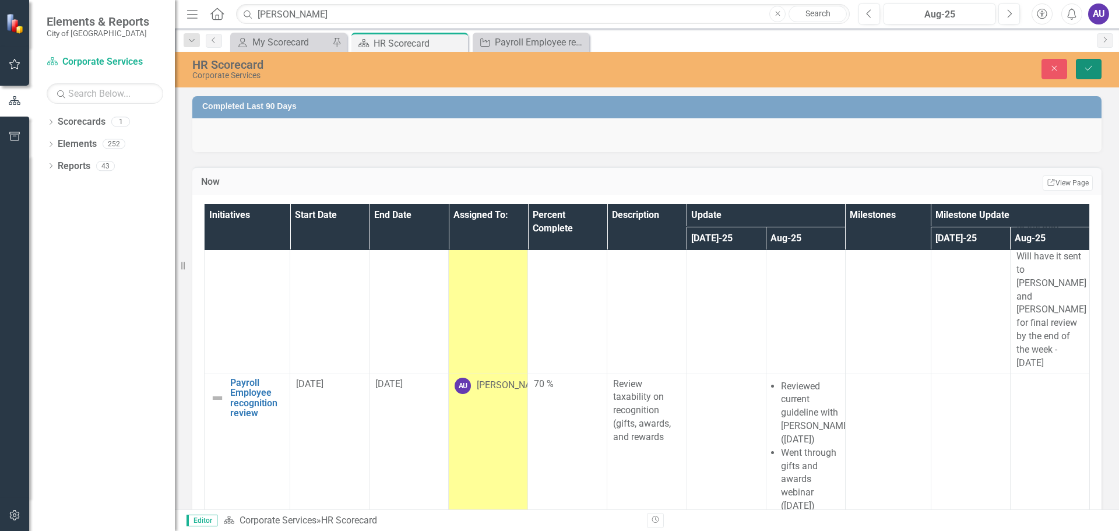
click at [1092, 75] on button "Save" at bounding box center [1089, 69] width 26 height 20
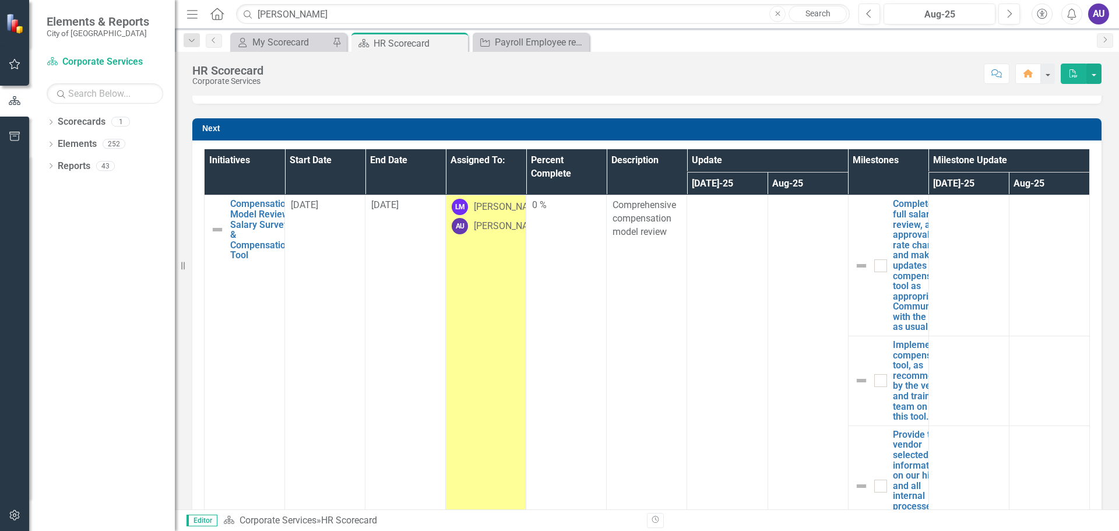
scroll to position [182, 0]
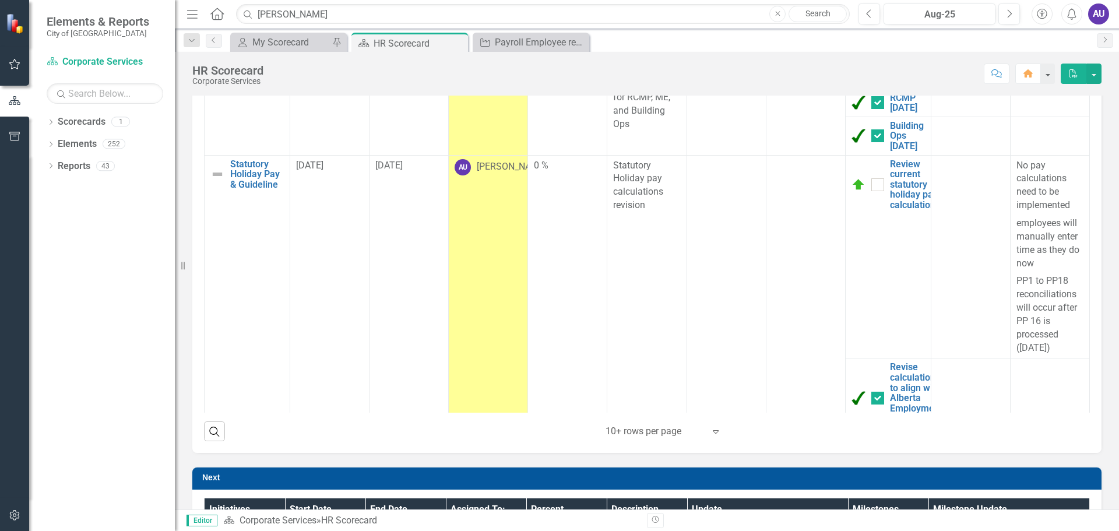
click at [1083, 191] on div "Initiatives Start Date End Date Assigned To: Percent Complete Description Updat…" at bounding box center [646, 230] width 909 height 448
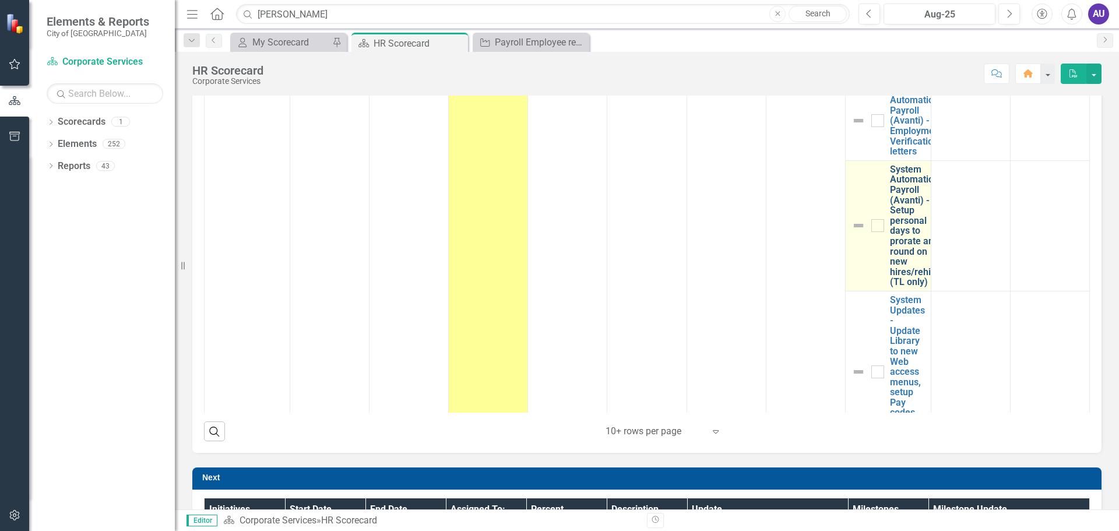
scroll to position [1981, 0]
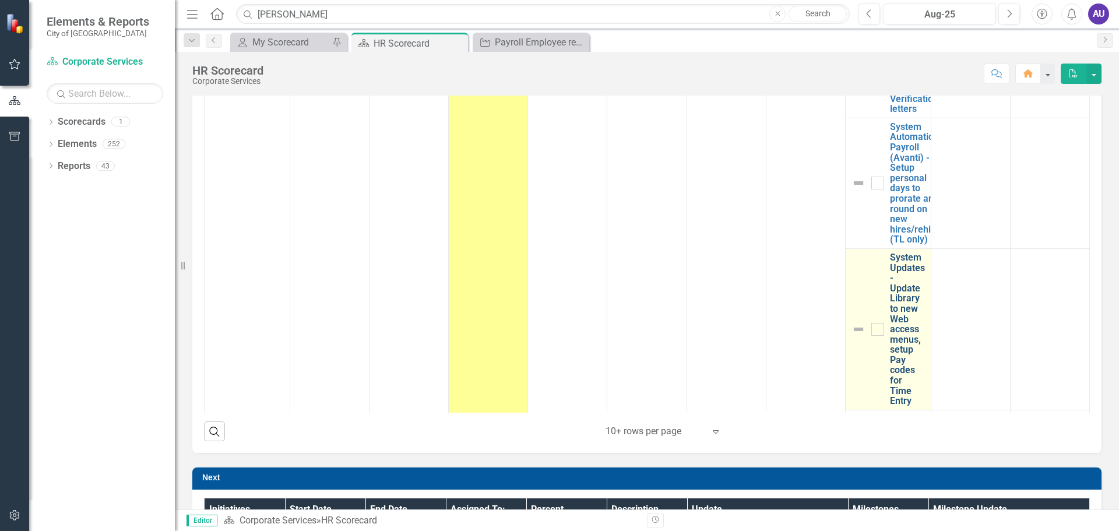
click at [897, 307] on link "System Updates - Update Library to new Web access menus, setup Pay codes for Ti…" at bounding box center [907, 329] width 35 height 154
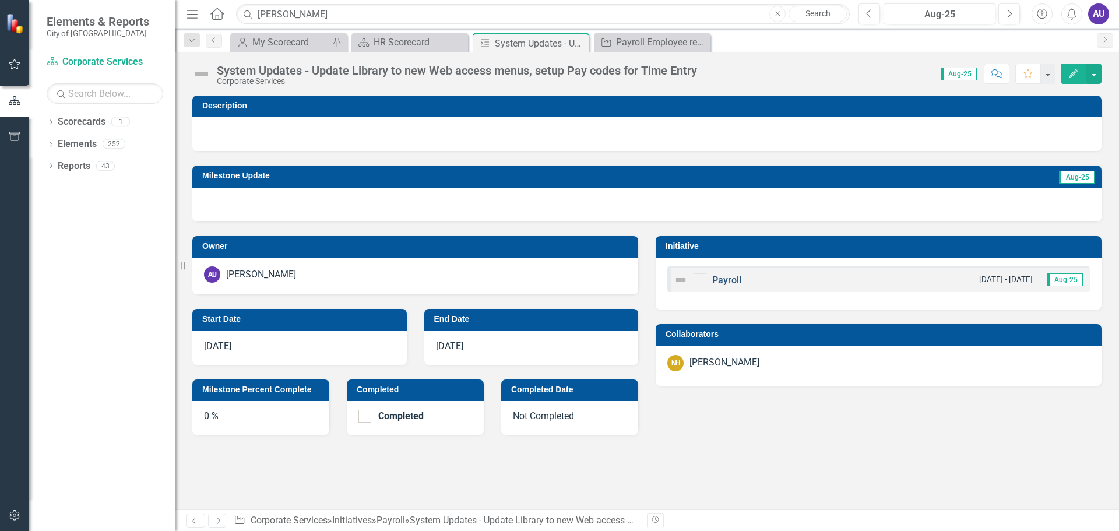
click at [733, 280] on link "Payroll" at bounding box center [726, 279] width 29 height 11
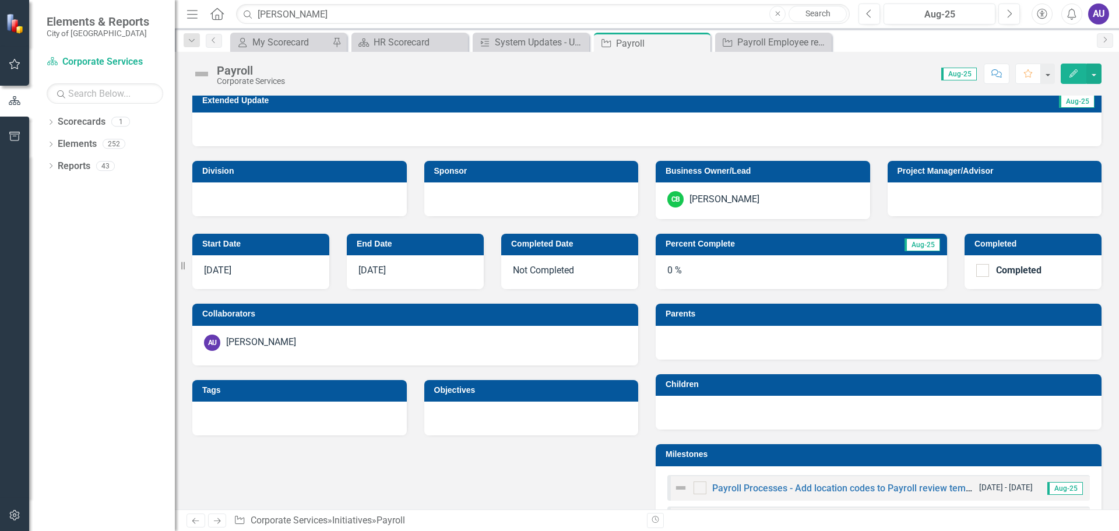
scroll to position [233, 0]
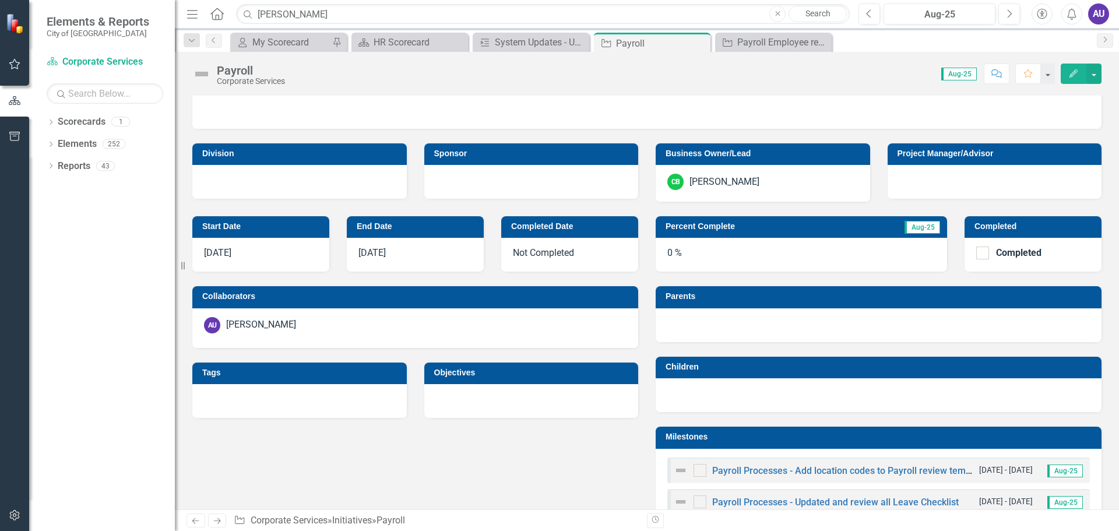
click at [428, 241] on div "[DATE]" at bounding box center [415, 255] width 137 height 34
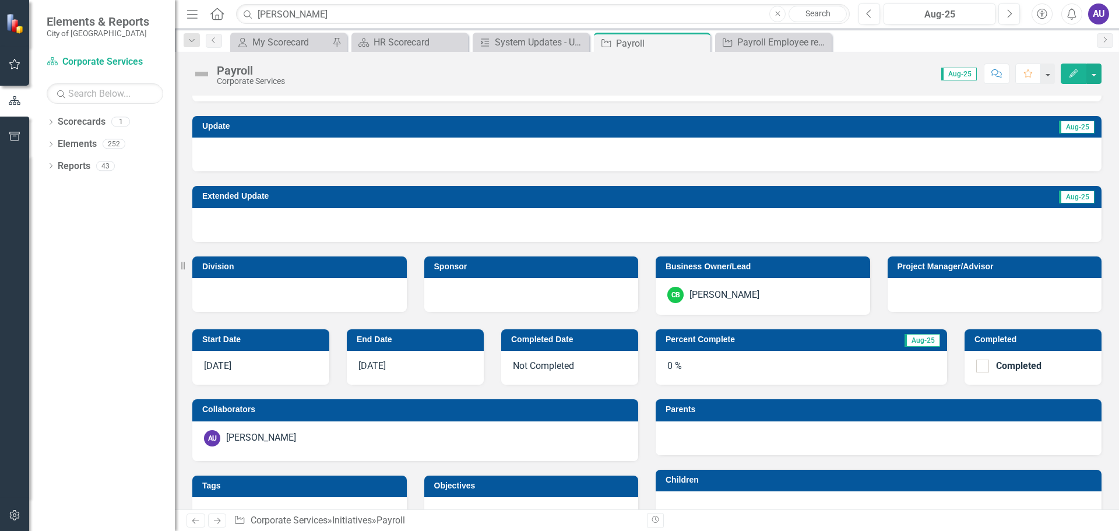
scroll to position [117, 0]
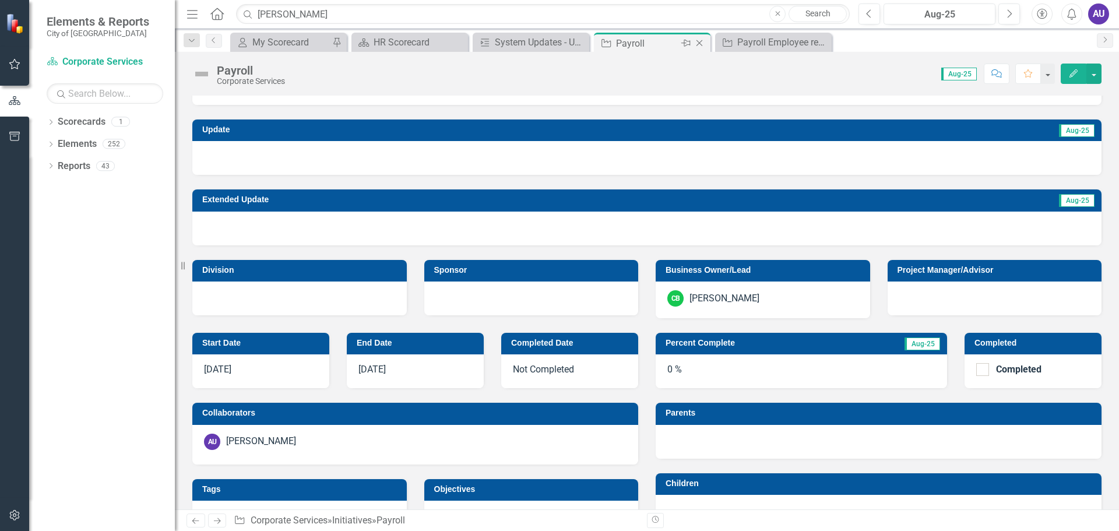
click at [701, 39] on icon "Close" at bounding box center [699, 42] width 12 height 9
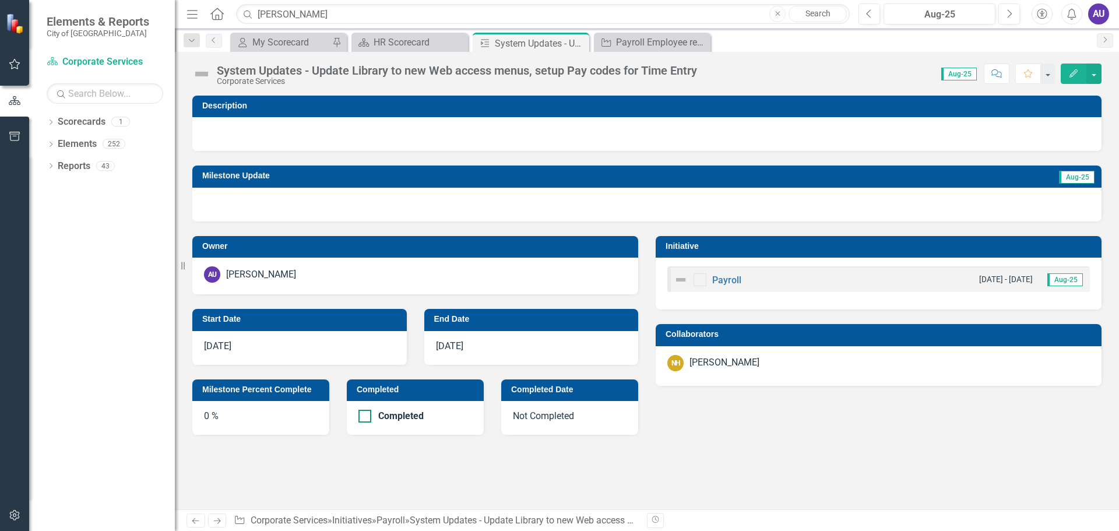
click at [364, 420] on div at bounding box center [364, 416] width 13 height 13
click at [364, 417] on input "Completed" at bounding box center [362, 414] width 8 height 8
checkbox input "true"
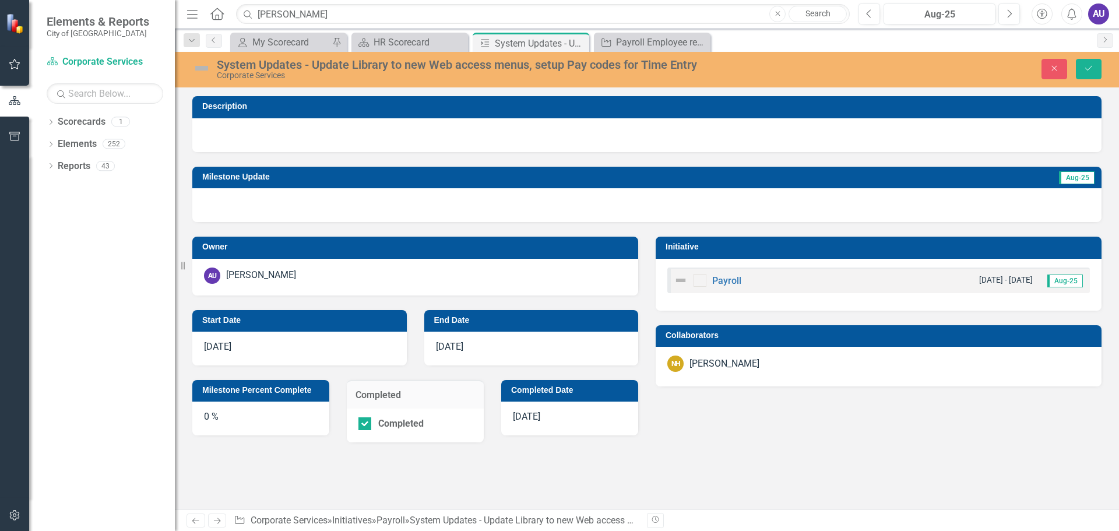
click at [195, 64] on img at bounding box center [201, 68] width 19 height 19
click at [199, 65] on img at bounding box center [201, 68] width 19 height 19
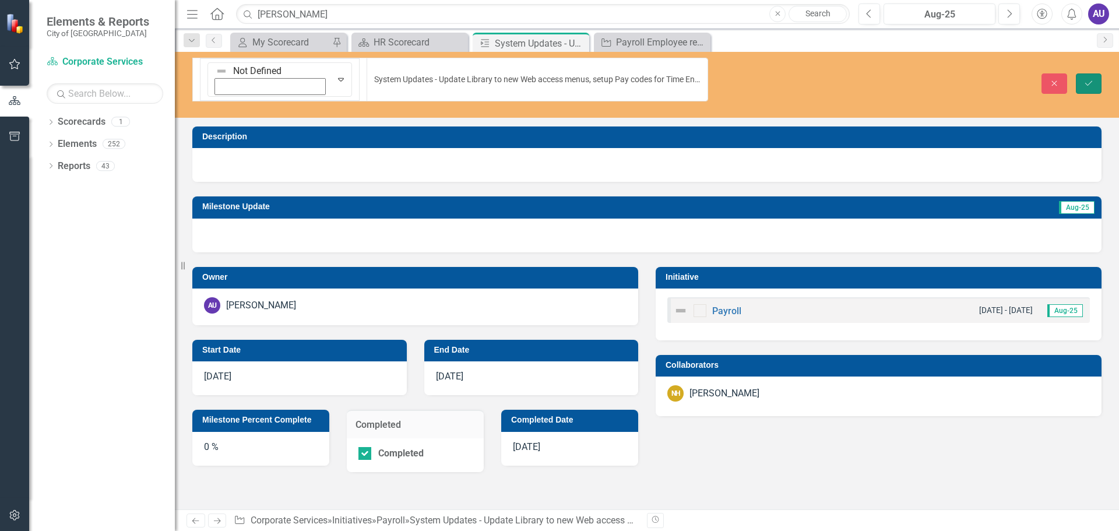
click at [1083, 73] on button "Save" at bounding box center [1089, 83] width 26 height 20
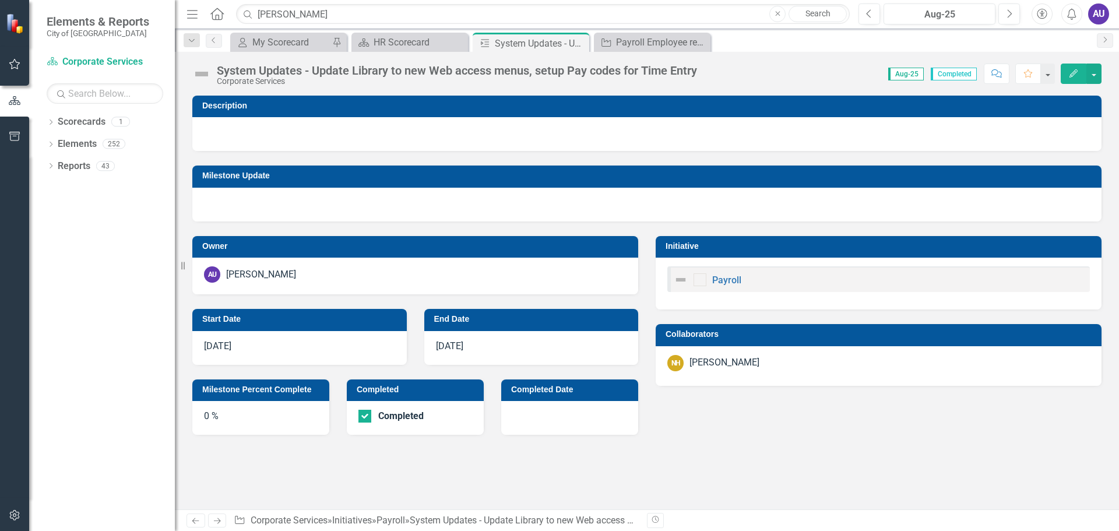
click at [205, 63] on div "System Updates - Update Library to new Web access menus, setup Pay codes for Ti…" at bounding box center [647, 69] width 944 height 35
click at [205, 72] on img at bounding box center [201, 74] width 19 height 19
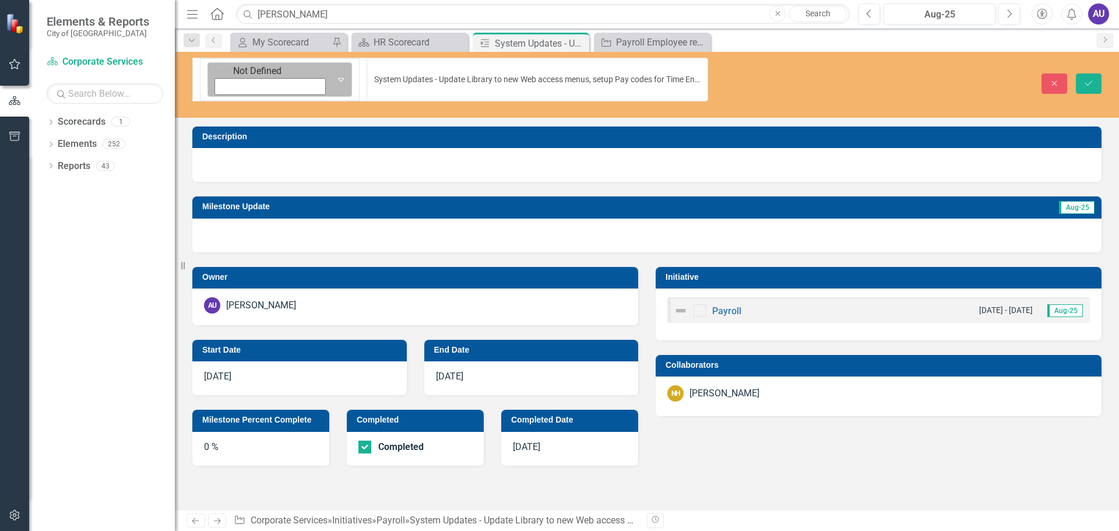
click at [335, 75] on icon "Expand" at bounding box center [341, 79] width 12 height 9
click at [403, 219] on div at bounding box center [646, 236] width 909 height 34
click at [1097, 73] on button "Save" at bounding box center [1089, 83] width 26 height 20
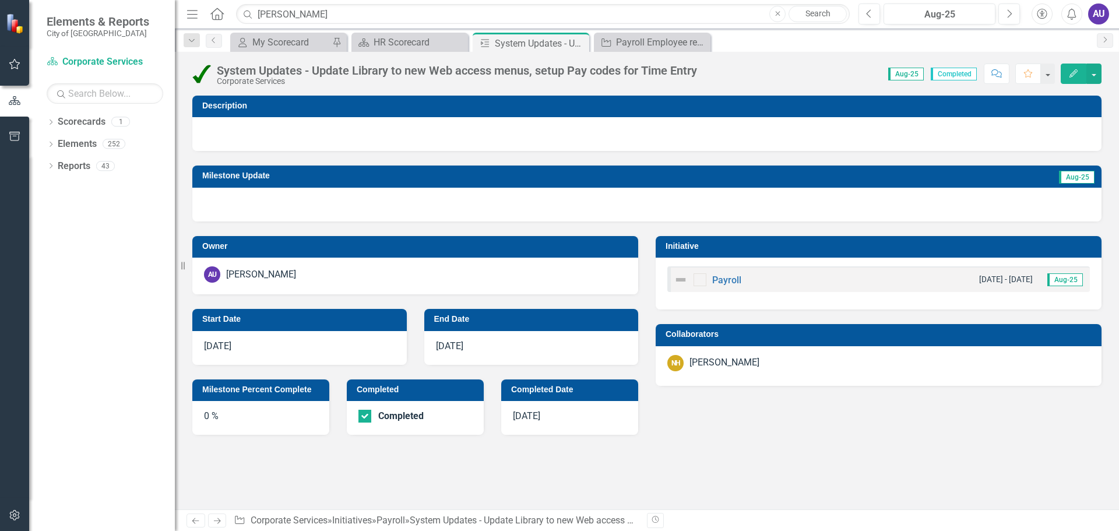
click at [241, 198] on div at bounding box center [646, 205] width 909 height 34
click at [231, 203] on div at bounding box center [646, 205] width 909 height 34
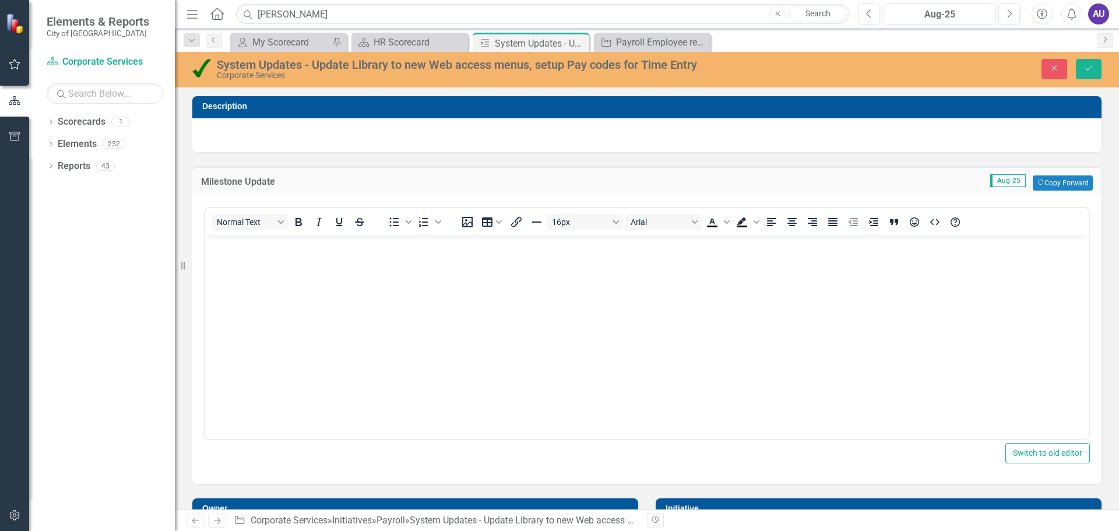
click at [232, 242] on p "Rich Text Area. Press ALT-0 for help." at bounding box center [647, 245] width 878 height 14
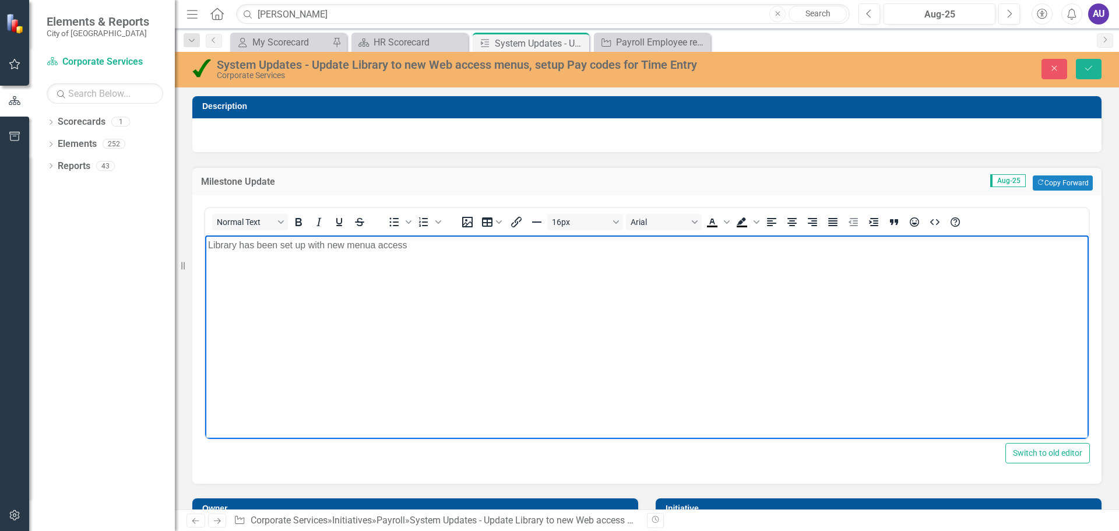
click at [376, 245] on p "Library has been set up with new menua access" at bounding box center [647, 245] width 878 height 14
drag, startPoint x: 417, startPoint y: 248, endPoint x: 630, endPoint y: 439, distance: 286.0
click at [205, 254] on html "Library has been set up with new menu access" at bounding box center [646, 322] width 883 height 175
click at [394, 219] on icon "Bullet list" at bounding box center [394, 222] width 14 height 14
click at [450, 242] on li "Library has been set up with new menu access" at bounding box center [658, 245] width 854 height 14
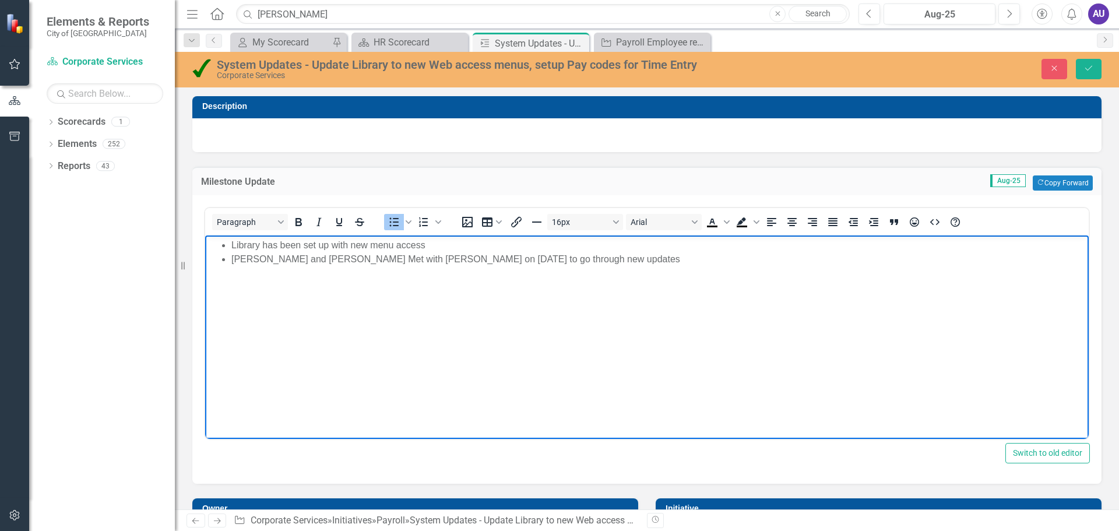
click at [536, 249] on li "Library has been set up with new menu access" at bounding box center [658, 245] width 854 height 14
click at [548, 269] on body "Library has been set up with new menu access [PERSON_NAME] and [PERSON_NAME] Me…" at bounding box center [646, 322] width 883 height 175
click at [312, 256] on li "[PERSON_NAME] and [PERSON_NAME] Met with [PERSON_NAME] on [DATE] to go through …" at bounding box center [658, 259] width 854 height 14
click at [529, 253] on li "[PERSON_NAME] and [PERSON_NAME] met with [PERSON_NAME] on [DATE] to go through …" at bounding box center [658, 259] width 854 height 14
click at [621, 365] on body "Library has been set up with new menu access [PERSON_NAME] and [PERSON_NAME] me…" at bounding box center [646, 322] width 883 height 175
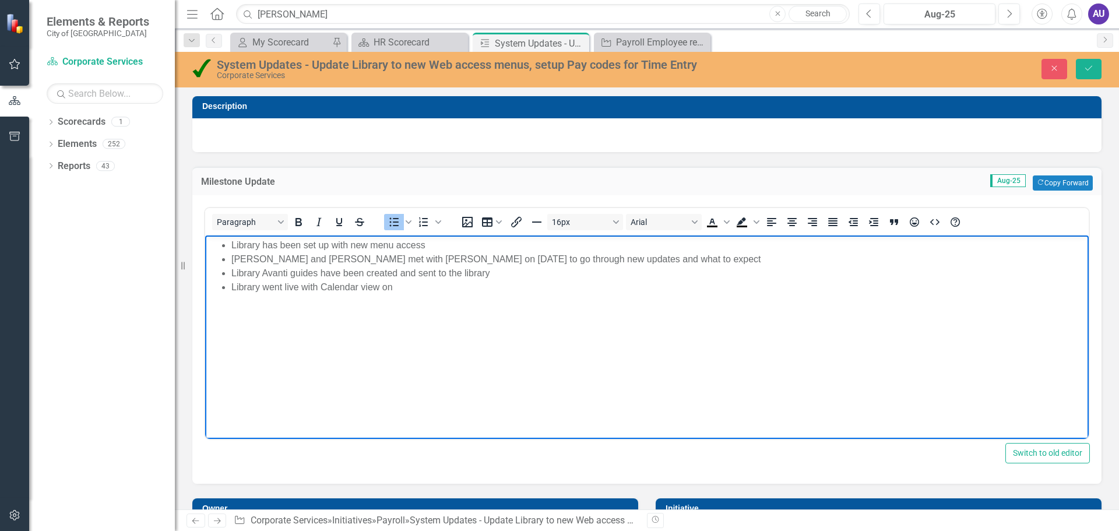
click at [401, 294] on body "Library has been set up with new menu access [PERSON_NAME] and [PERSON_NAME] me…" at bounding box center [646, 322] width 883 height 175
click at [386, 287] on li "Library went live with Calendar view on [DATE]" at bounding box center [658, 287] width 854 height 14
click at [629, 286] on li "Library went live with Calendar view and Time Entry approval (for leaders) on […" at bounding box center [658, 287] width 854 height 14
click at [1092, 61] on button "Save" at bounding box center [1089, 69] width 26 height 20
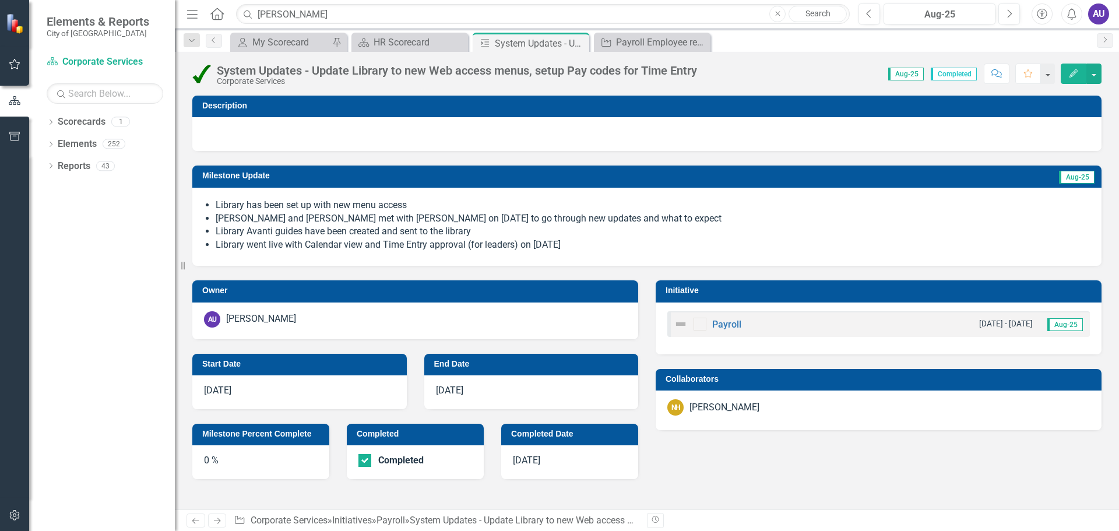
click at [234, 458] on div "0 %" at bounding box center [260, 462] width 137 height 34
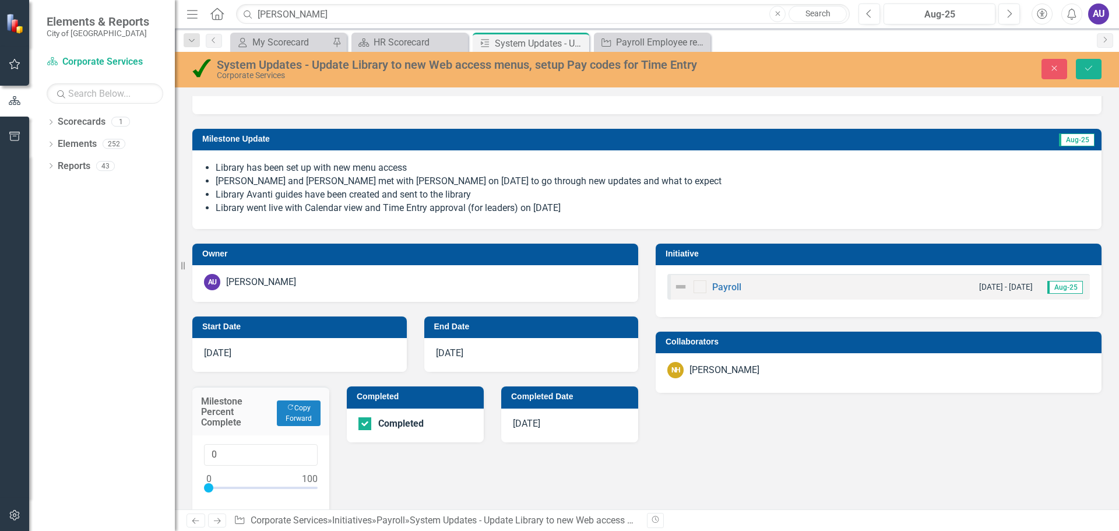
scroll to position [58, 0]
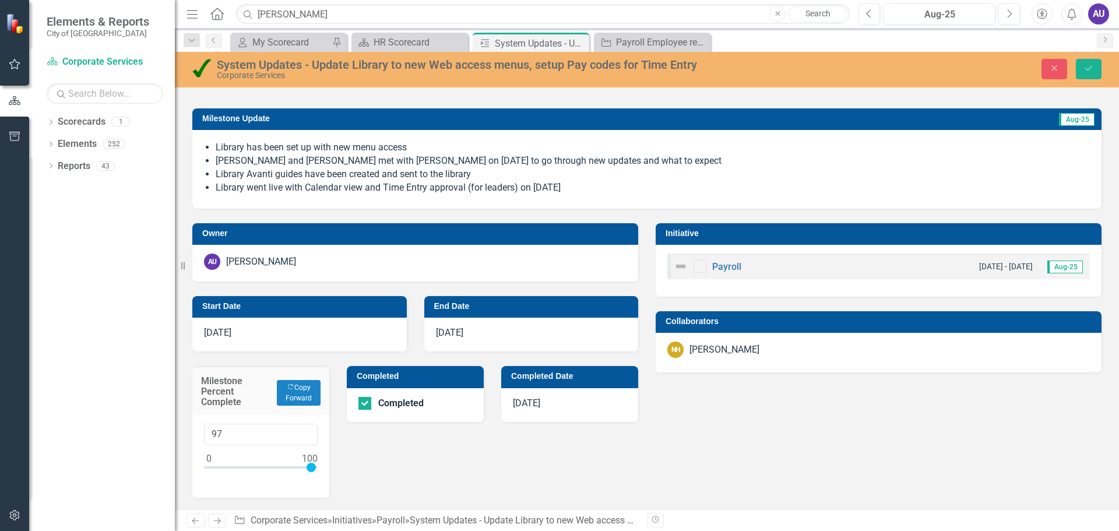
type input "100"
drag, startPoint x: 206, startPoint y: 466, endPoint x: 316, endPoint y: 473, distance: 110.4
click at [316, 473] on div "100" at bounding box center [260, 456] width 137 height 83
click at [410, 466] on div "Owner AU Ashley Unger Start Date 1/1/25 End Date 8/29/25 Milestone Percent Comp…" at bounding box center [415, 353] width 463 height 289
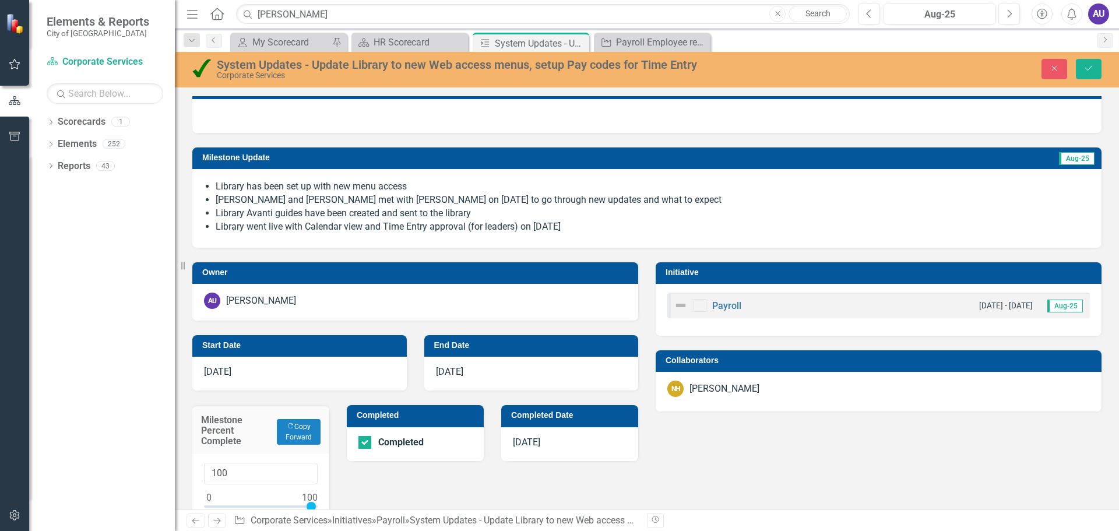
scroll to position [0, 0]
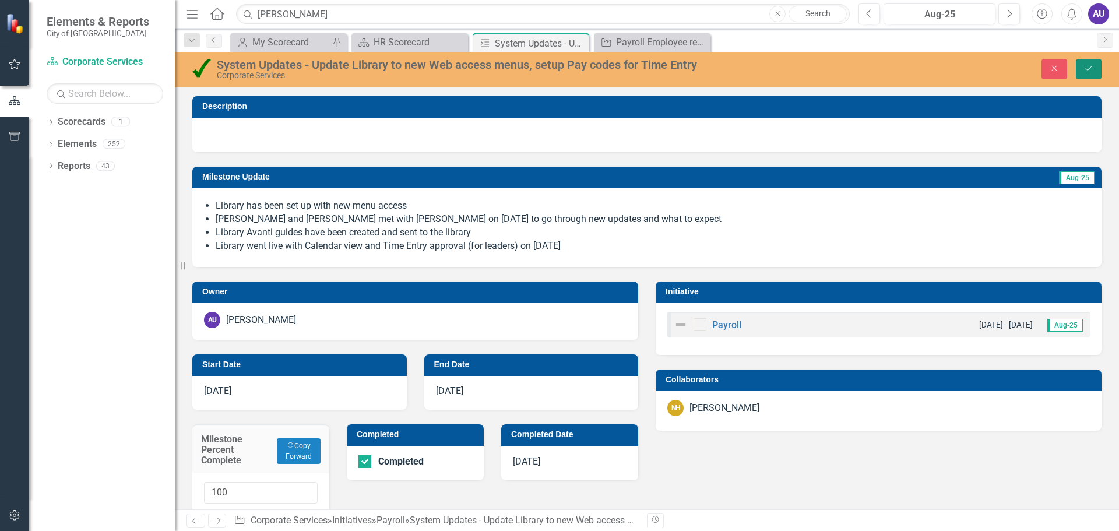
click at [1085, 70] on icon "Save" at bounding box center [1088, 68] width 10 height 8
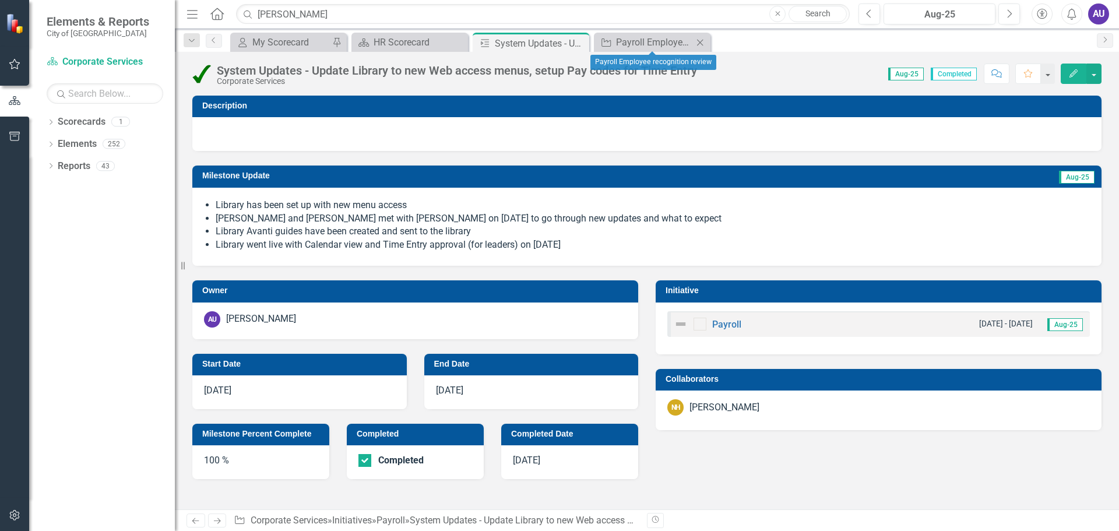
click at [698, 43] on icon "Close" at bounding box center [700, 42] width 12 height 9
click at [581, 40] on icon at bounding box center [578, 43] width 6 height 6
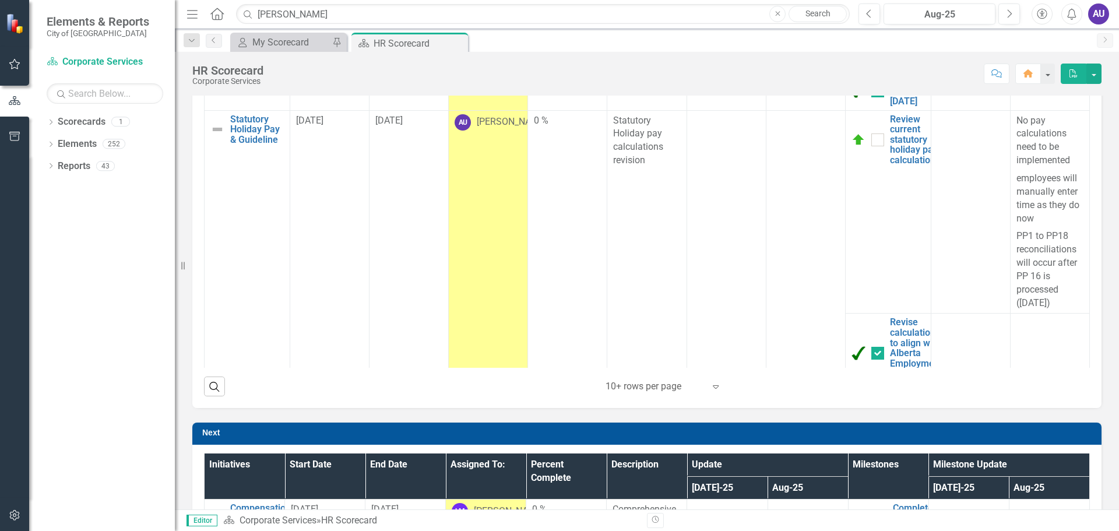
checkbox input "true"
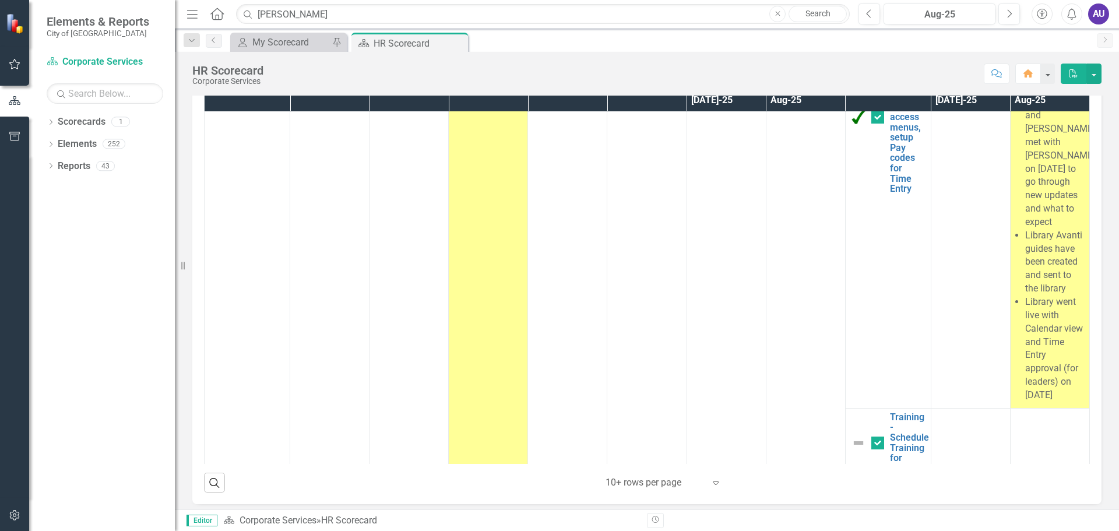
scroll to position [2245, 0]
click at [710, 481] on icon "Expand" at bounding box center [716, 482] width 12 height 9
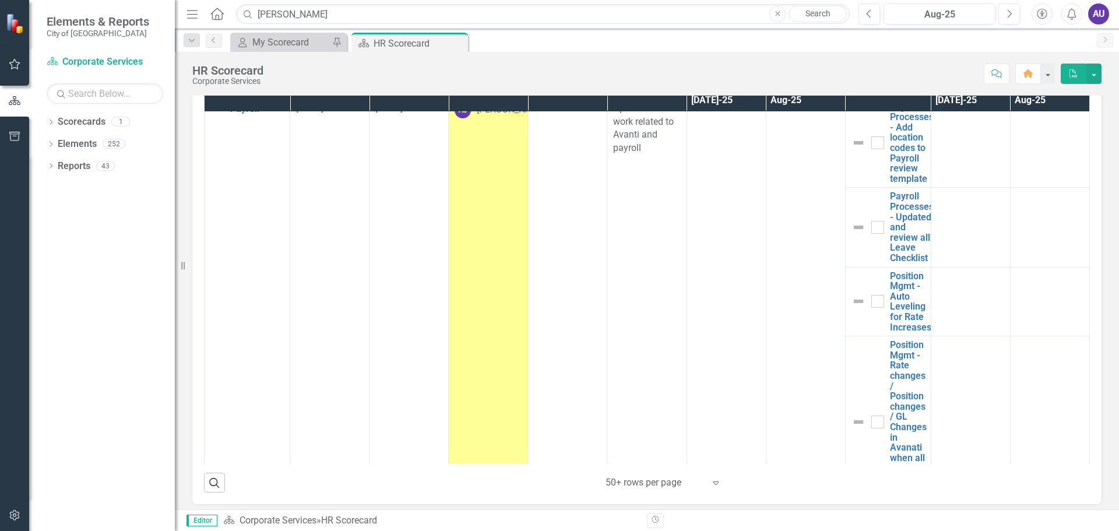
scroll to position [1128, 0]
